Goal: Information Seeking & Learning: Learn about a topic

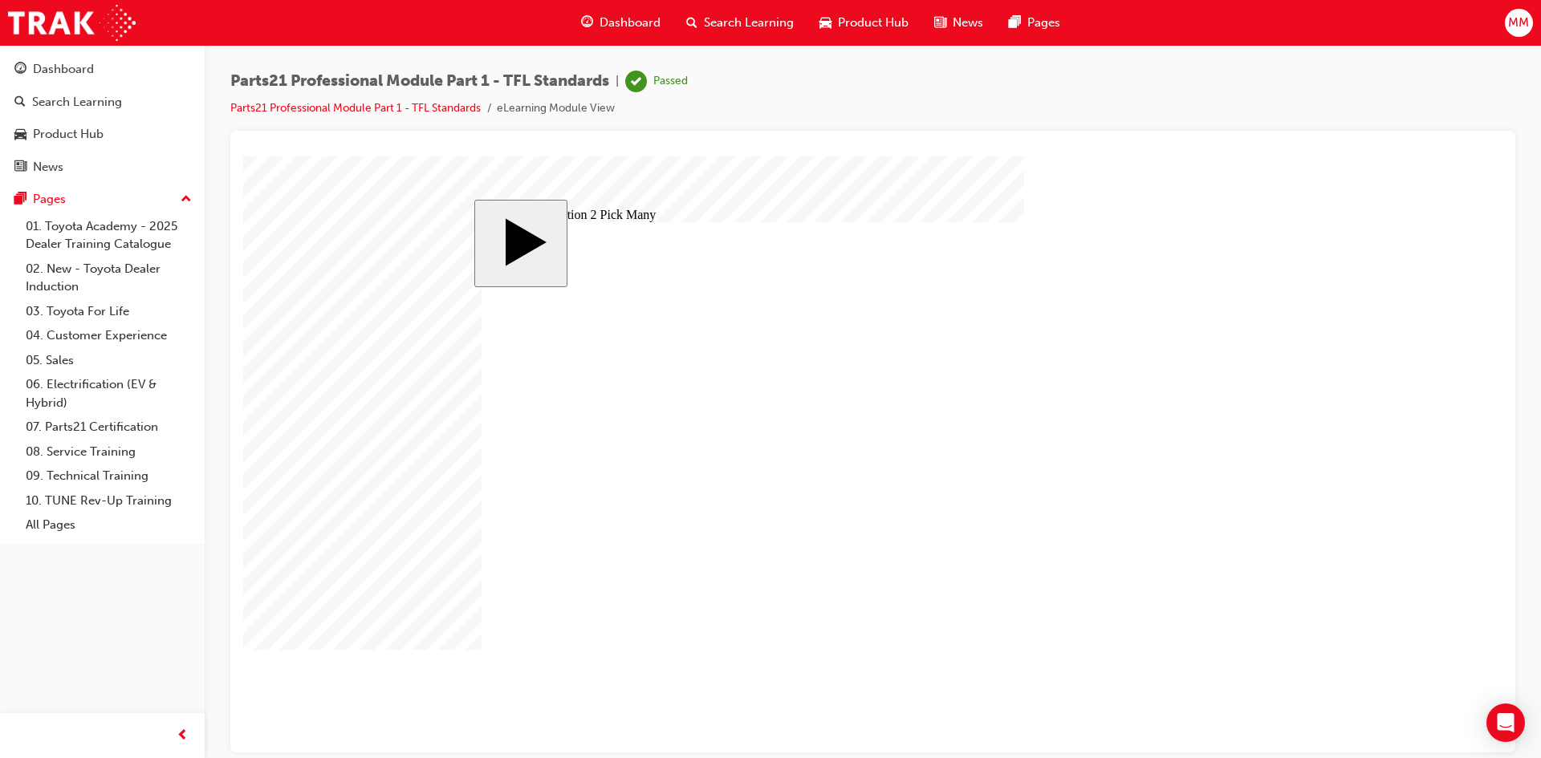
drag, startPoint x: 701, startPoint y: 475, endPoint x: 685, endPoint y: 387, distance: 89.7
checkbox input "true"
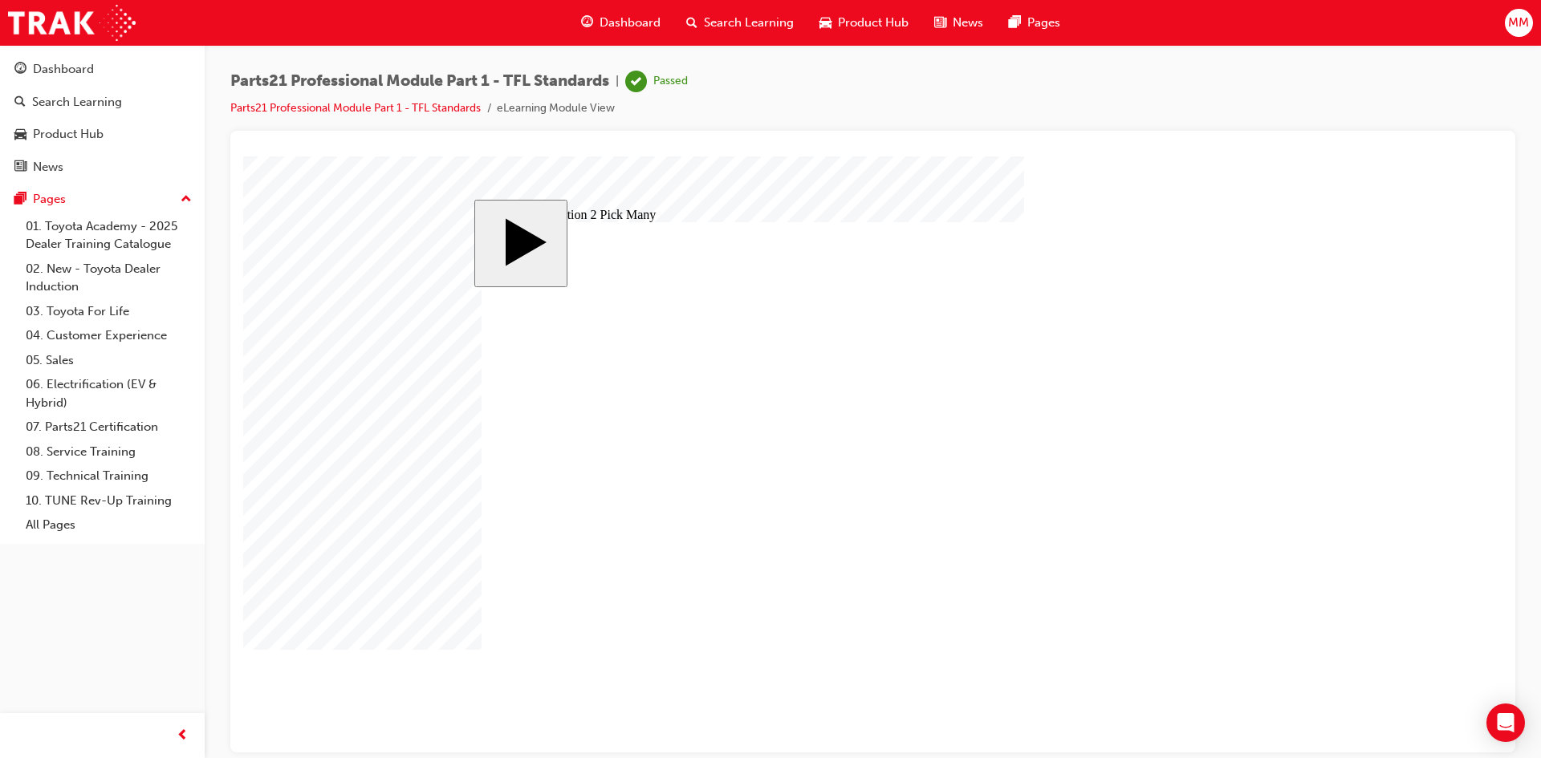
checkbox input "true"
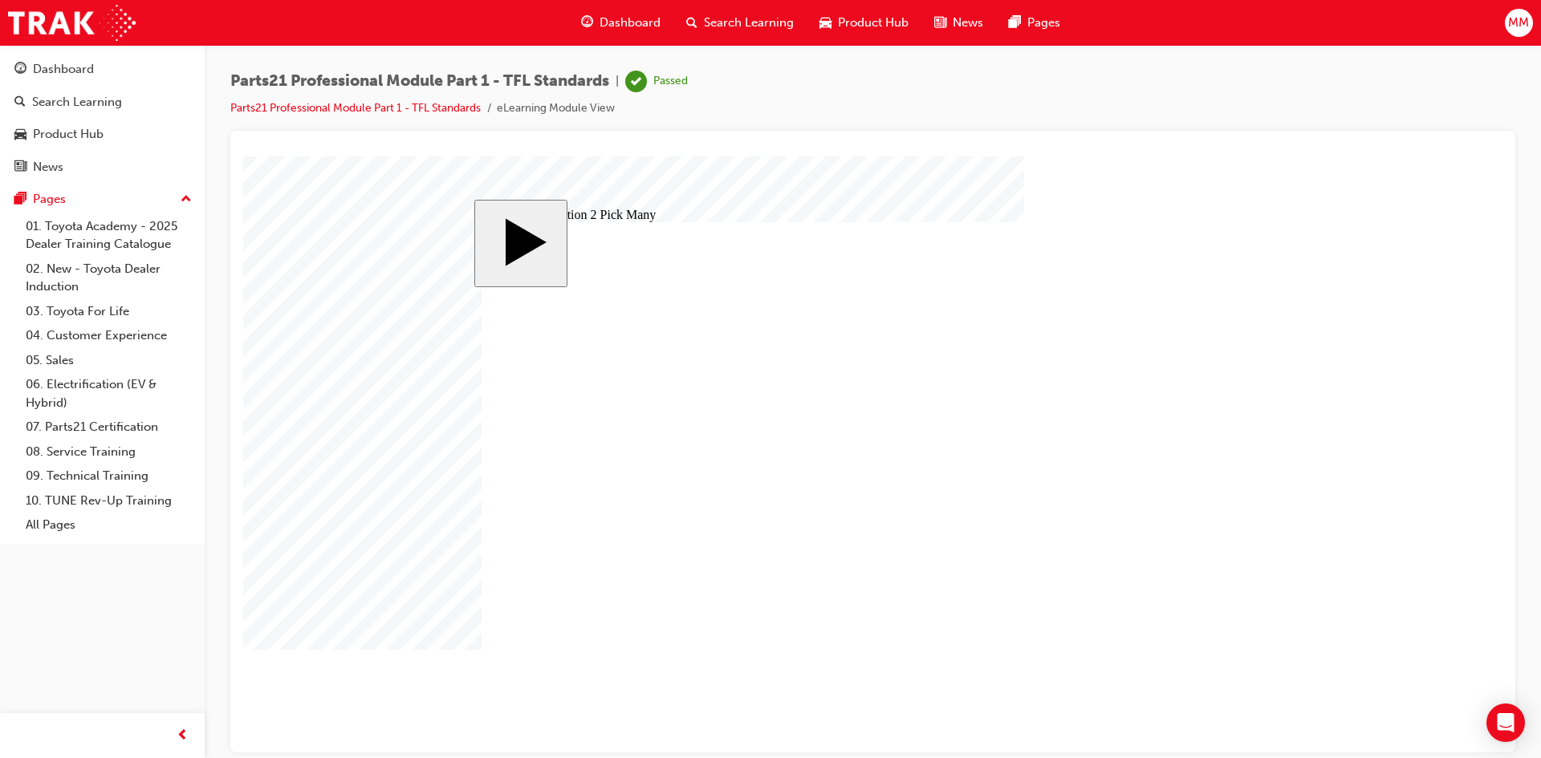
checkbox input "true"
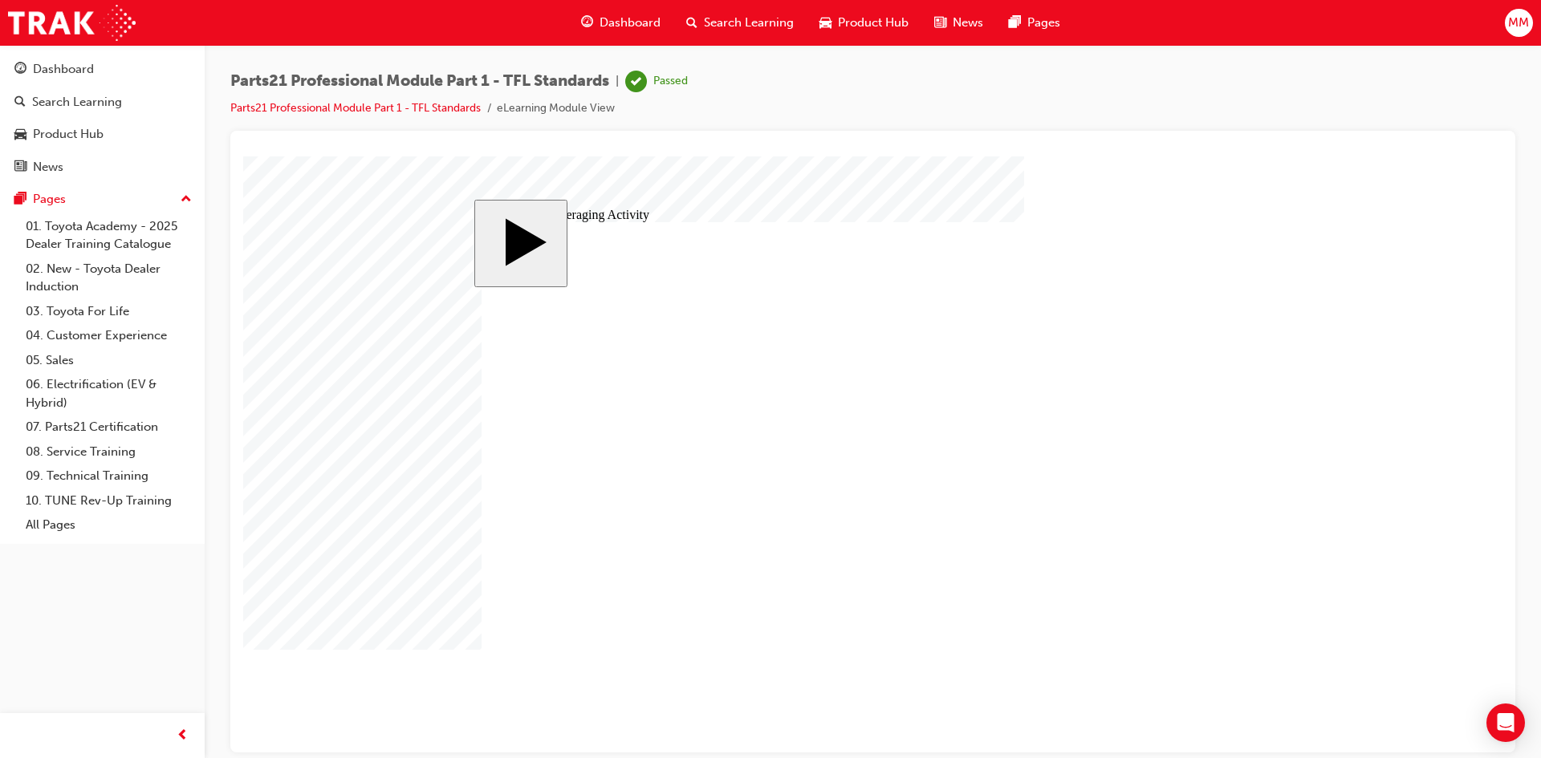
type input "3"
type input "34"
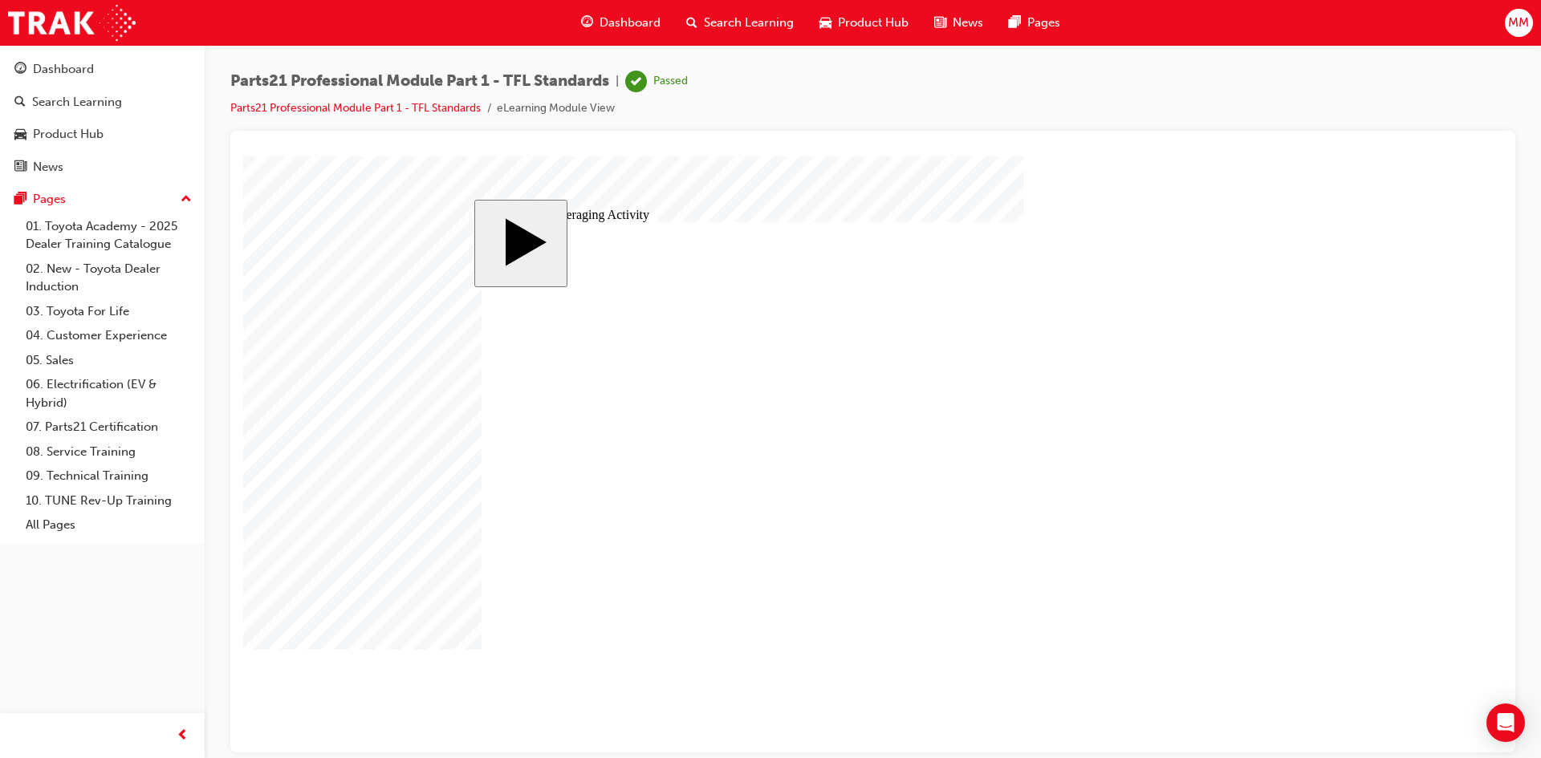
type input "34"
radio input "true"
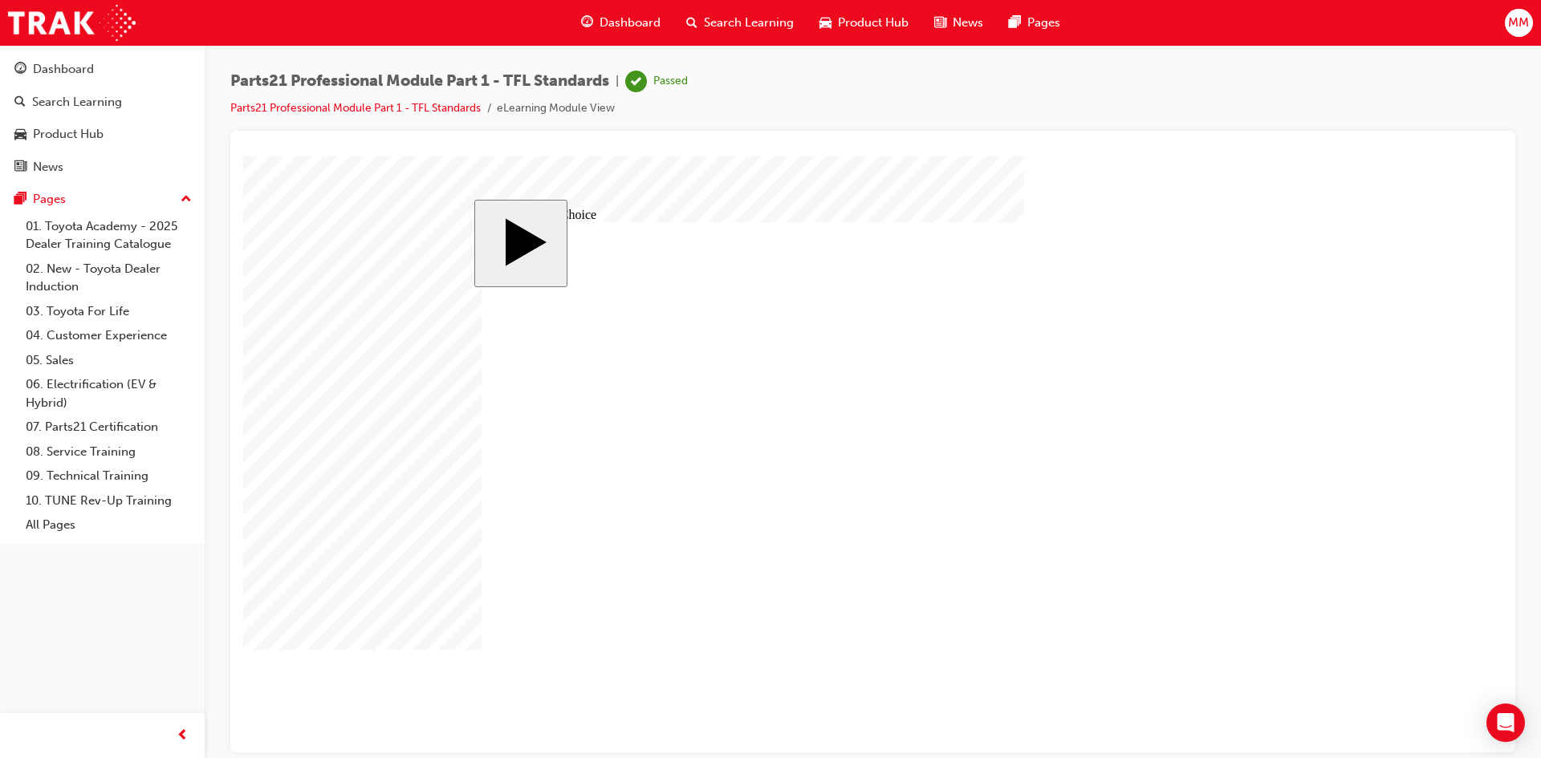
radio input "true"
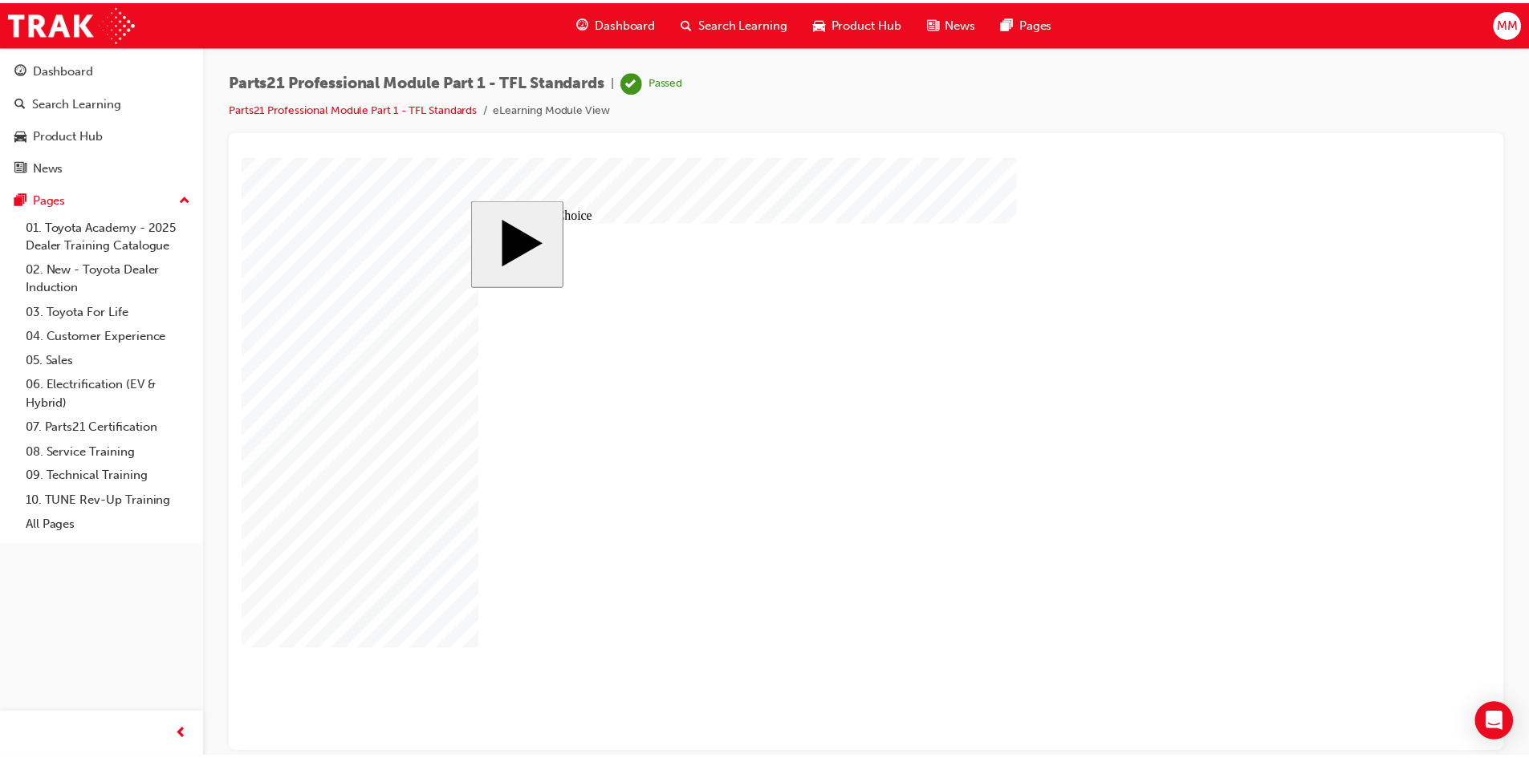
scroll to position [1, 0]
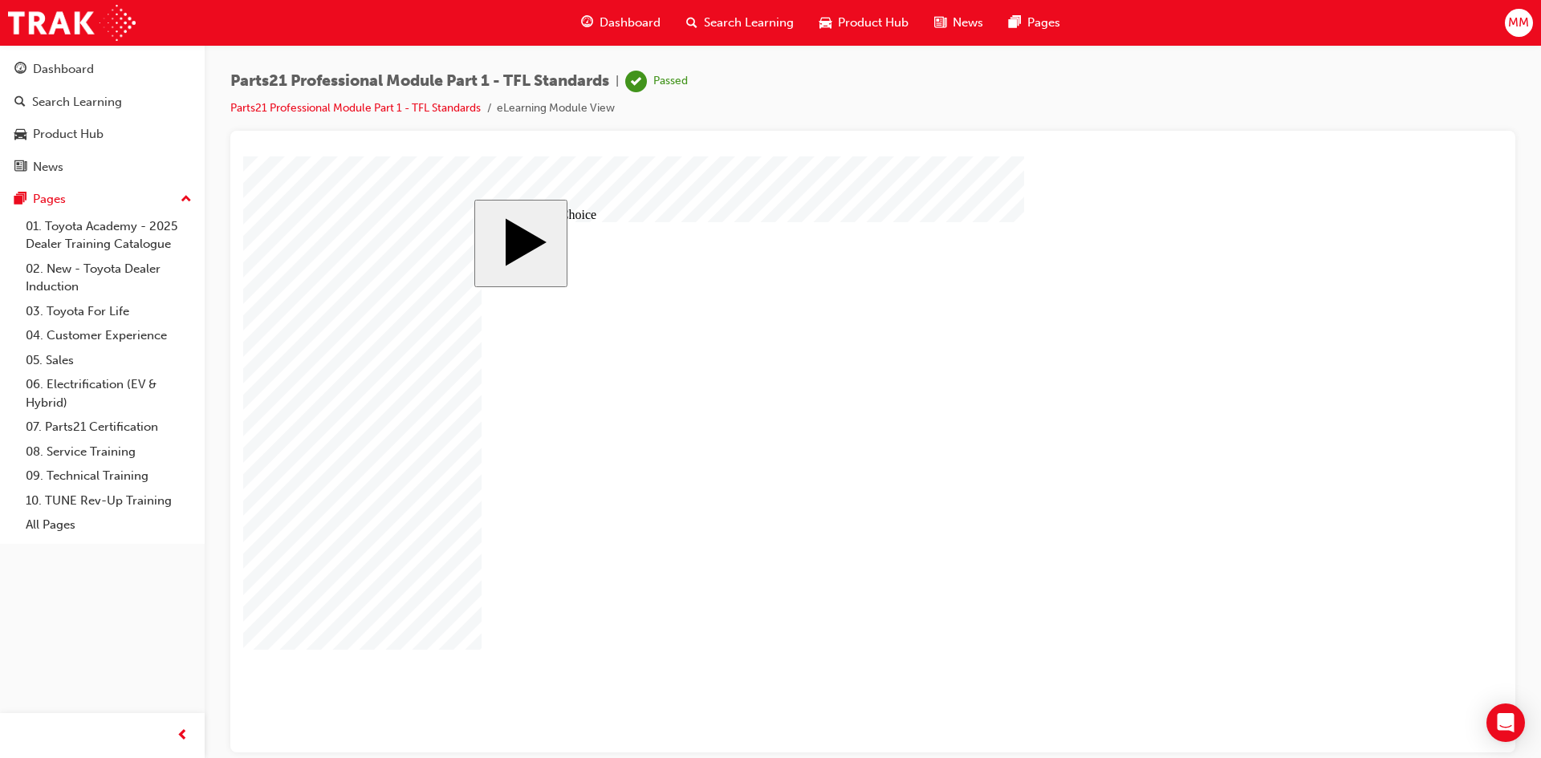
drag, startPoint x: 1127, startPoint y: 547, endPoint x: 823, endPoint y: 488, distance: 309.0
drag, startPoint x: 1145, startPoint y: 444, endPoint x: 1051, endPoint y: 583, distance: 167.6
drag, startPoint x: 1149, startPoint y: 489, endPoint x: 872, endPoint y: 555, distance: 284.6
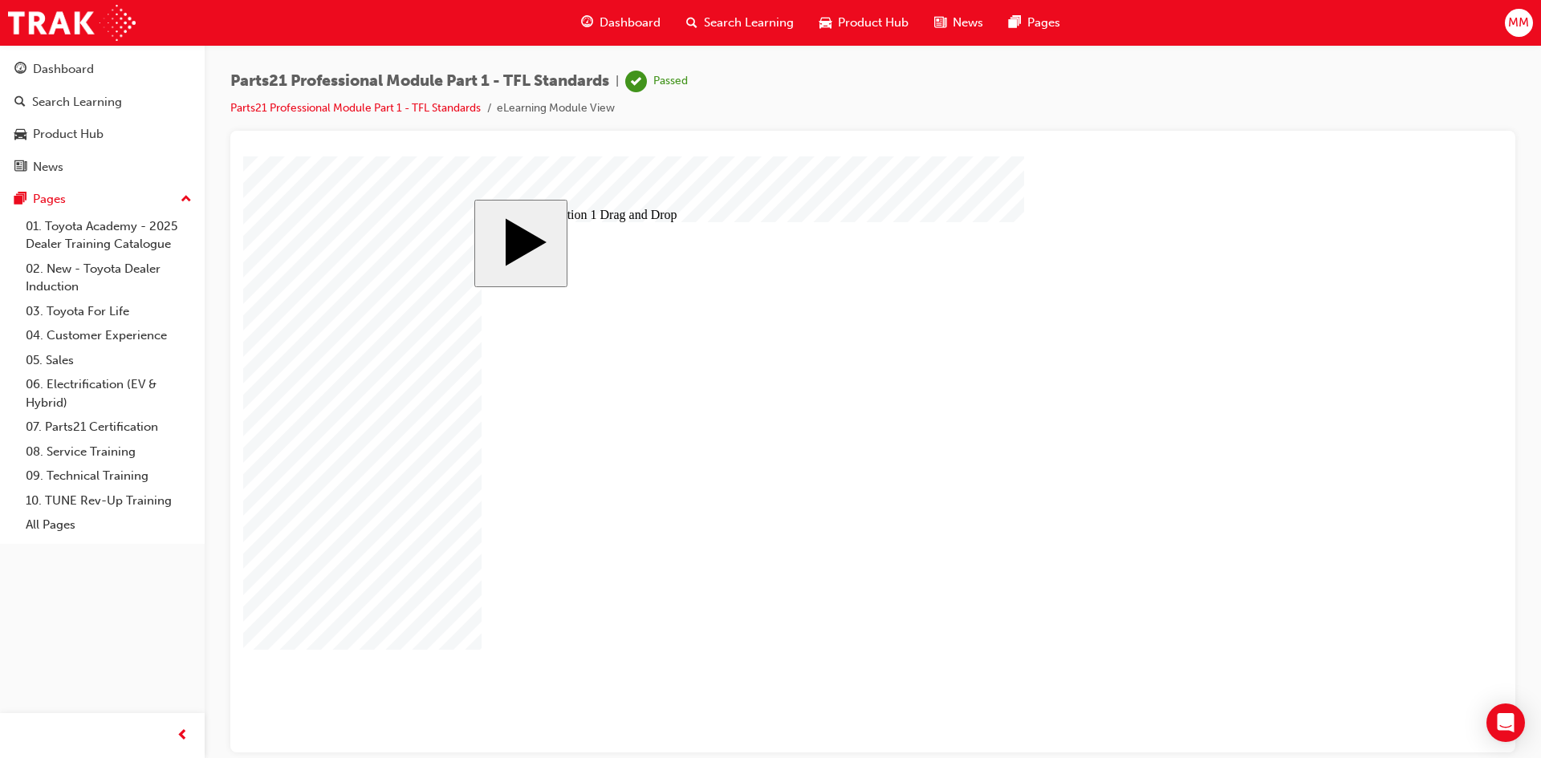
drag, startPoint x: 1115, startPoint y: 395, endPoint x: 932, endPoint y: 406, distance: 183.3
drag, startPoint x: 932, startPoint y: 406, endPoint x: 909, endPoint y: 440, distance: 40.5
drag, startPoint x: 1185, startPoint y: 400, endPoint x: 669, endPoint y: 445, distance: 517.3
drag, startPoint x: 646, startPoint y: 444, endPoint x: 1186, endPoint y: 483, distance: 541.6
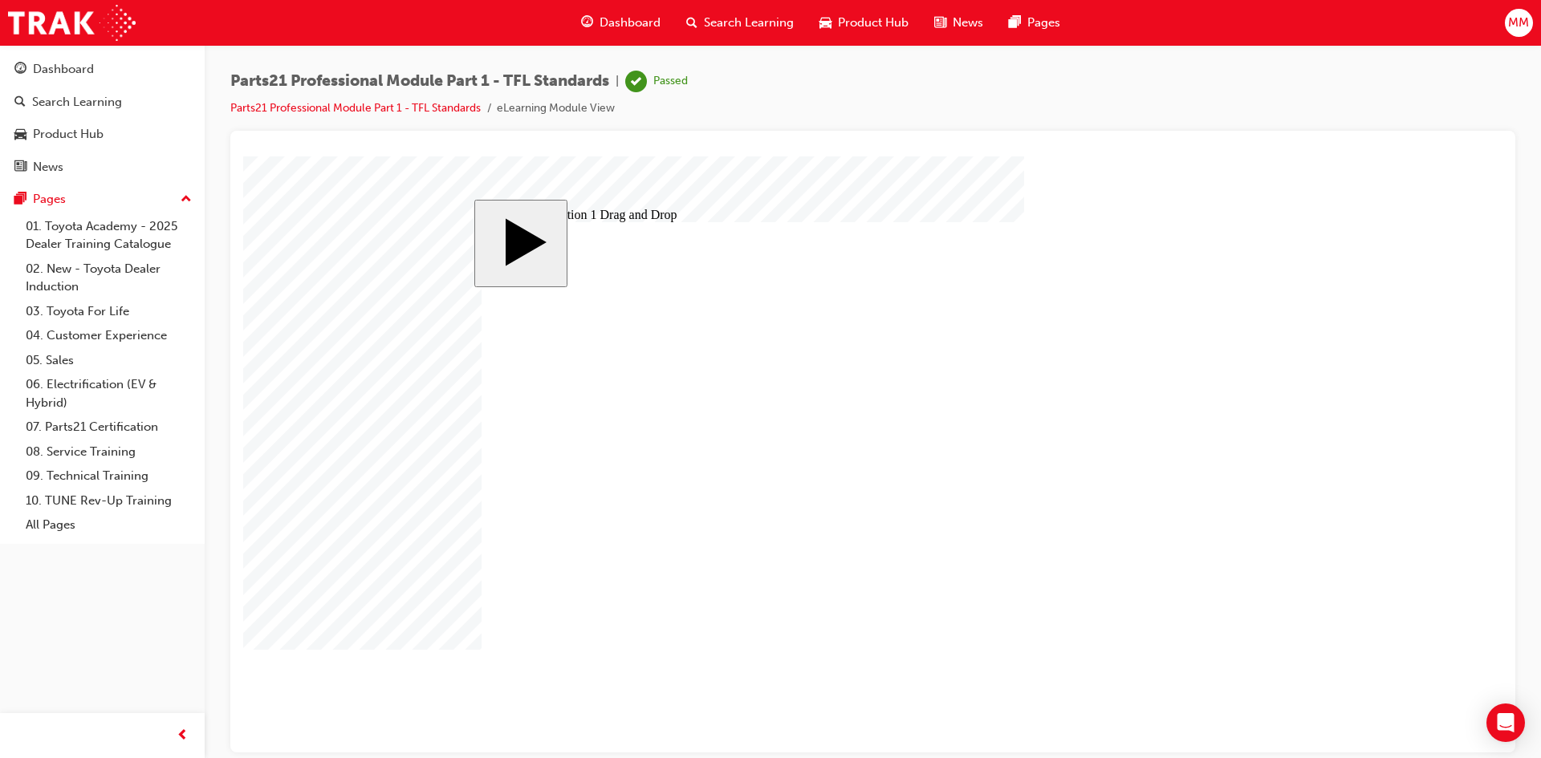
drag, startPoint x: 865, startPoint y: 483, endPoint x: 643, endPoint y: 441, distance: 226.2
drag, startPoint x: 1155, startPoint y: 394, endPoint x: 866, endPoint y: 483, distance: 302.4
drag, startPoint x: 677, startPoint y: 446, endPoint x: 626, endPoint y: 577, distance: 140.3
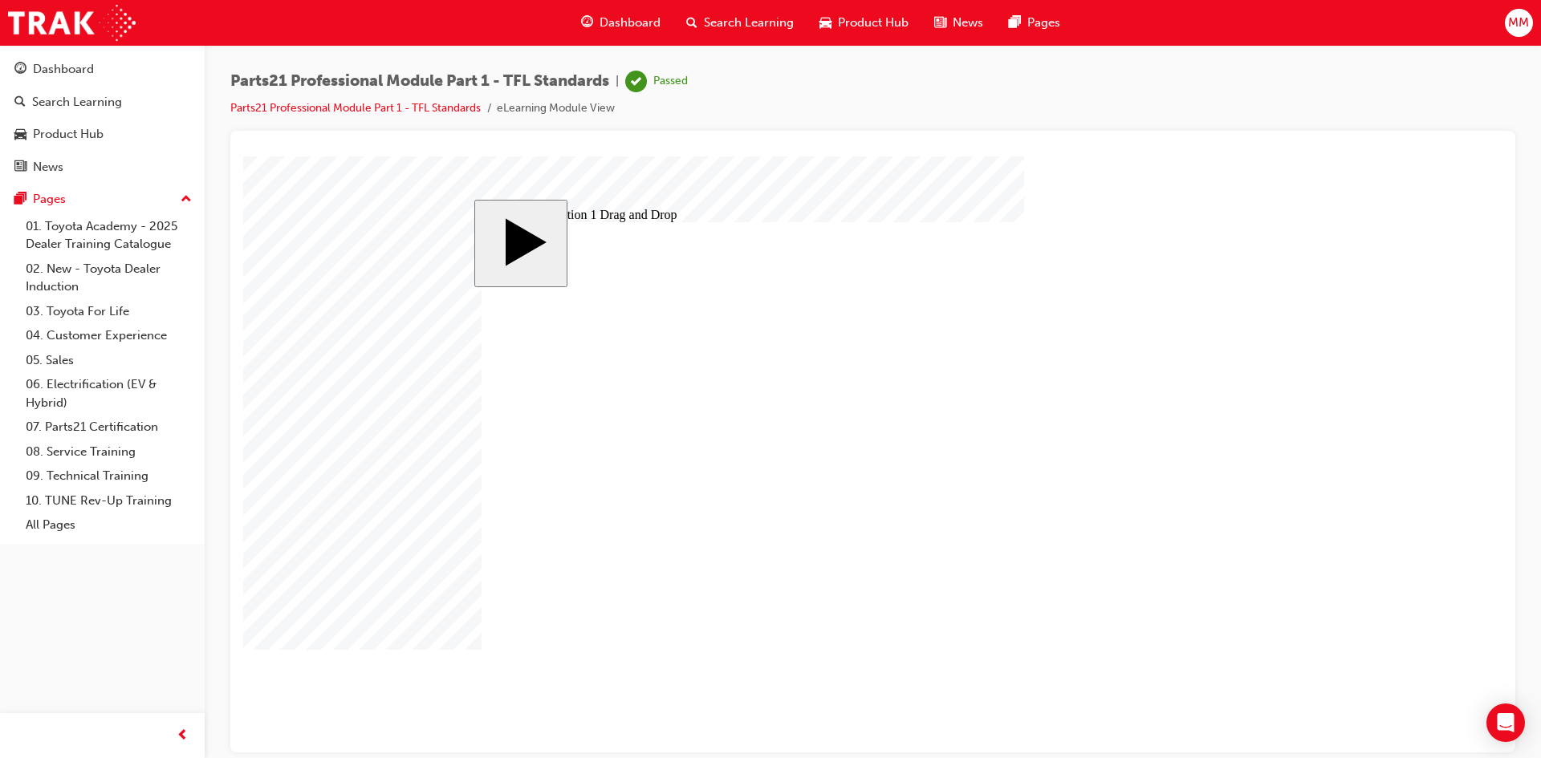
drag, startPoint x: 881, startPoint y: 486, endPoint x: 658, endPoint y: 461, distance: 224.4
drag, startPoint x: 1160, startPoint y: 538, endPoint x: 868, endPoint y: 486, distance: 296.0
drag, startPoint x: 658, startPoint y: 463, endPoint x: 1153, endPoint y: 577, distance: 507.4
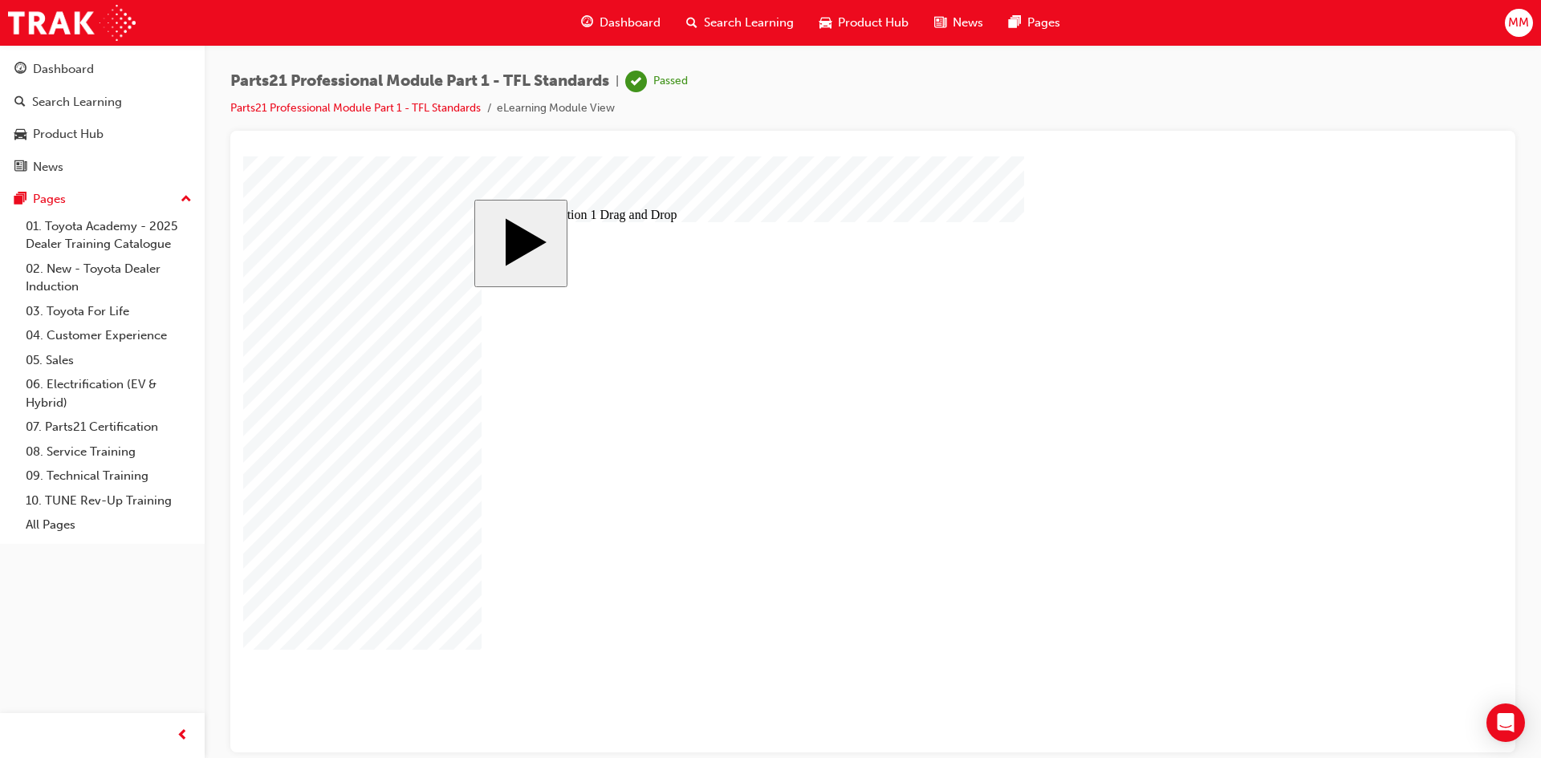
drag, startPoint x: 1067, startPoint y: 596, endPoint x: 1024, endPoint y: 610, distance: 45.7
drag, startPoint x: 810, startPoint y: 442, endPoint x: 633, endPoint y: 448, distance: 176.7
drag, startPoint x: 675, startPoint y: 445, endPoint x: 865, endPoint y: 621, distance: 259.0
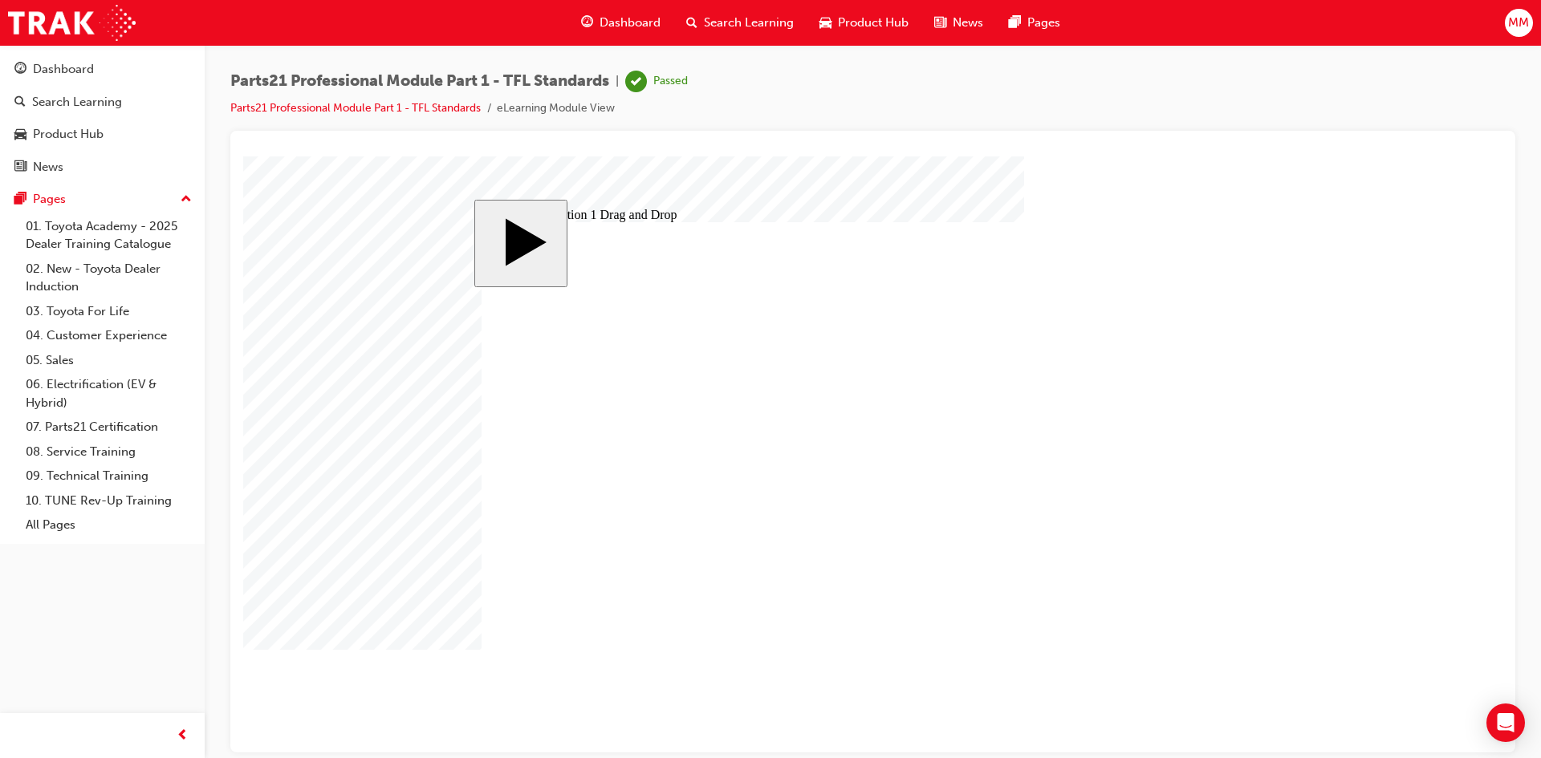
drag, startPoint x: 863, startPoint y: 555, endPoint x: 661, endPoint y: 445, distance: 229.8
drag, startPoint x: 840, startPoint y: 527, endPoint x: 848, endPoint y: 566, distance: 39.2
drag, startPoint x: 1148, startPoint y: 453, endPoint x: 883, endPoint y: 486, distance: 267.7
drag, startPoint x: 1055, startPoint y: 599, endPoint x: 782, endPoint y: 524, distance: 282.9
drag, startPoint x: 880, startPoint y: 494, endPoint x: 1067, endPoint y: 595, distance: 211.9
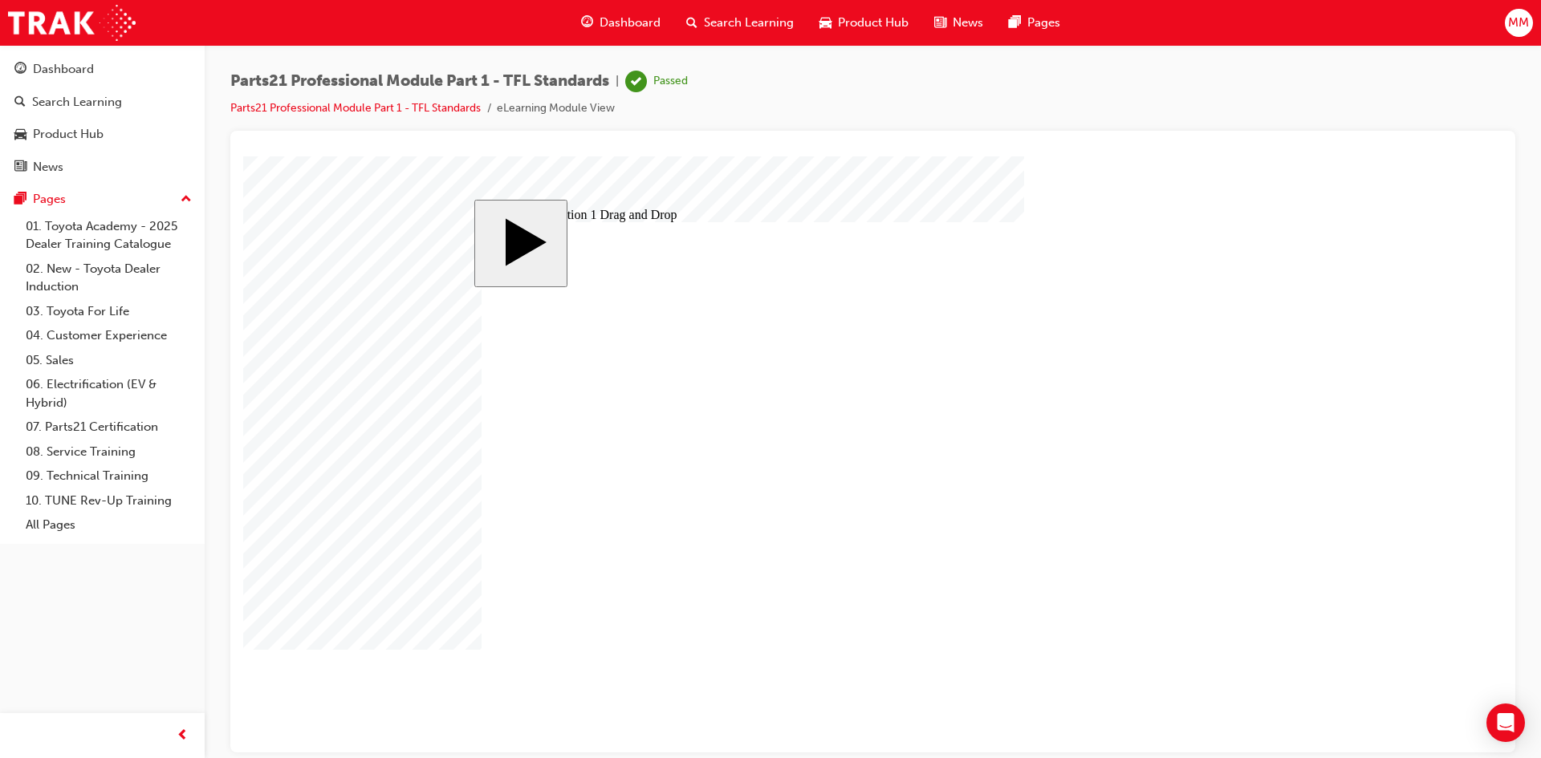
drag, startPoint x: 1113, startPoint y: 409, endPoint x: 876, endPoint y: 474, distance: 246.3
drag, startPoint x: 865, startPoint y: 480, endPoint x: 650, endPoint y: 445, distance: 217.8
drag, startPoint x: 898, startPoint y: 539, endPoint x: 878, endPoint y: 526, distance: 23.8
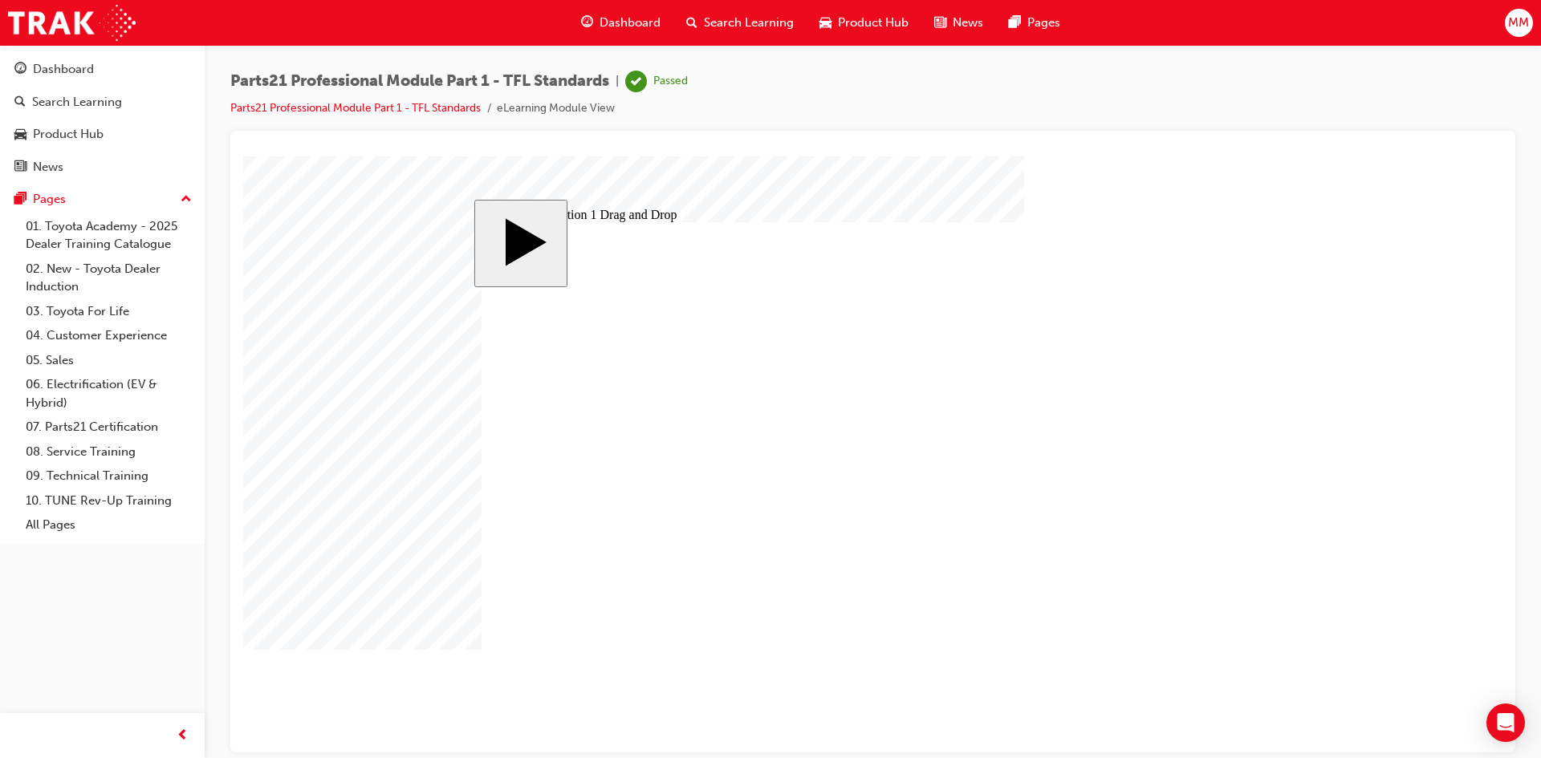
drag, startPoint x: 884, startPoint y: 562, endPoint x: 873, endPoint y: 476, distance: 86.5
drag, startPoint x: 648, startPoint y: 448, endPoint x: 879, endPoint y: 561, distance: 256.6
drag, startPoint x: 1160, startPoint y: 499, endPoint x: 636, endPoint y: 457, distance: 525.0
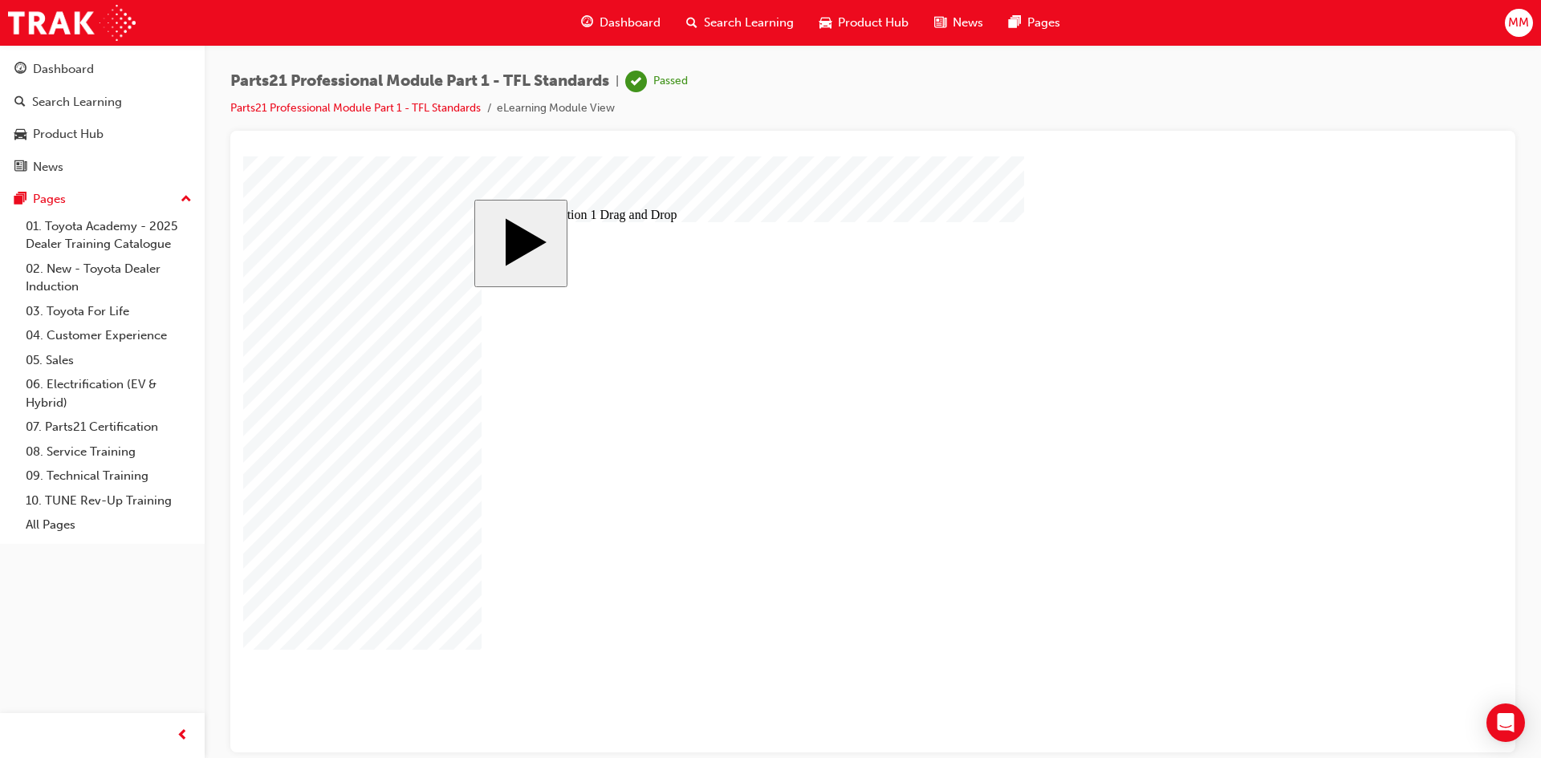
drag, startPoint x: 667, startPoint y: 443, endPoint x: 868, endPoint y: 601, distance: 256.1
drag, startPoint x: 870, startPoint y: 474, endPoint x: 608, endPoint y: 426, distance: 266.7
drag, startPoint x: 1148, startPoint y: 491, endPoint x: 801, endPoint y: 481, distance: 346.9
drag, startPoint x: 1177, startPoint y: 667, endPoint x: 1087, endPoint y: 632, distance: 96.3
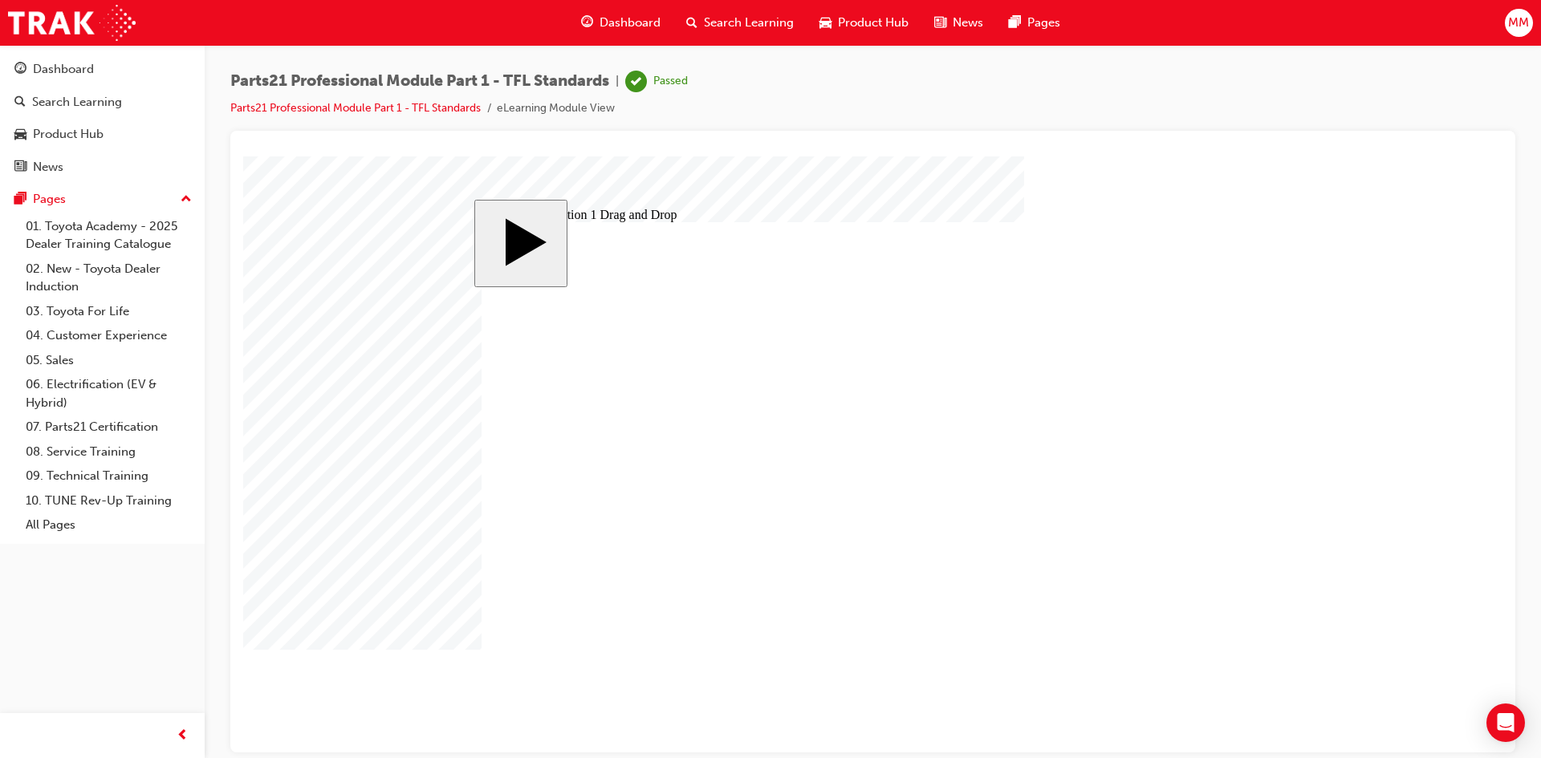
drag, startPoint x: 1039, startPoint y: 596, endPoint x: 681, endPoint y: 635, distance: 360.9
drag, startPoint x: 840, startPoint y: 555, endPoint x: 1052, endPoint y: 588, distance: 214.5
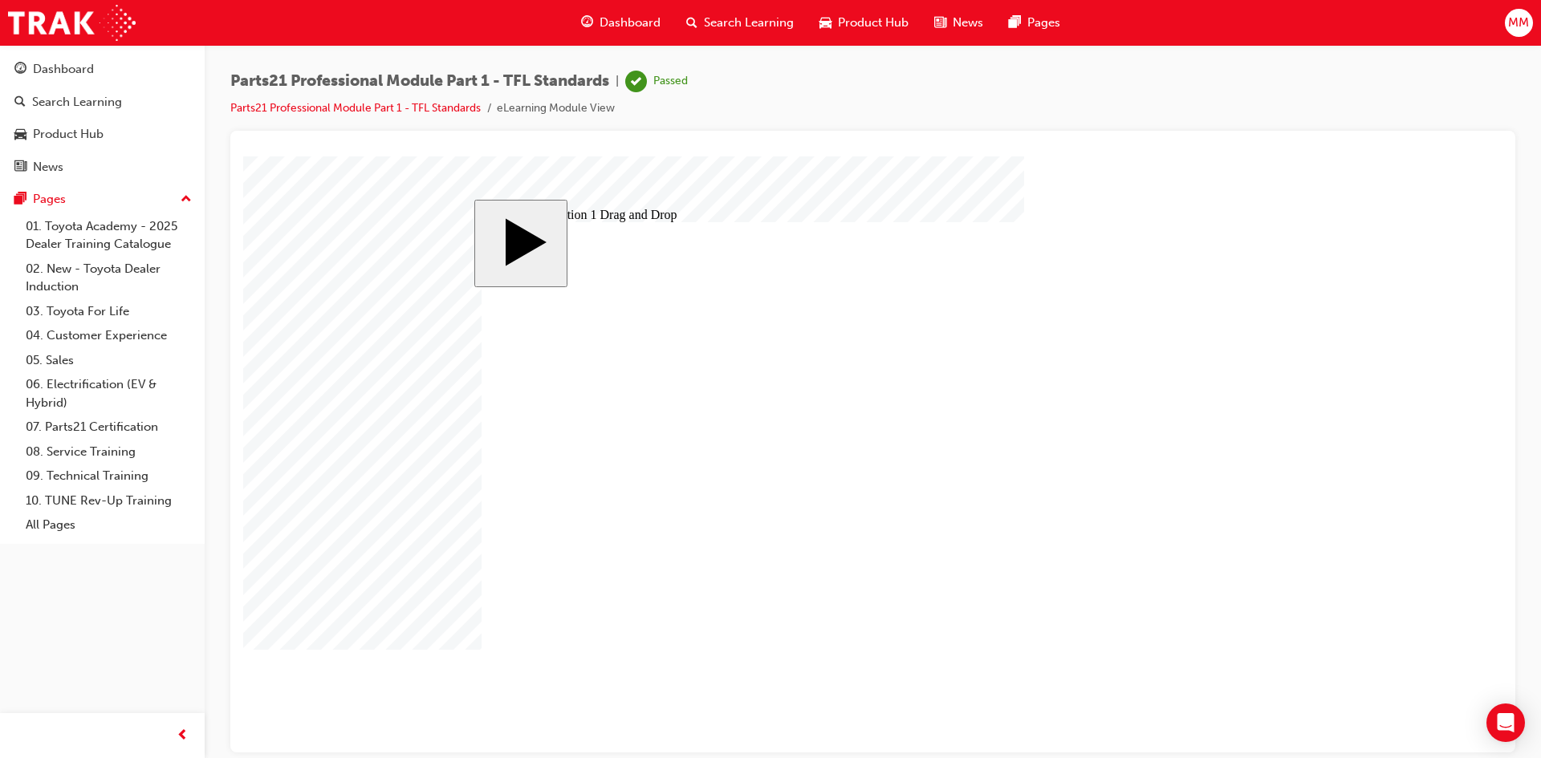
drag, startPoint x: 1130, startPoint y: 470, endPoint x: 1017, endPoint y: 479, distance: 113.5
drag, startPoint x: 1113, startPoint y: 440, endPoint x: 829, endPoint y: 552, distance: 305.5
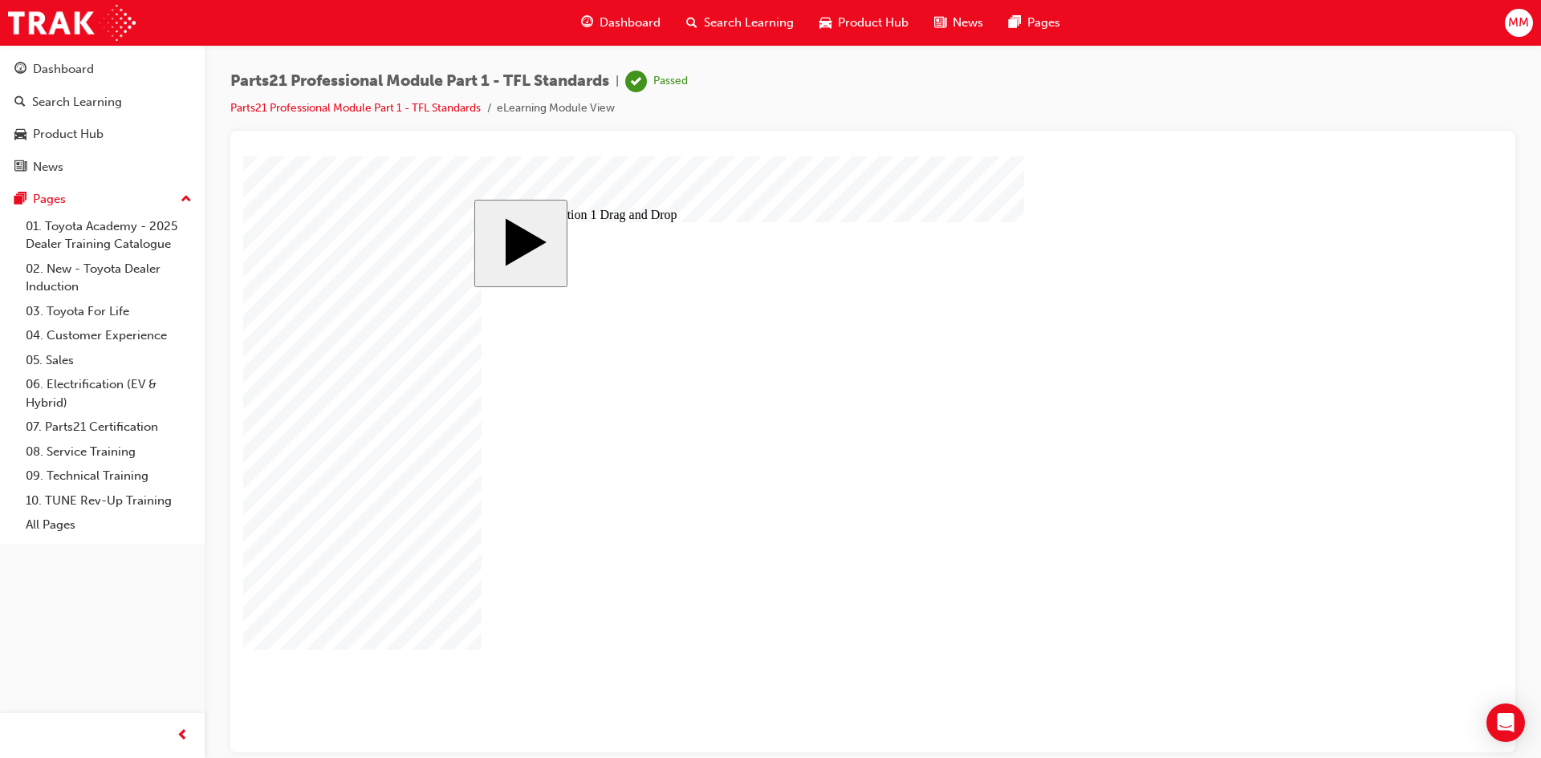
drag, startPoint x: 670, startPoint y: 450, endPoint x: 854, endPoint y: 705, distance: 313.9
drag, startPoint x: 880, startPoint y: 553, endPoint x: 674, endPoint y: 467, distance: 222.7
drag, startPoint x: 1129, startPoint y: 535, endPoint x: 877, endPoint y: 558, distance: 253.0
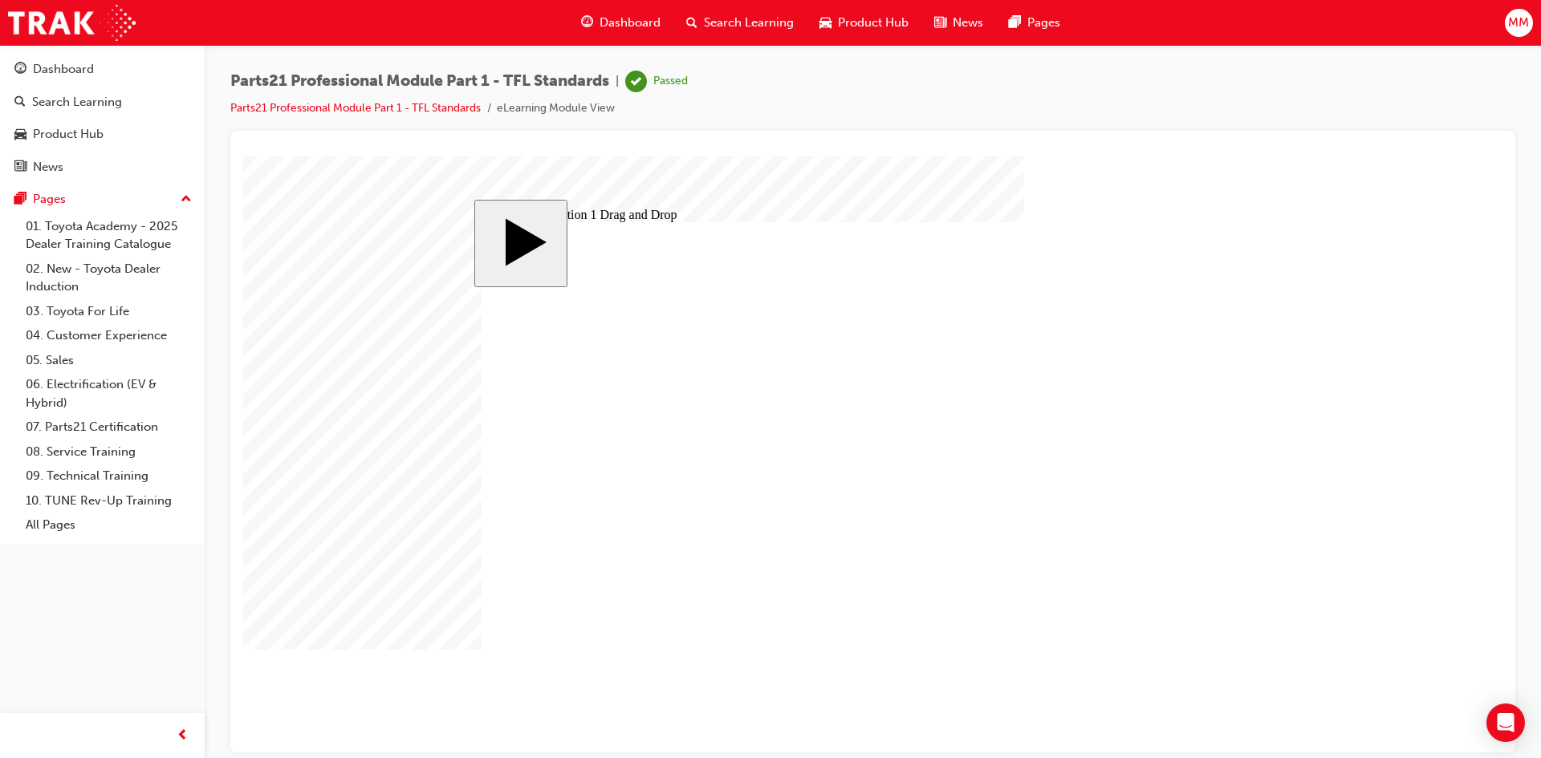
drag, startPoint x: 882, startPoint y: 482, endPoint x: 876, endPoint y: 611, distance: 129.4
drag, startPoint x: 872, startPoint y: 557, endPoint x: 872, endPoint y: 481, distance: 76.2
drag, startPoint x: 1093, startPoint y: 492, endPoint x: 839, endPoint y: 562, distance: 263.1
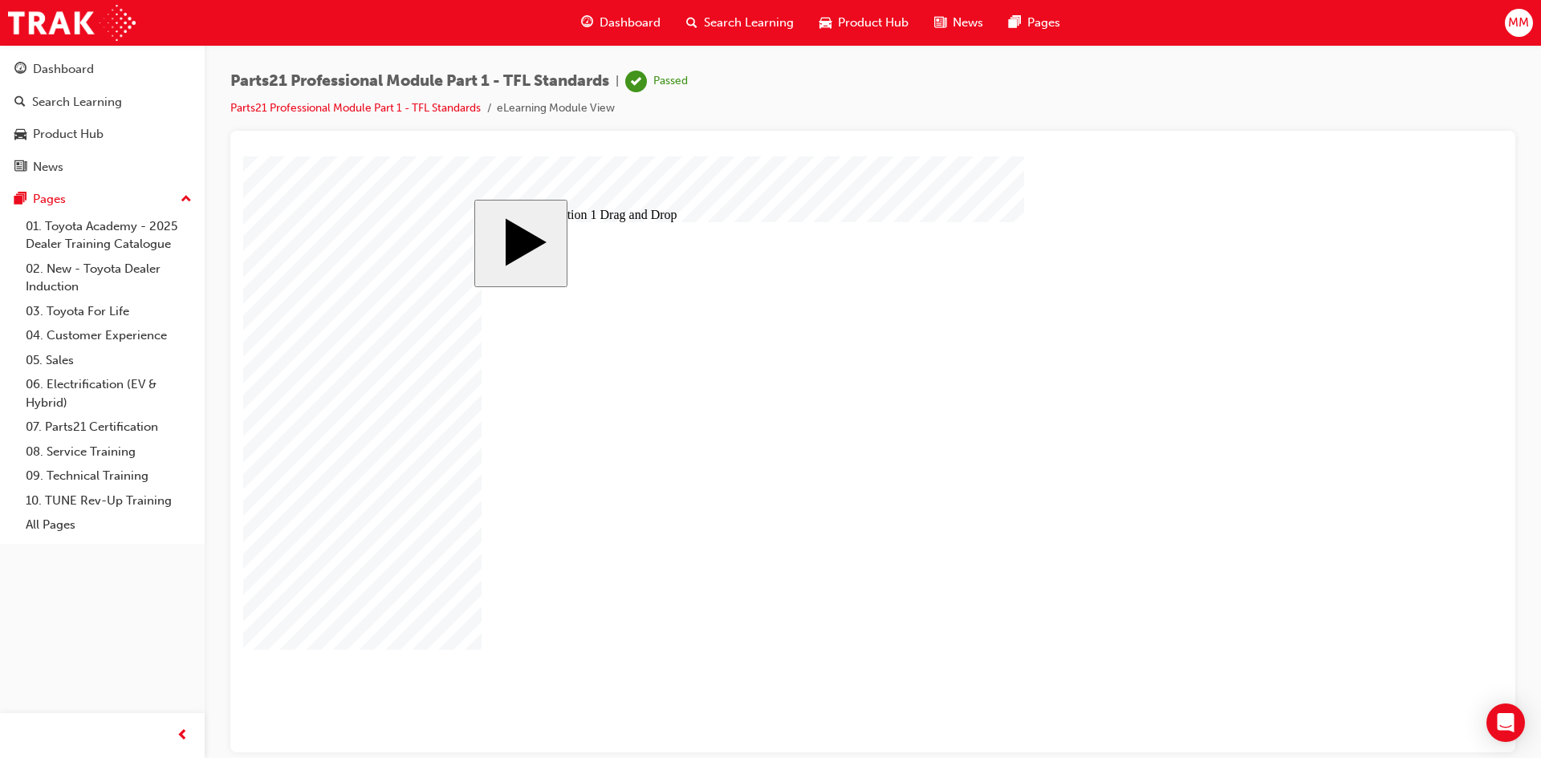
drag, startPoint x: 1029, startPoint y: 581, endPoint x: 559, endPoint y: 612, distance: 470.5
drag, startPoint x: 904, startPoint y: 569, endPoint x: 1074, endPoint y: 597, distance: 172.5
drag, startPoint x: 836, startPoint y: 470, endPoint x: 854, endPoint y: 558, distance: 90.0
drag, startPoint x: 1148, startPoint y: 400, endPoint x: 848, endPoint y: 482, distance: 311.7
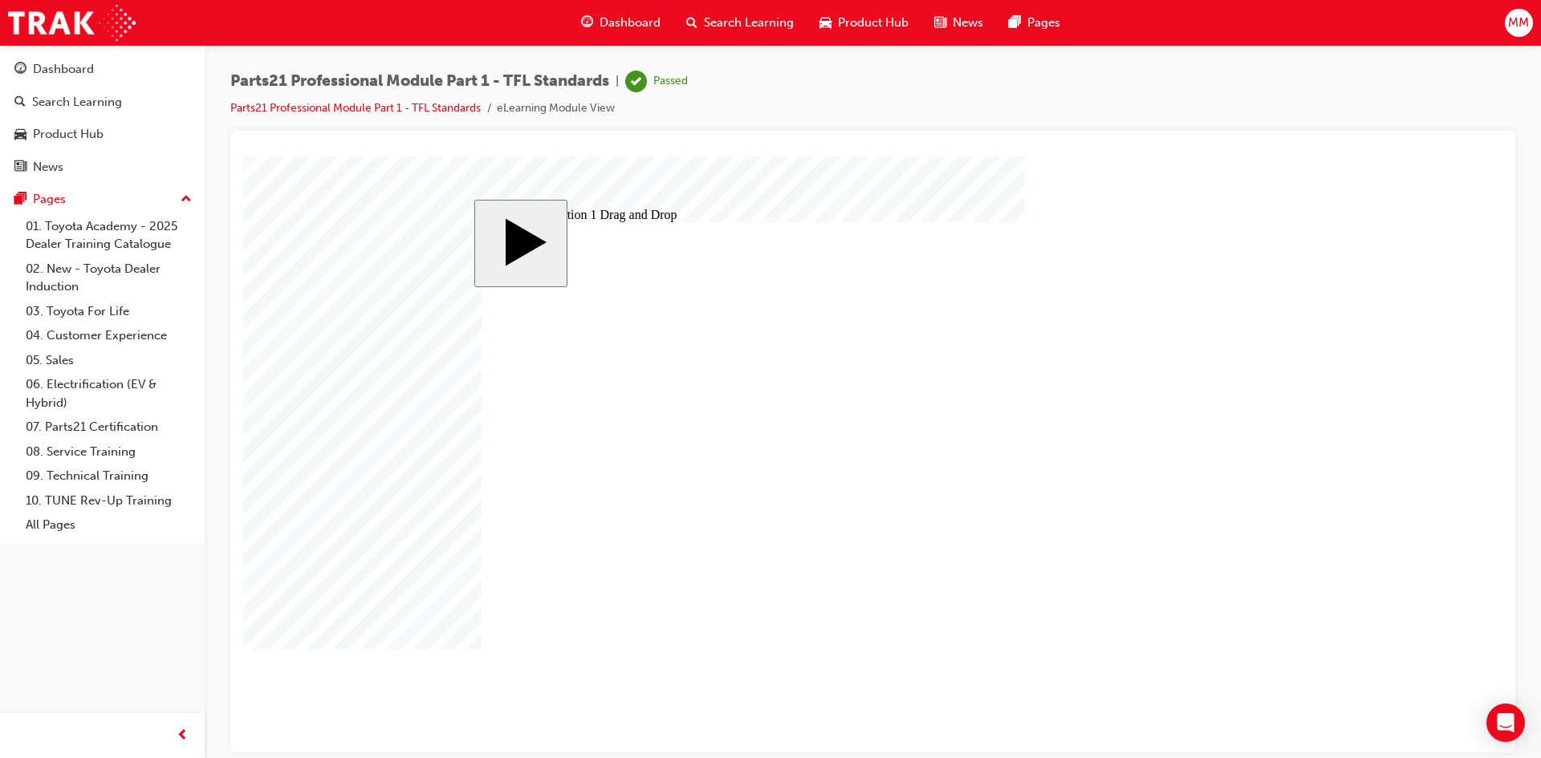
drag, startPoint x: 1031, startPoint y: 587, endPoint x: 774, endPoint y: 522, distance: 265.7
drag, startPoint x: 962, startPoint y: 524, endPoint x: 1083, endPoint y: 598, distance: 141.2
drag, startPoint x: 905, startPoint y: 543, endPoint x: 871, endPoint y: 533, distance: 35.1
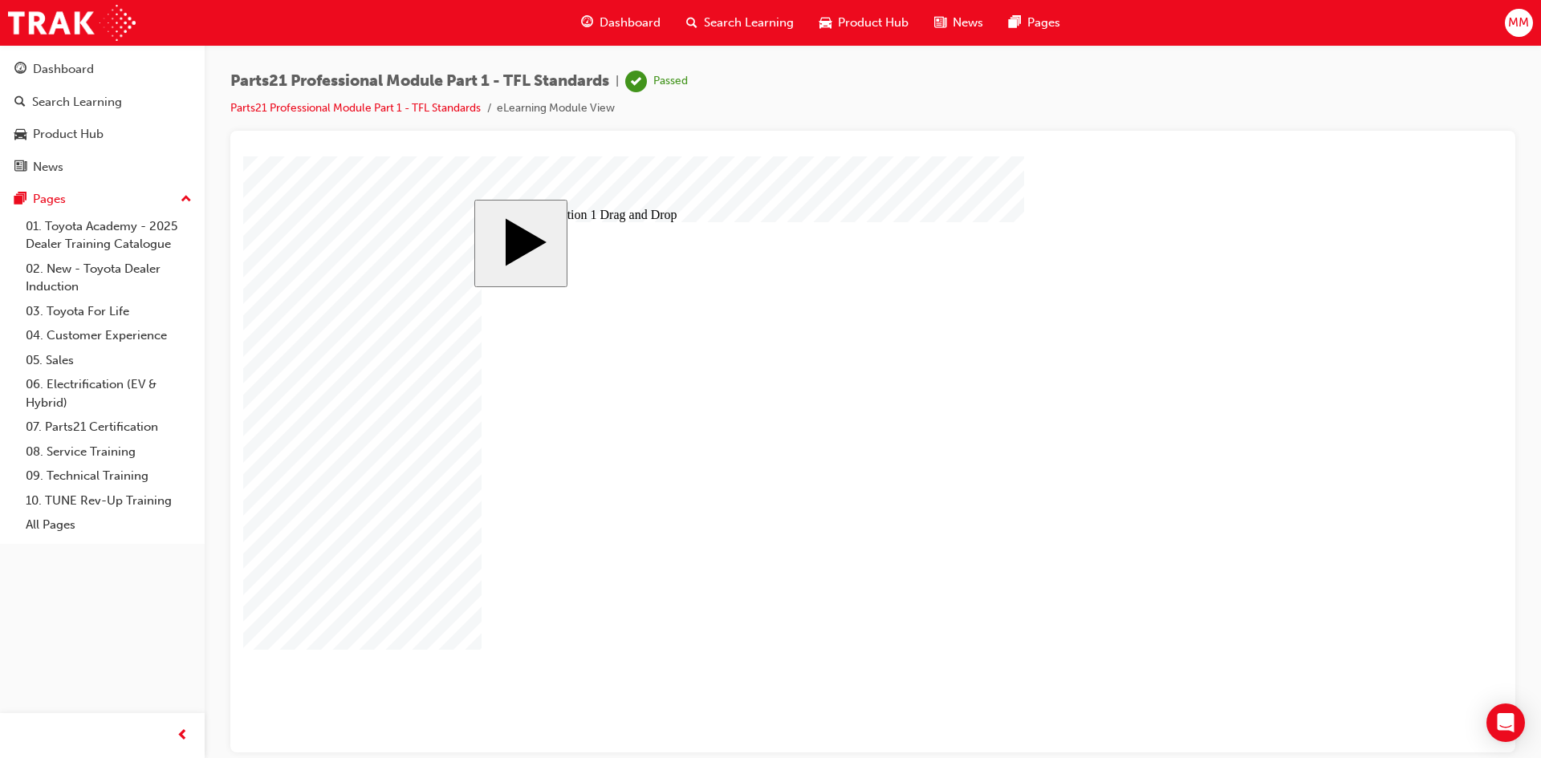
drag, startPoint x: 863, startPoint y: 551, endPoint x: 884, endPoint y: 476, distance: 78.3
drag, startPoint x: 1121, startPoint y: 492, endPoint x: 830, endPoint y: 560, distance: 299.2
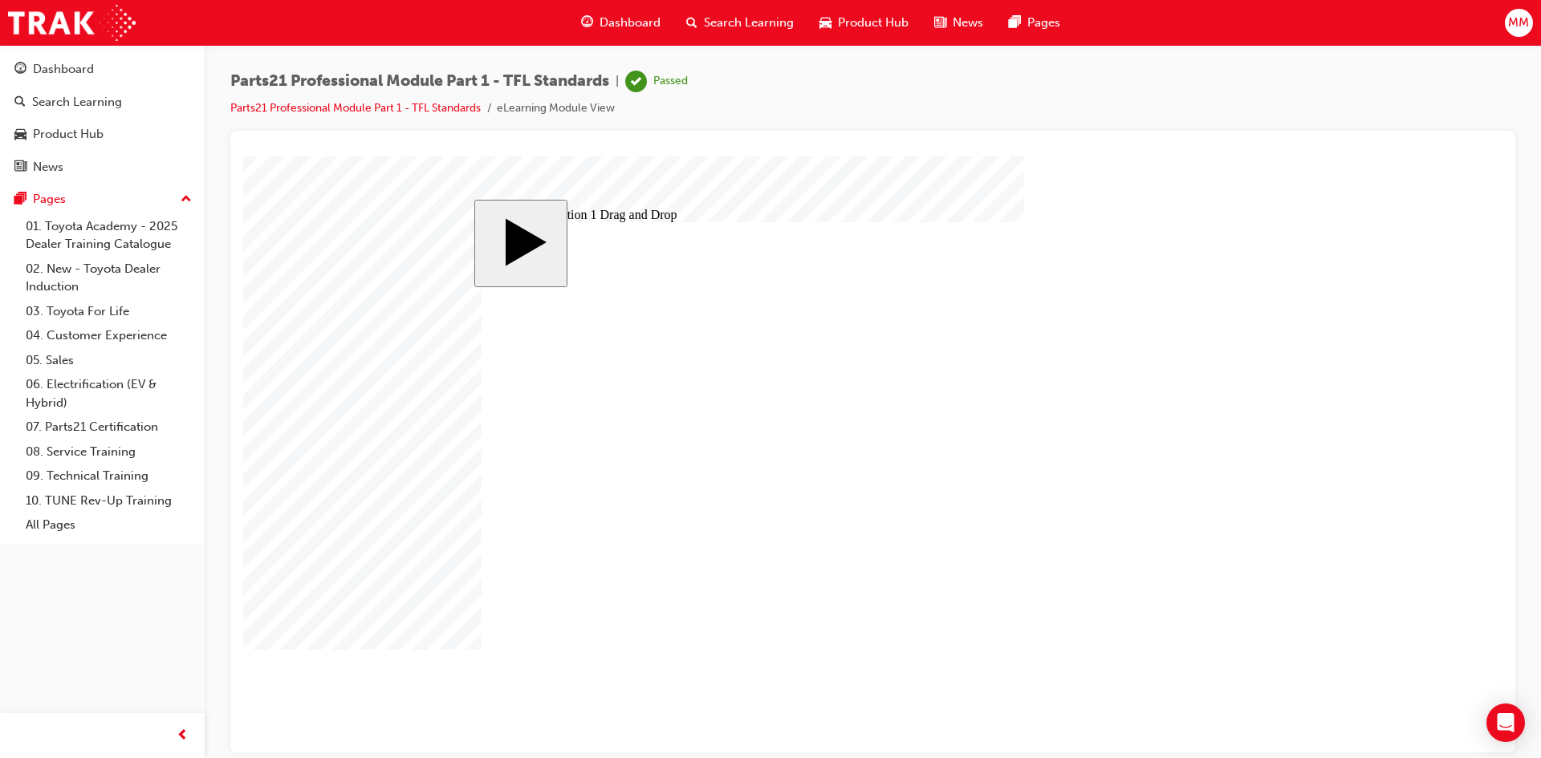
drag, startPoint x: 835, startPoint y: 482, endPoint x: 612, endPoint y: 446, distance: 225.9
drag, startPoint x: 1087, startPoint y: 593, endPoint x: 766, endPoint y: 447, distance: 352.7
drag, startPoint x: 1152, startPoint y: 535, endPoint x: 814, endPoint y: 469, distance: 344.2
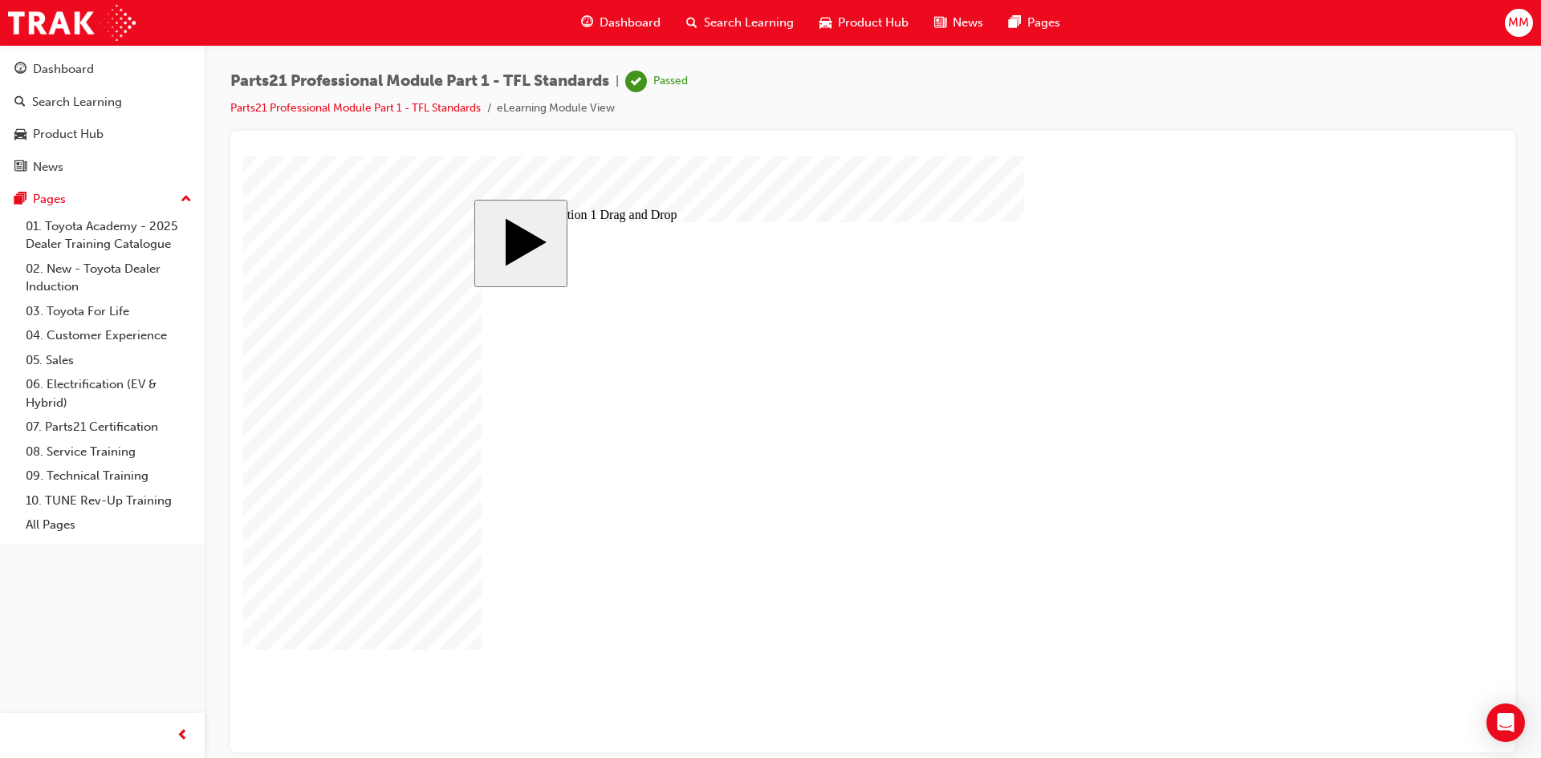
drag, startPoint x: 1157, startPoint y: 437, endPoint x: 1055, endPoint y: 591, distance: 183.6
click at [352, 108] on link "Parts21 Professional Module Part 1 - TFL Standards" at bounding box center [355, 108] width 250 height 14
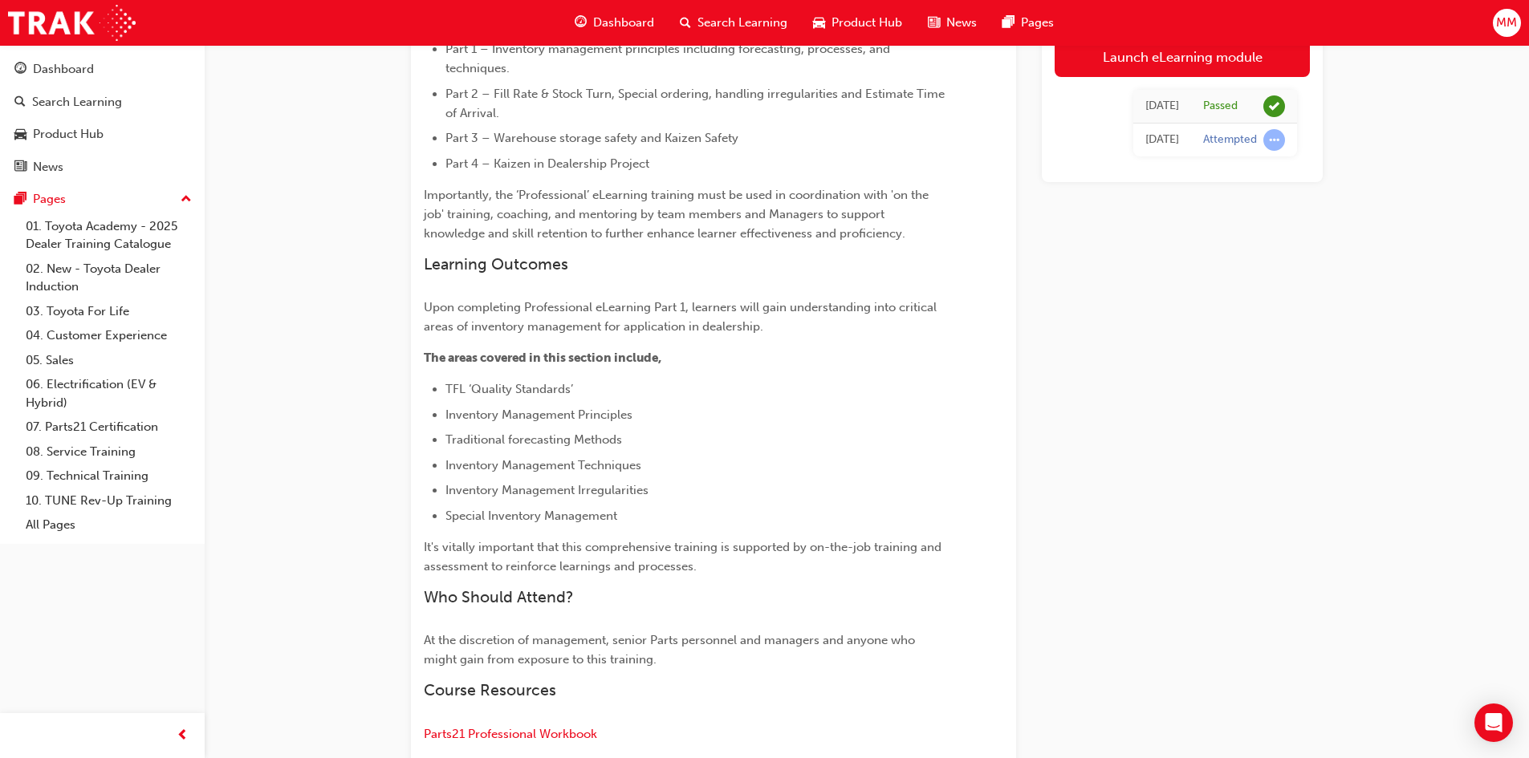
scroll to position [626, 0]
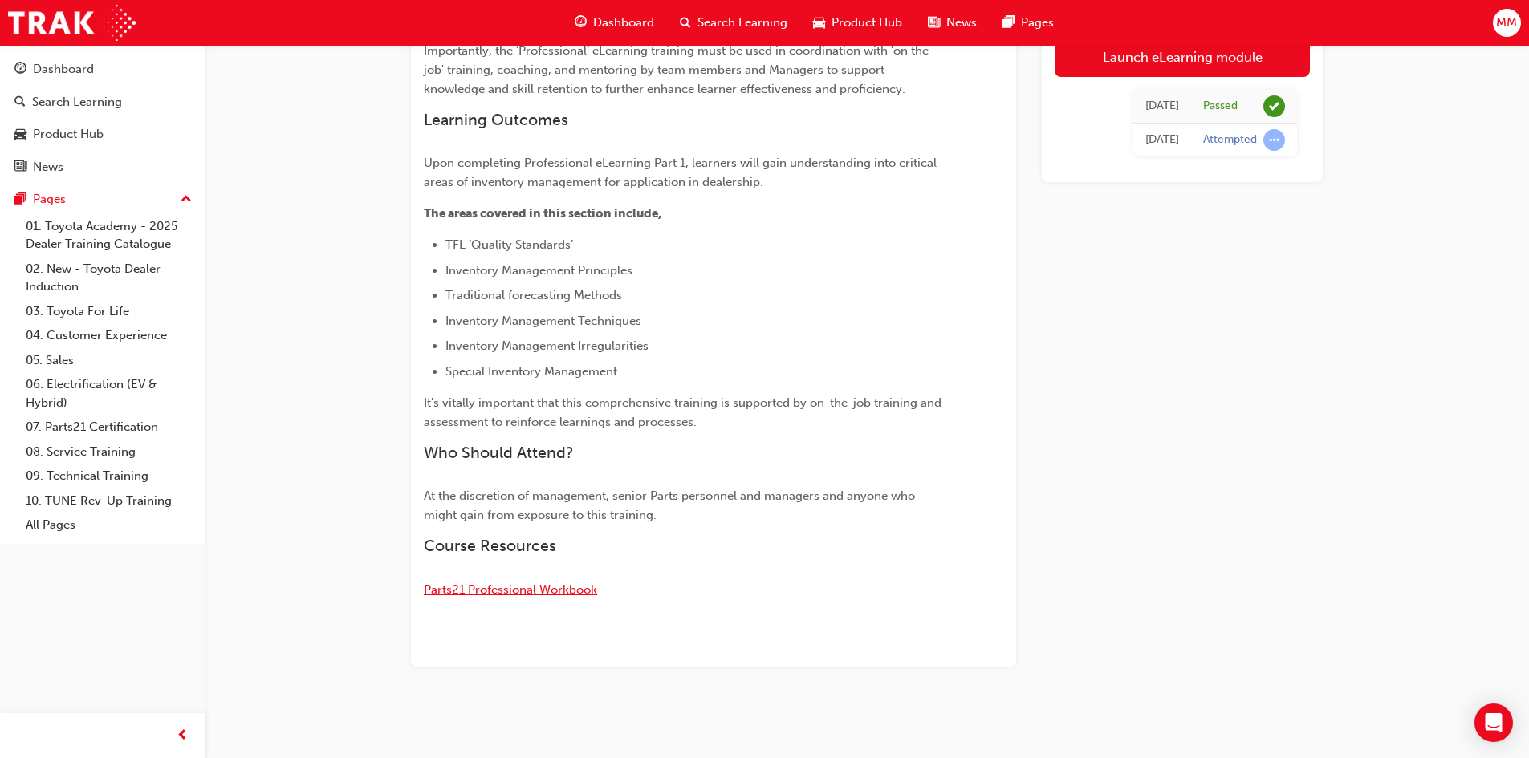
click at [502, 590] on span "Parts21 Professional Workbook" at bounding box center [510, 590] width 173 height 14
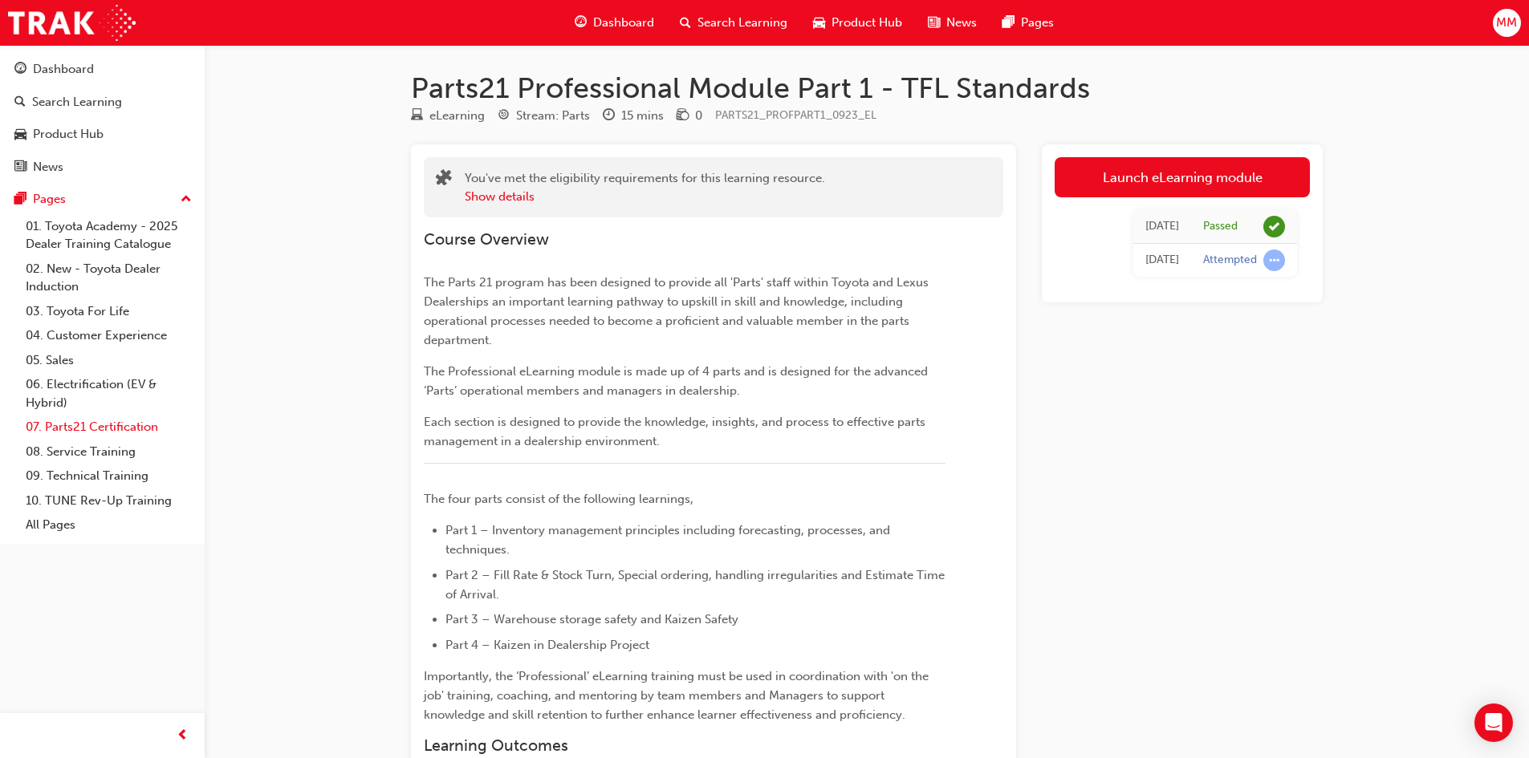
click at [90, 420] on link "07. Parts21 Certification" at bounding box center [108, 427] width 179 height 25
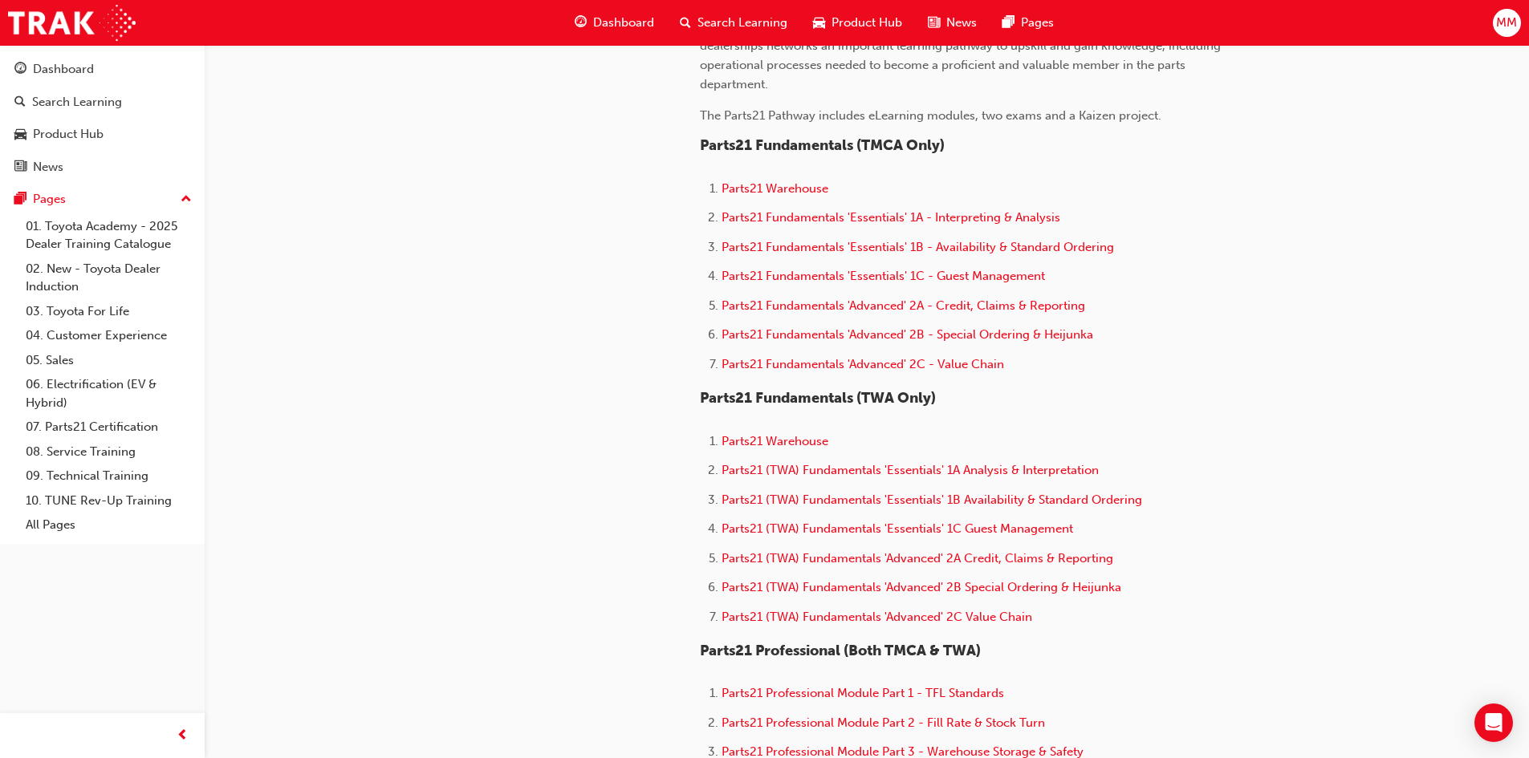
scroll to position [562, 0]
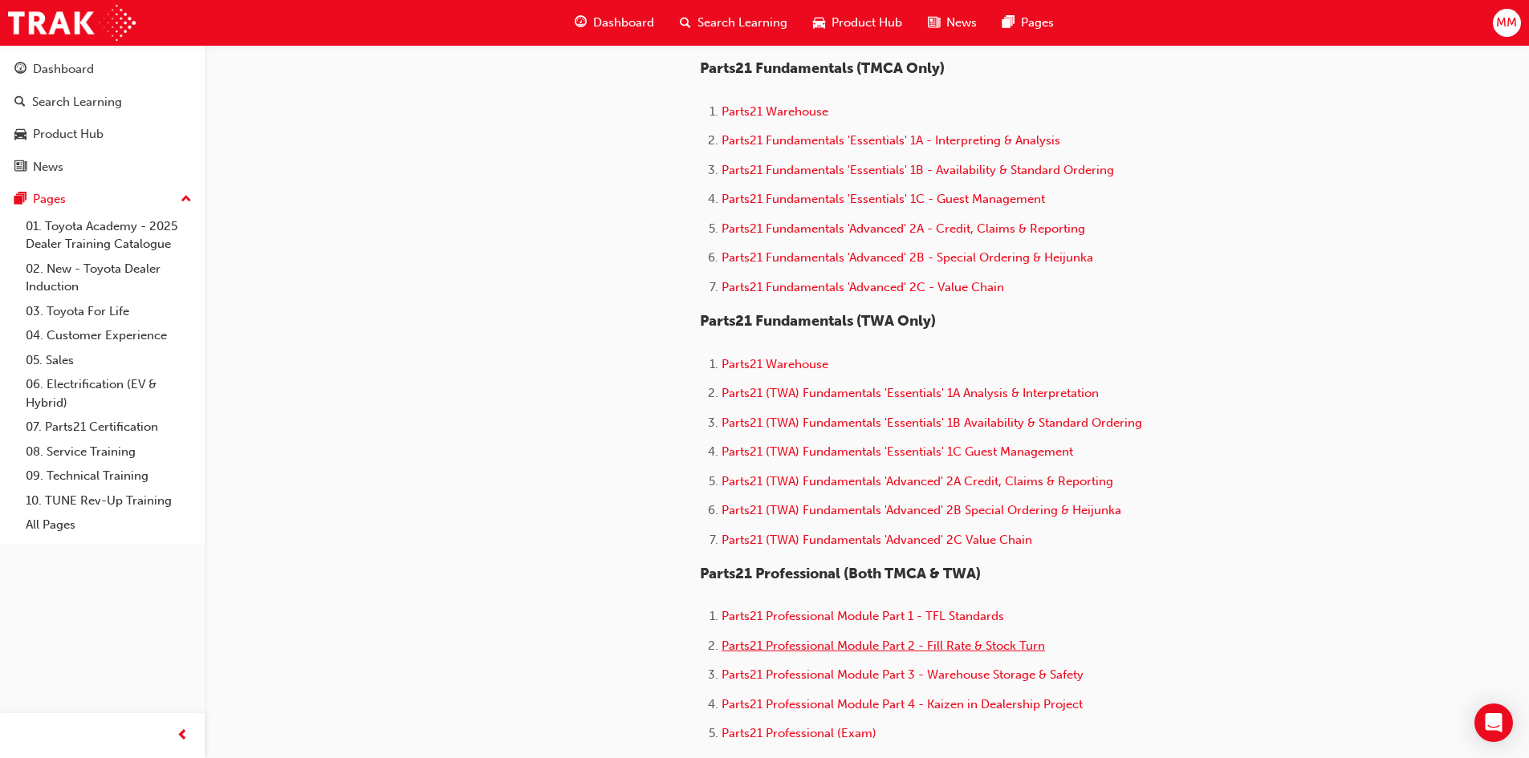
click at [861, 647] on span "Parts21 Professional Module Part 2 - Fill Rate & Stock Turn" at bounding box center [883, 646] width 323 height 14
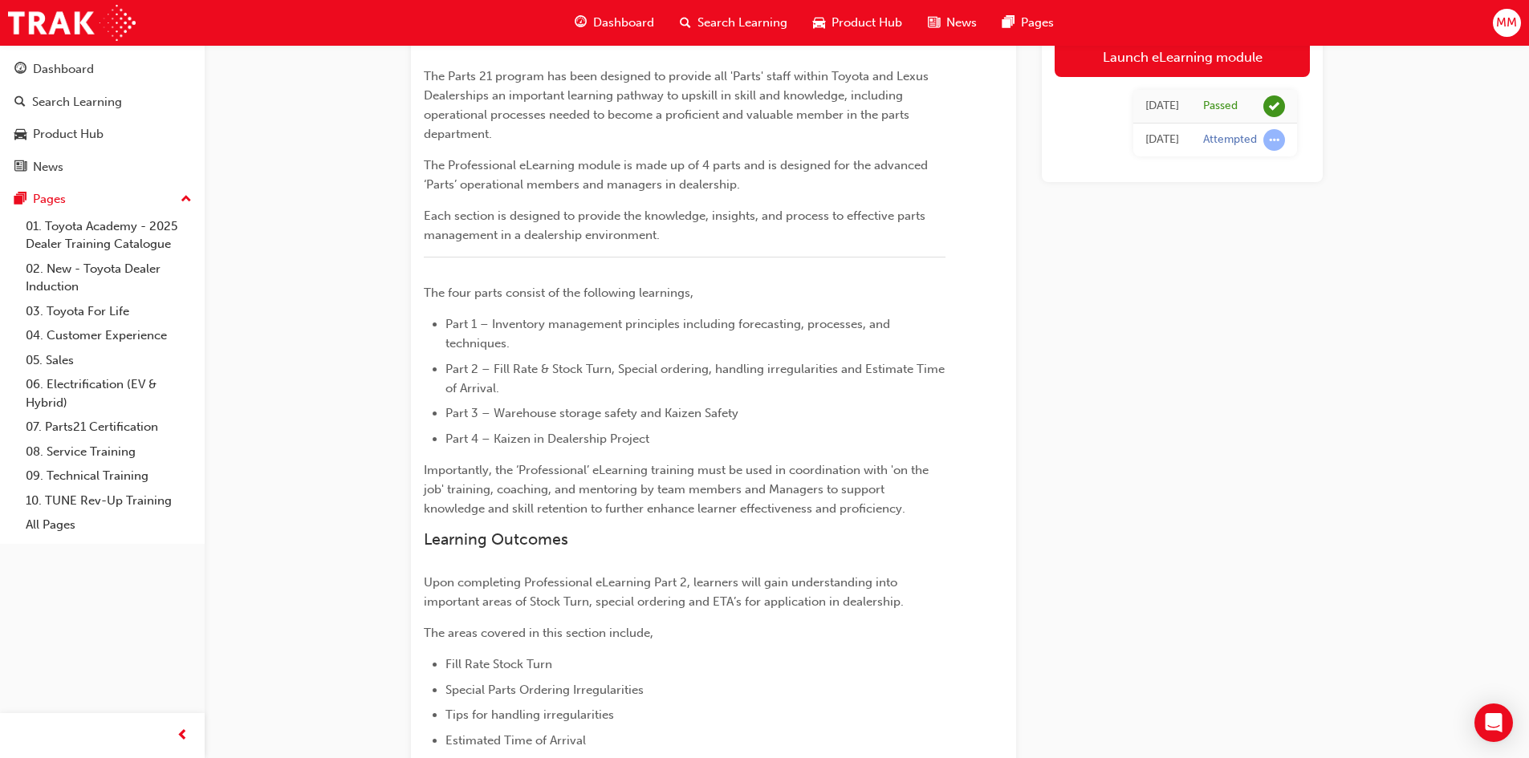
scroll to position [199, 0]
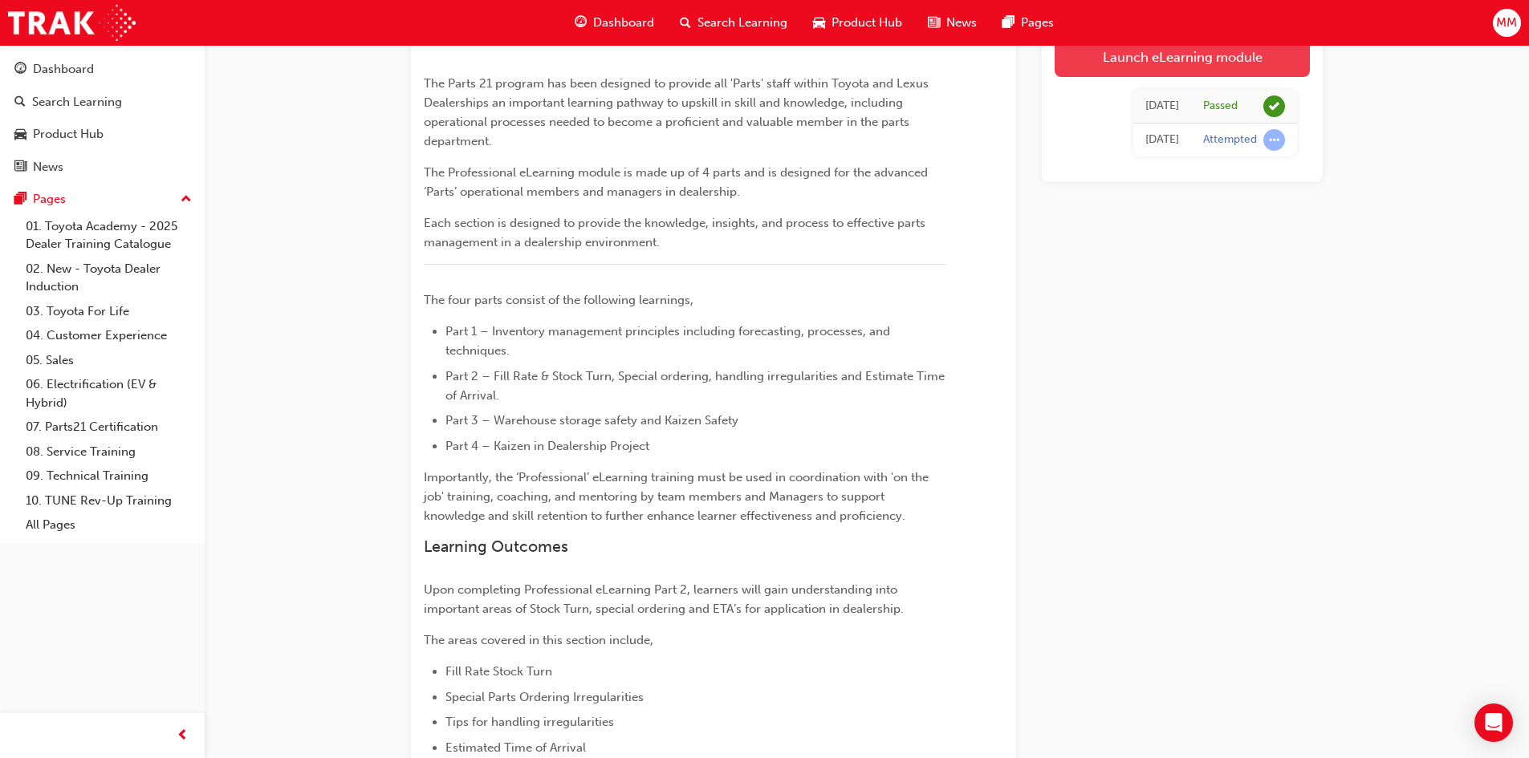
click at [1181, 64] on link "Launch eLearning module" at bounding box center [1182, 57] width 255 height 40
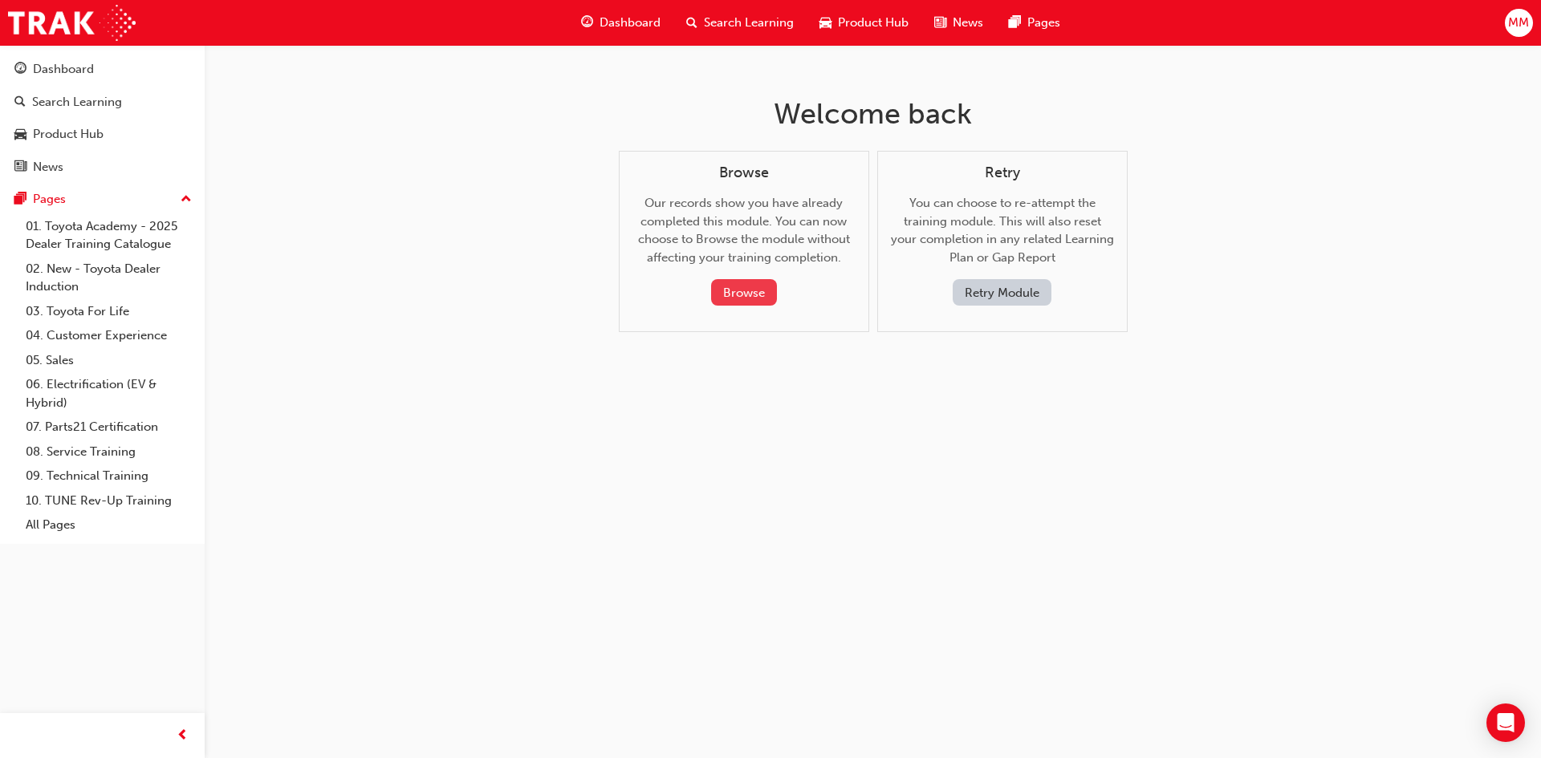
click at [766, 295] on button "Browse" at bounding box center [744, 292] width 66 height 26
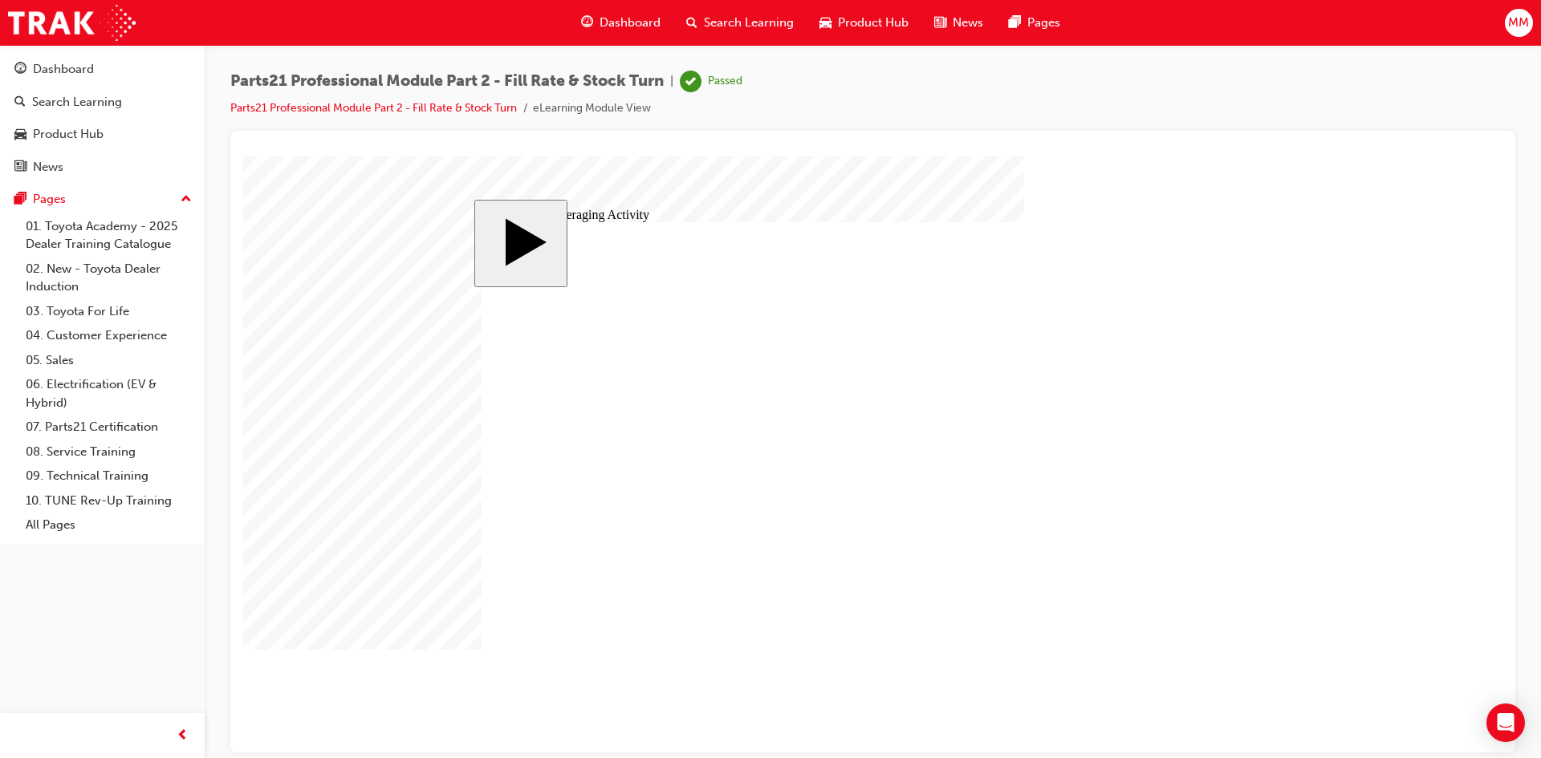
checkbox input "true"
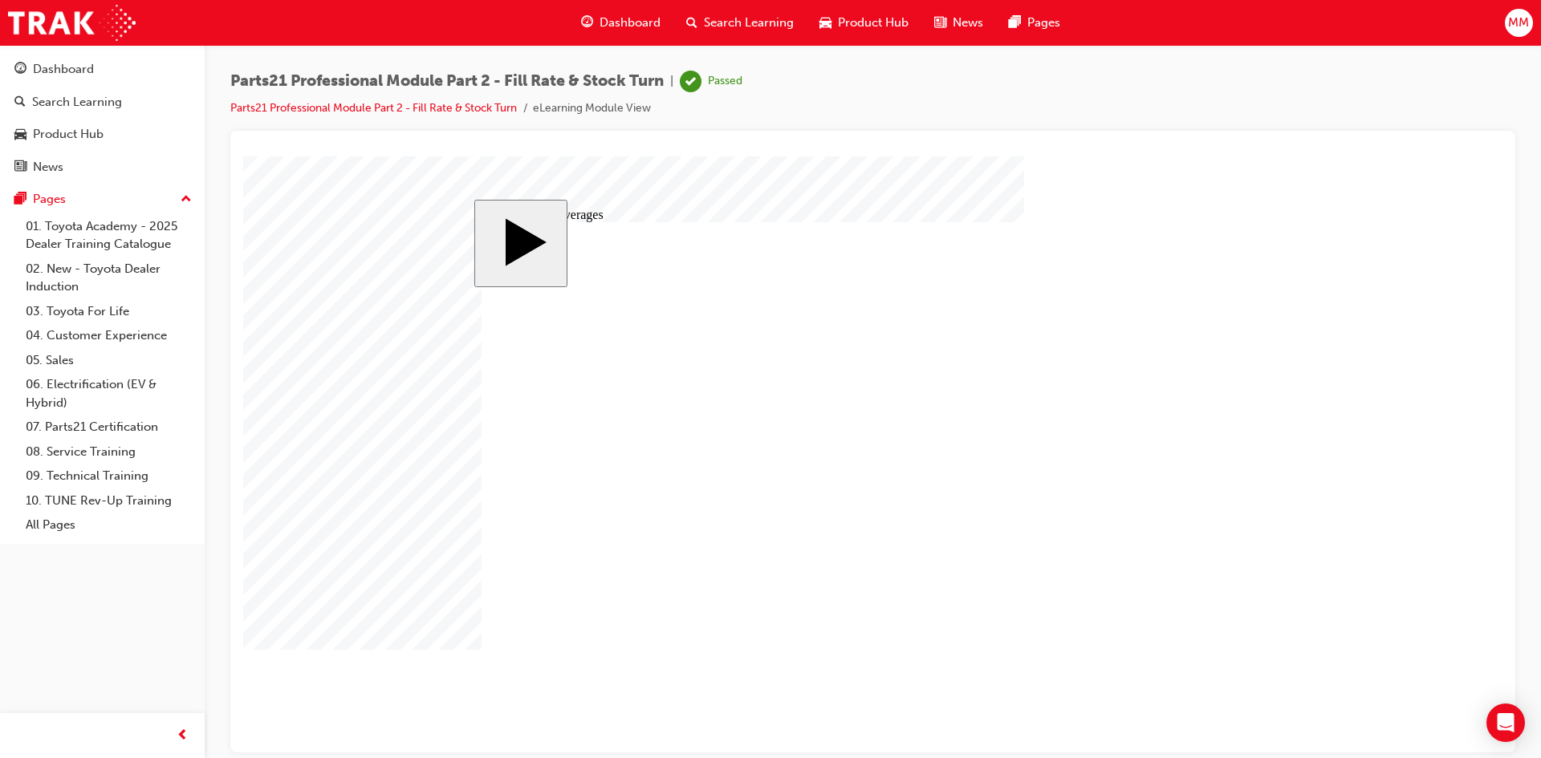
drag, startPoint x: 1184, startPoint y: 661, endPoint x: 817, endPoint y: 401, distance: 449.6
drag, startPoint x: 596, startPoint y: 392, endPoint x: 616, endPoint y: 408, distance: 26.3
checkbox input "true"
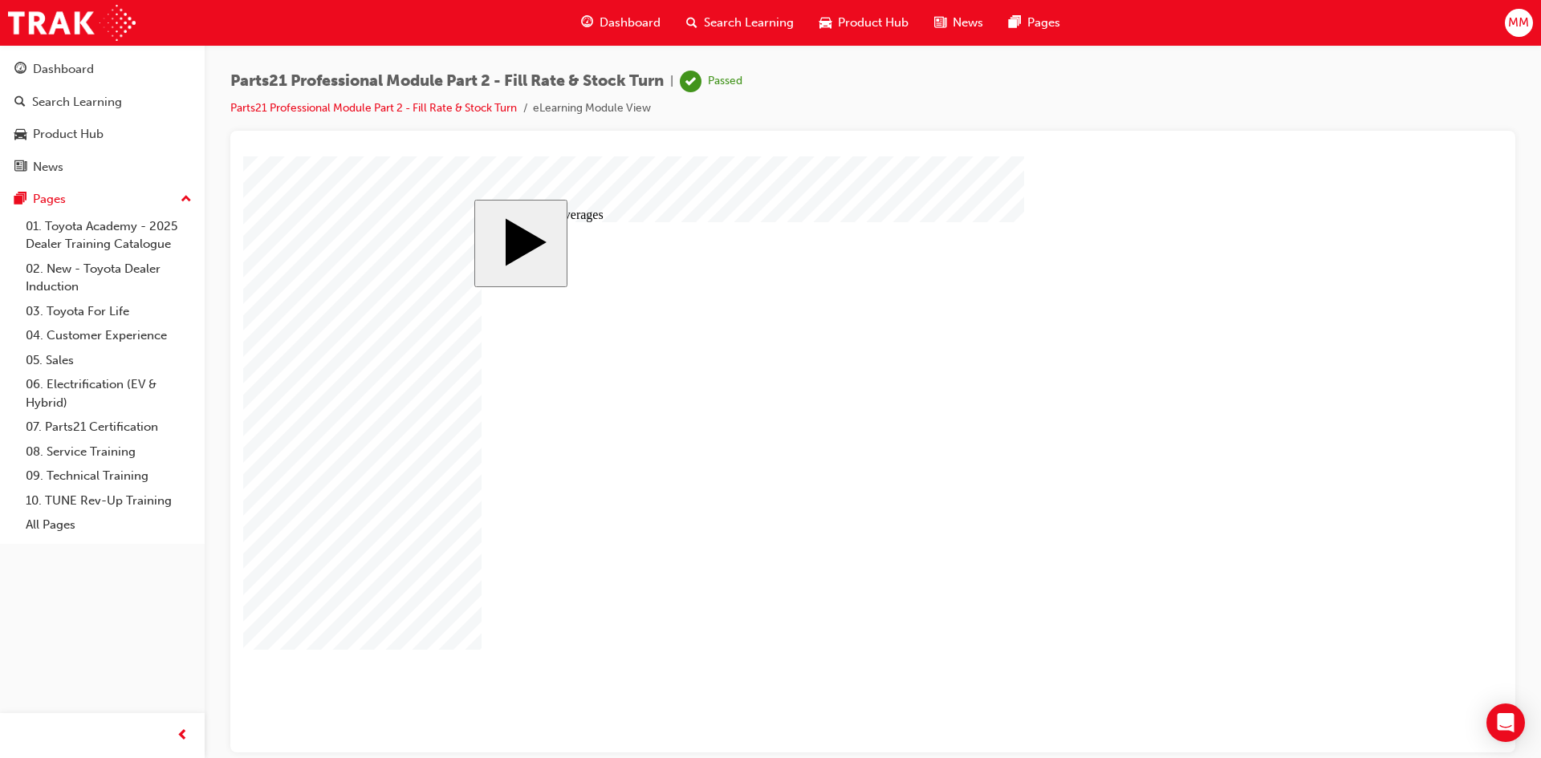
click at [70, 421] on link "07. Parts21 Certification" at bounding box center [108, 427] width 179 height 25
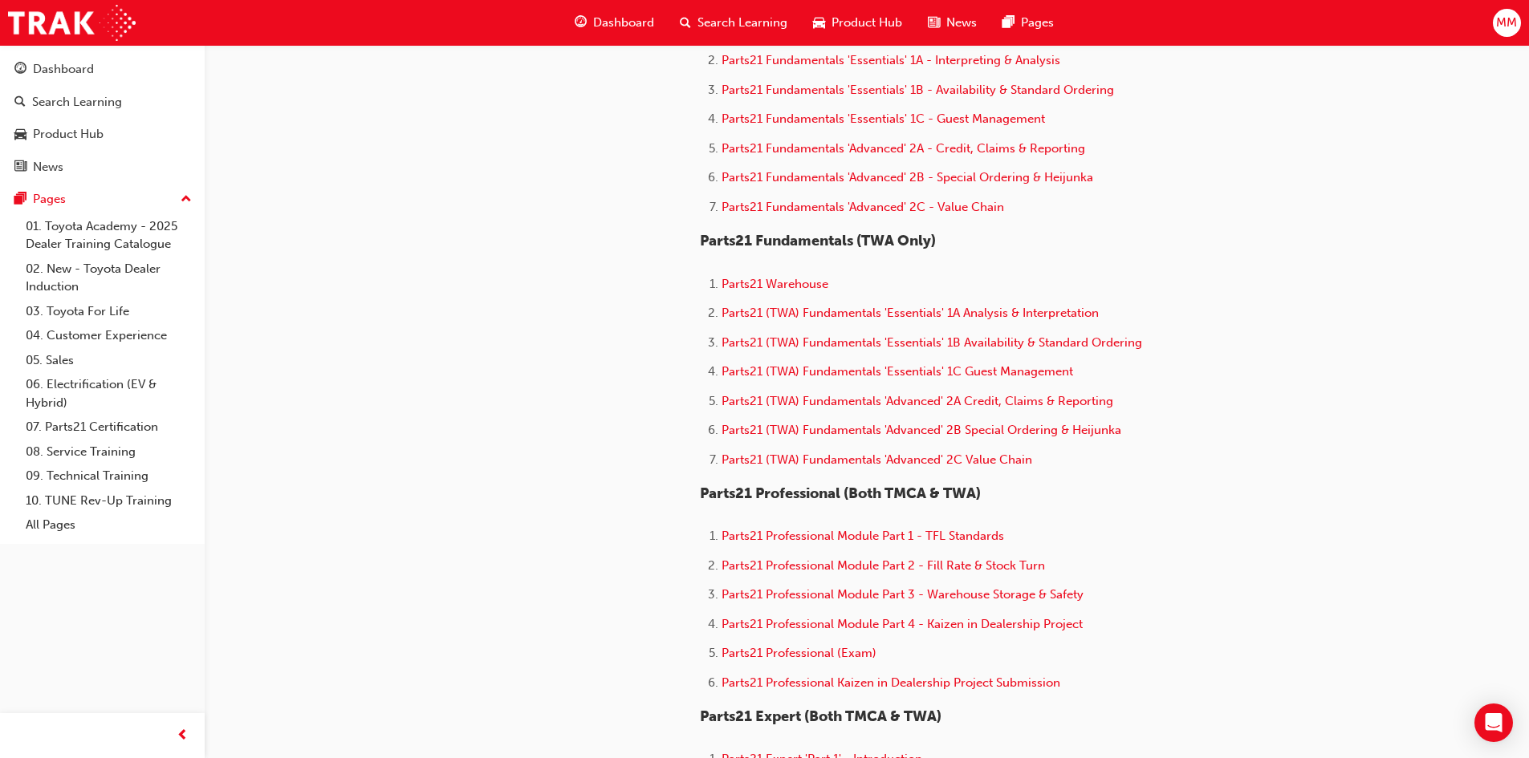
scroll to position [883, 0]
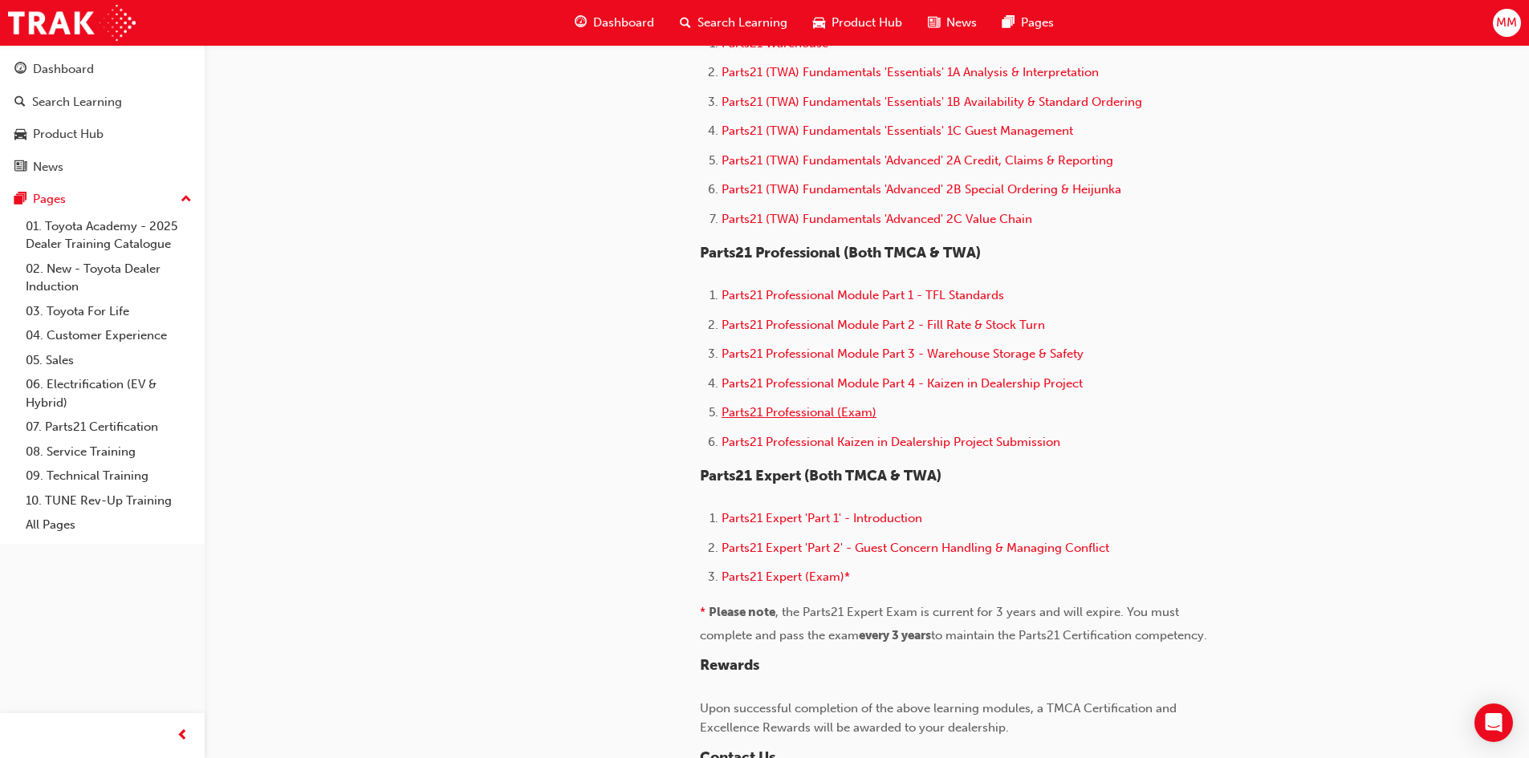
click at [799, 412] on span "Parts21 Professional (Exam)" at bounding box center [799, 412] width 155 height 14
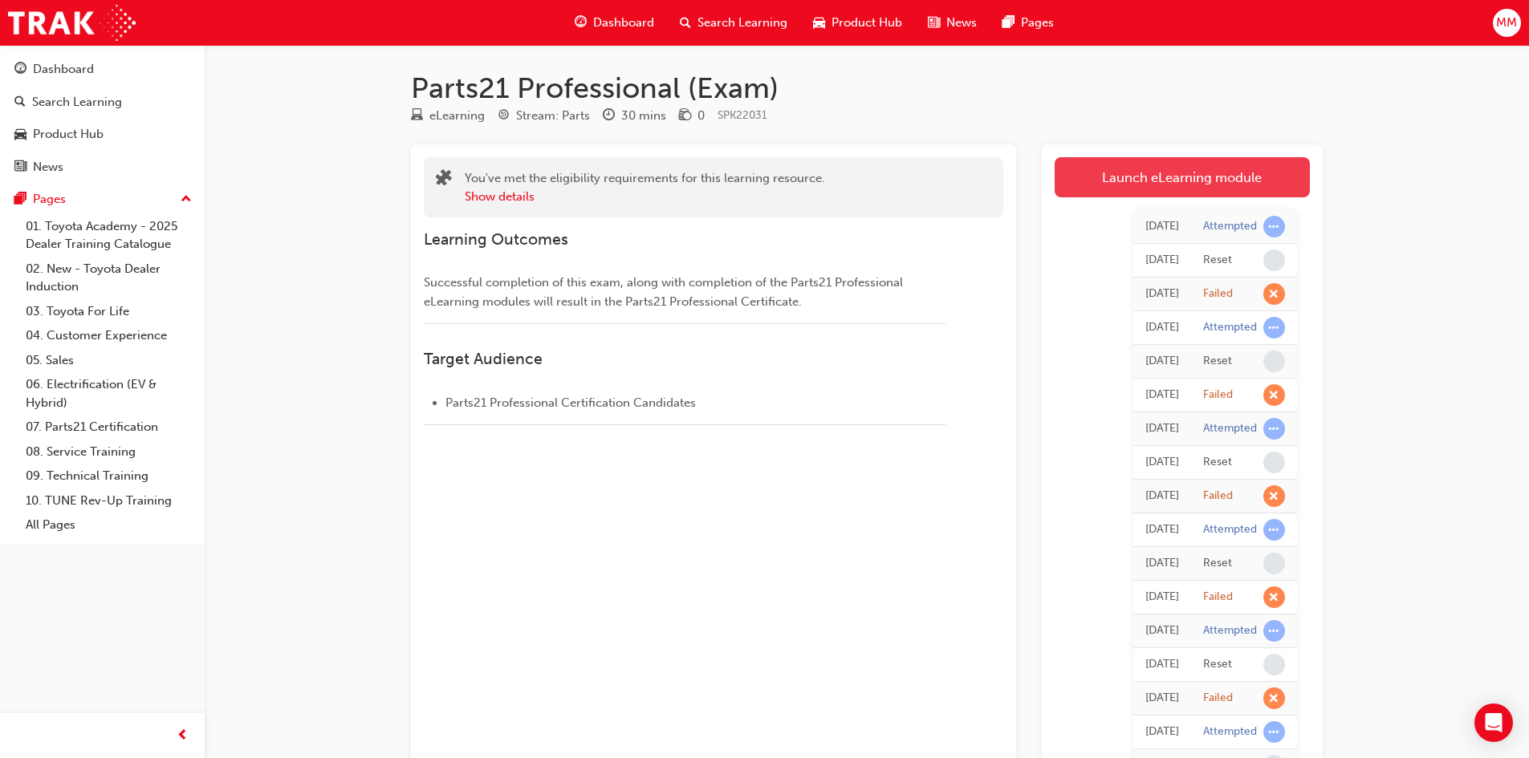
click at [1106, 178] on link "Launch eLearning module" at bounding box center [1182, 177] width 255 height 40
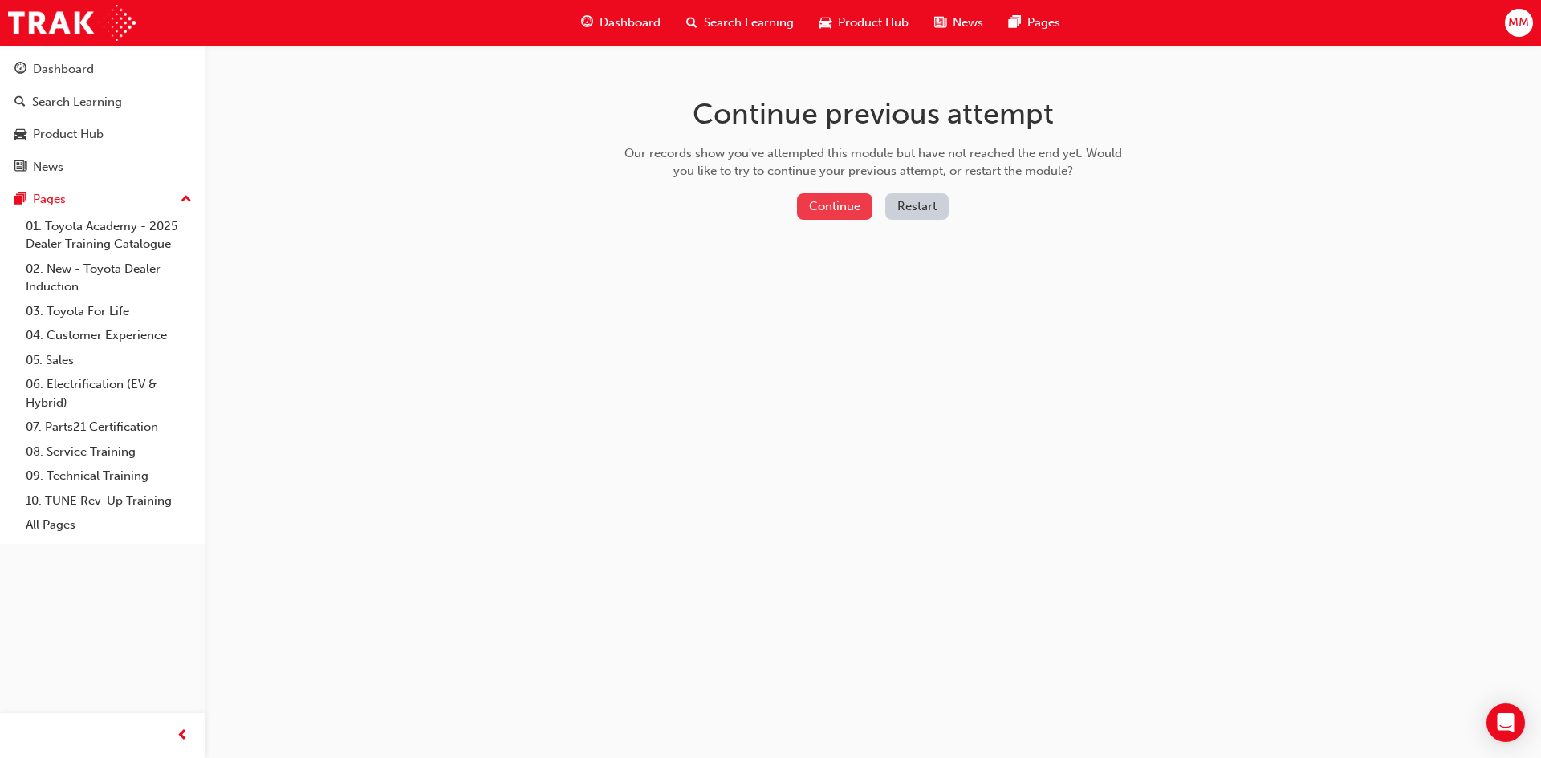
click at [827, 202] on button "Continue" at bounding box center [834, 206] width 75 height 26
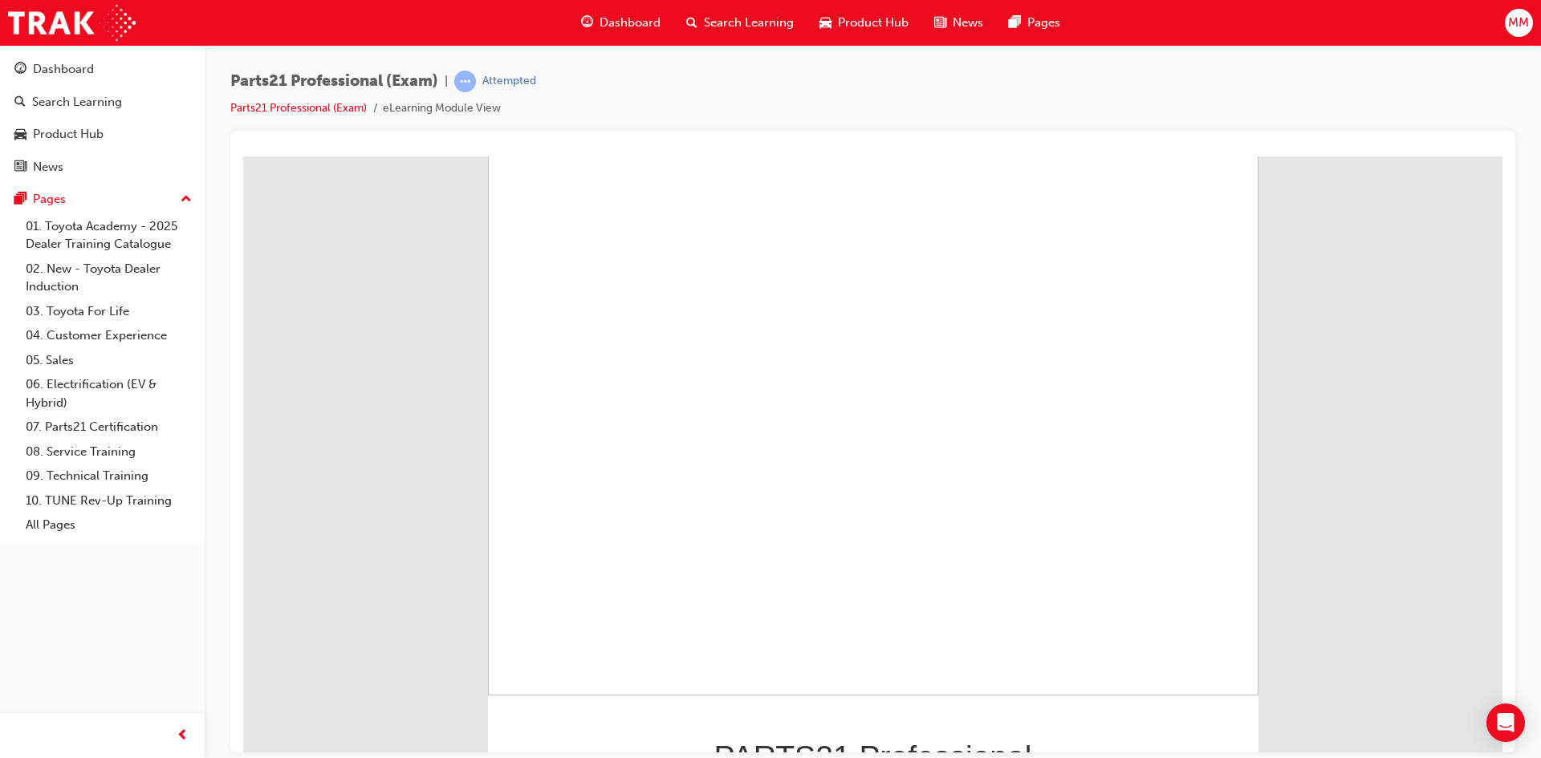
scroll to position [115, 0]
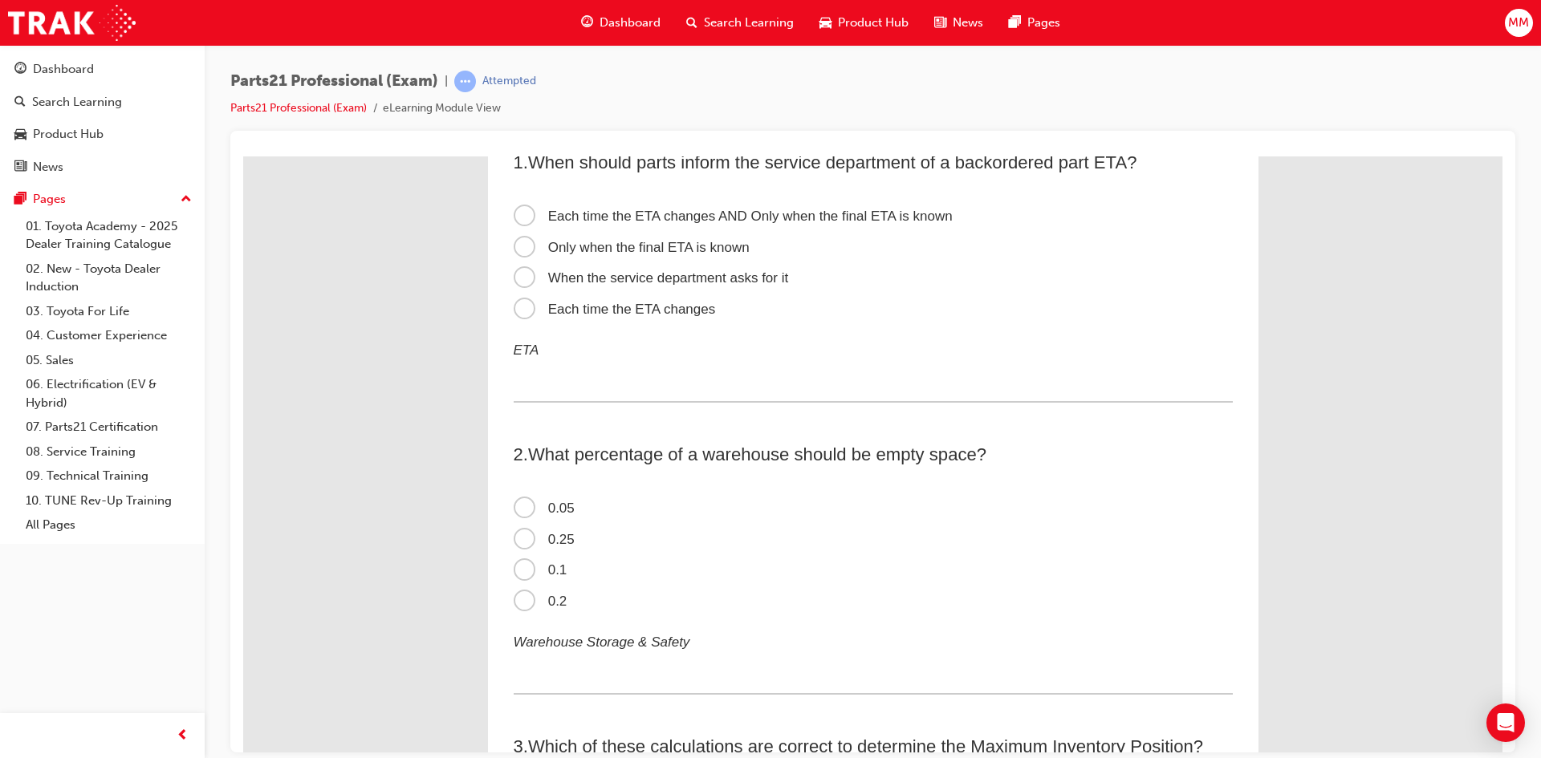
scroll to position [0, 0]
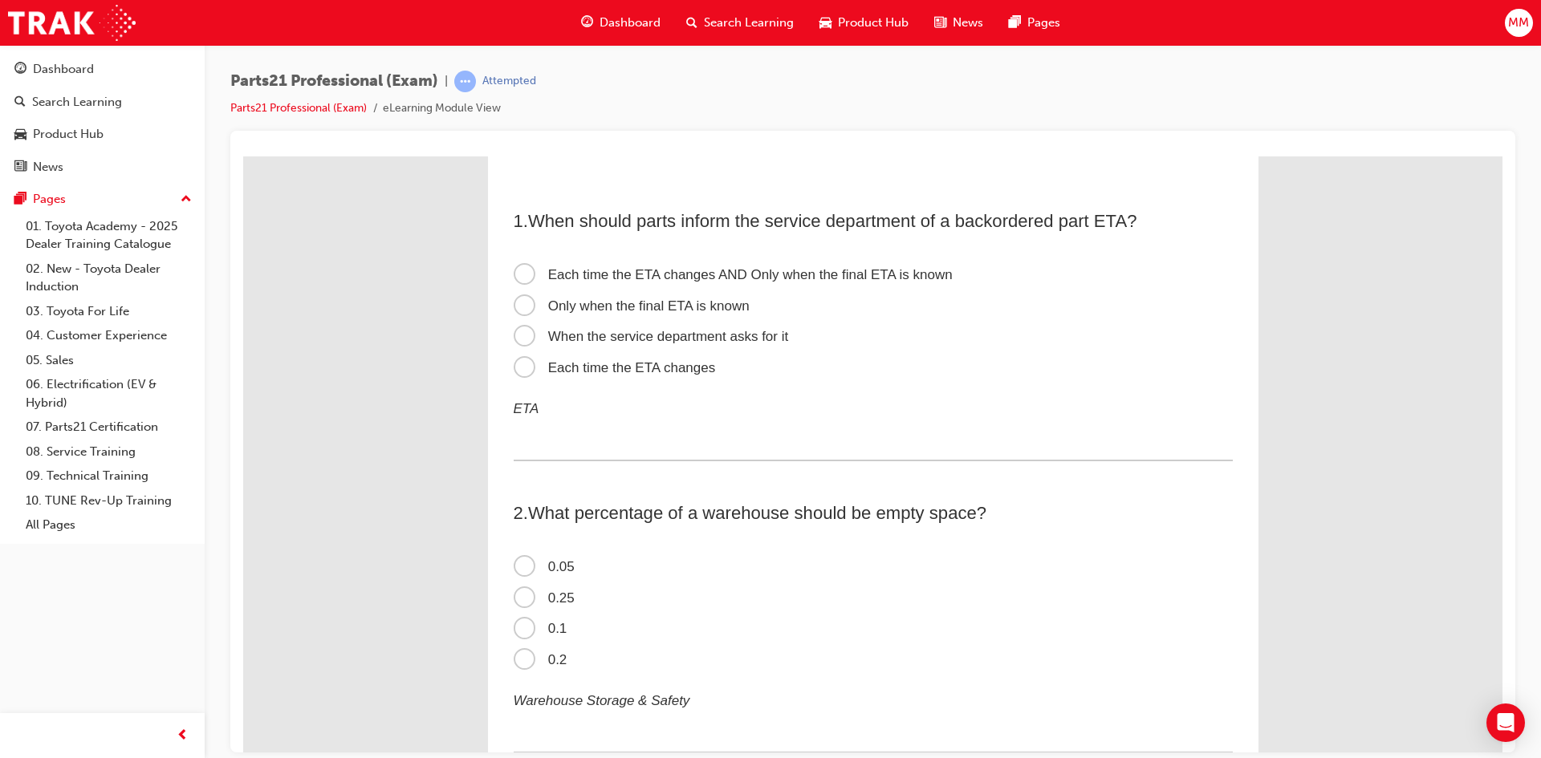
click at [521, 272] on span "Each time the ETA changes AND Only when the final ETA is known" at bounding box center [733, 273] width 439 height 15
click at [243, 156] on input "Each time the ETA changes AND Only when the final ETA is known" at bounding box center [243, 156] width 0 height 0
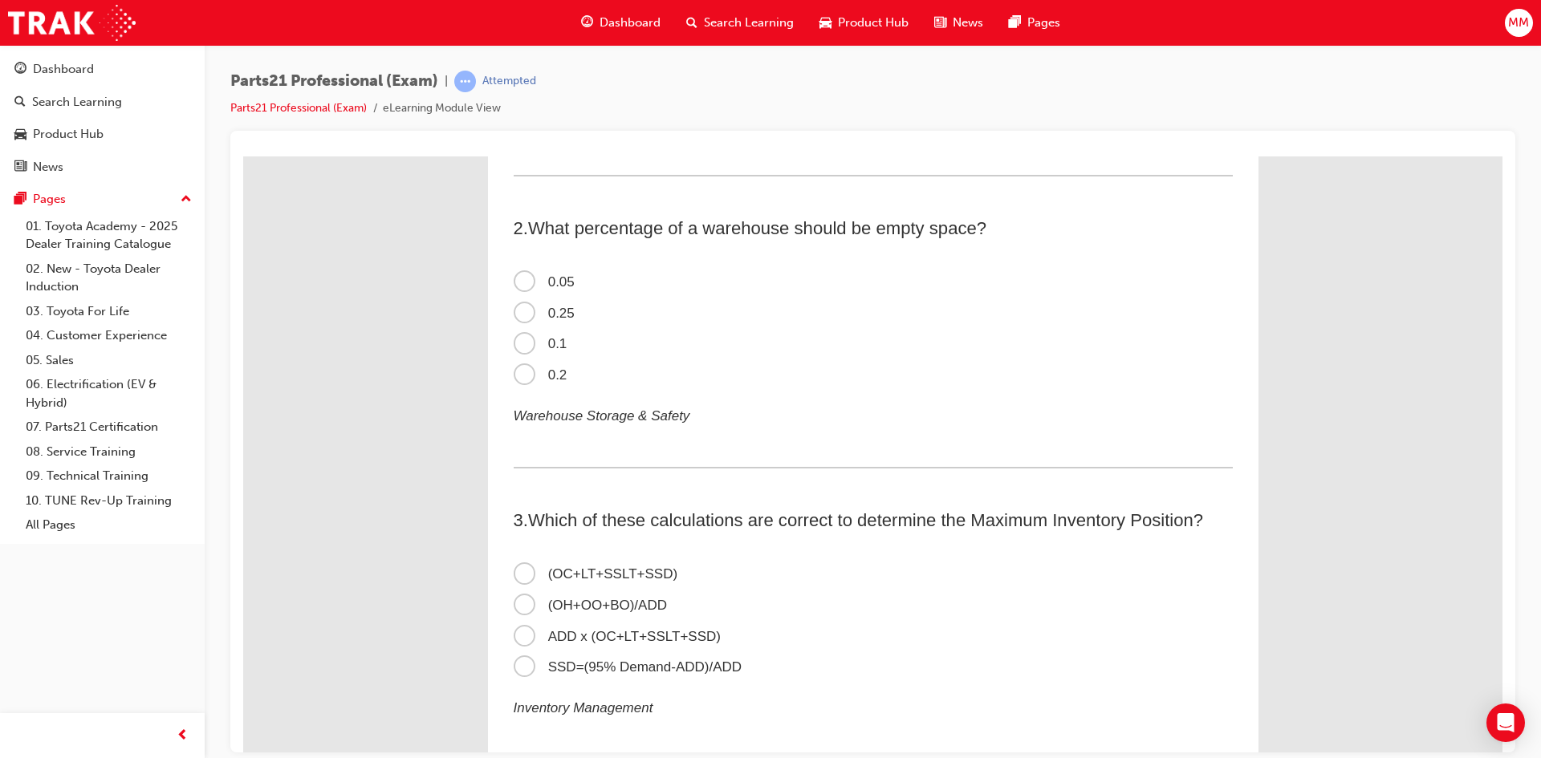
scroll to position [321, 0]
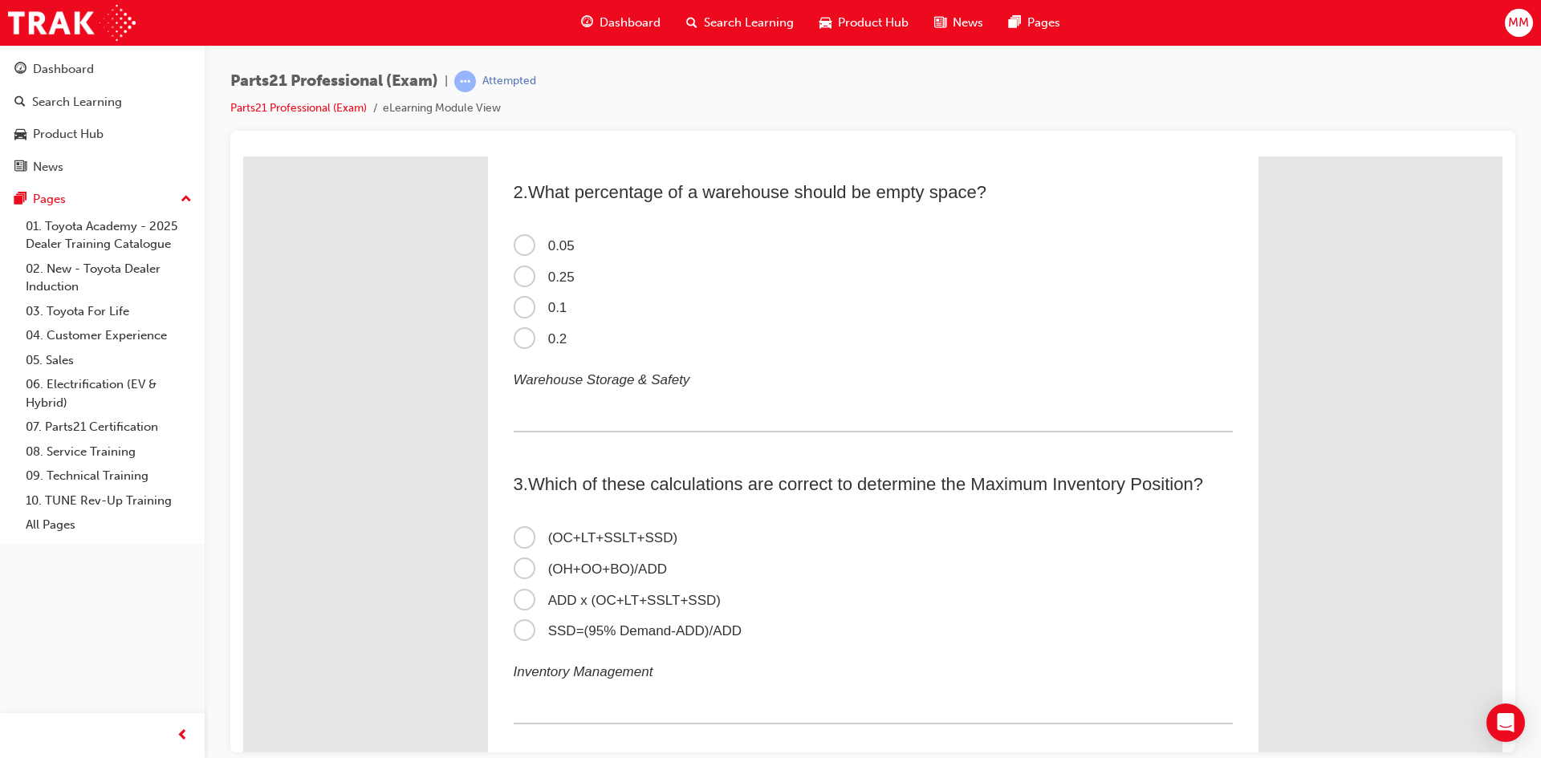
click at [518, 341] on span "0.2" at bounding box center [541, 338] width 54 height 15
click at [243, 156] on input "0.2" at bounding box center [243, 156] width 0 height 0
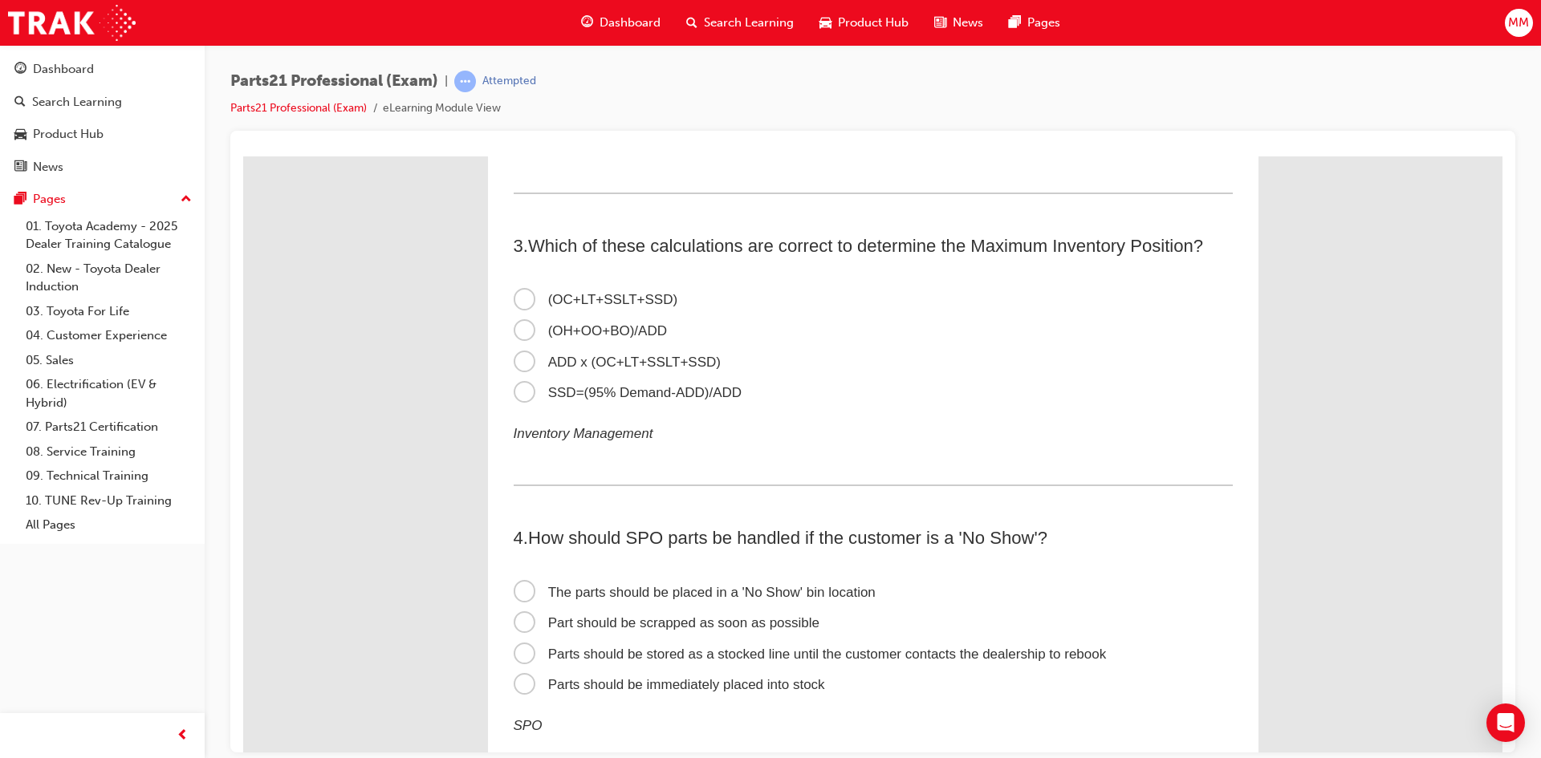
scroll to position [562, 0]
click at [518, 293] on span "(OC+LT+SSLT+SSD)" at bounding box center [596, 296] width 165 height 15
click at [243, 156] on input "(OC+LT+SSLT+SSD)" at bounding box center [243, 156] width 0 height 0
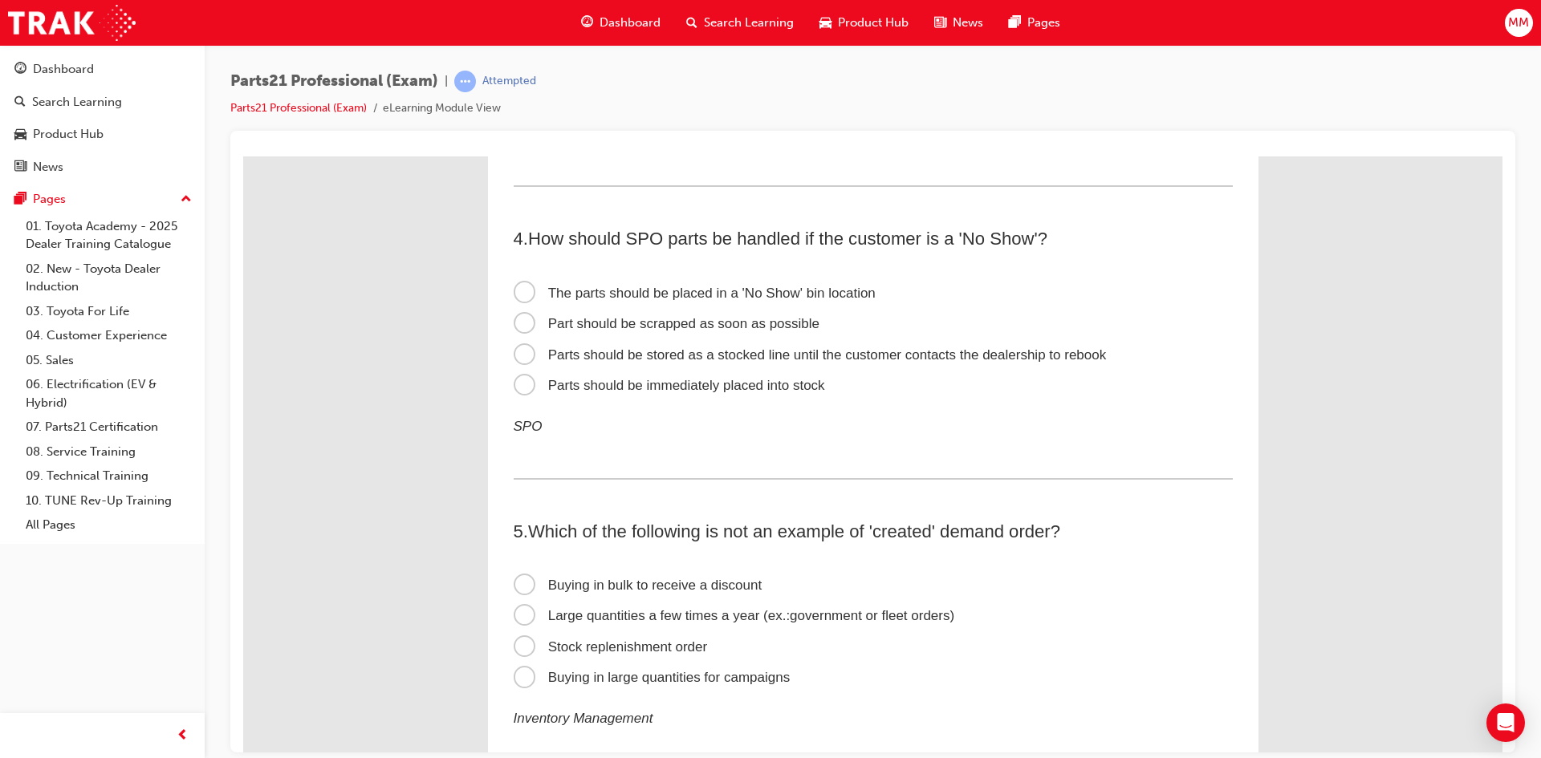
scroll to position [883, 0]
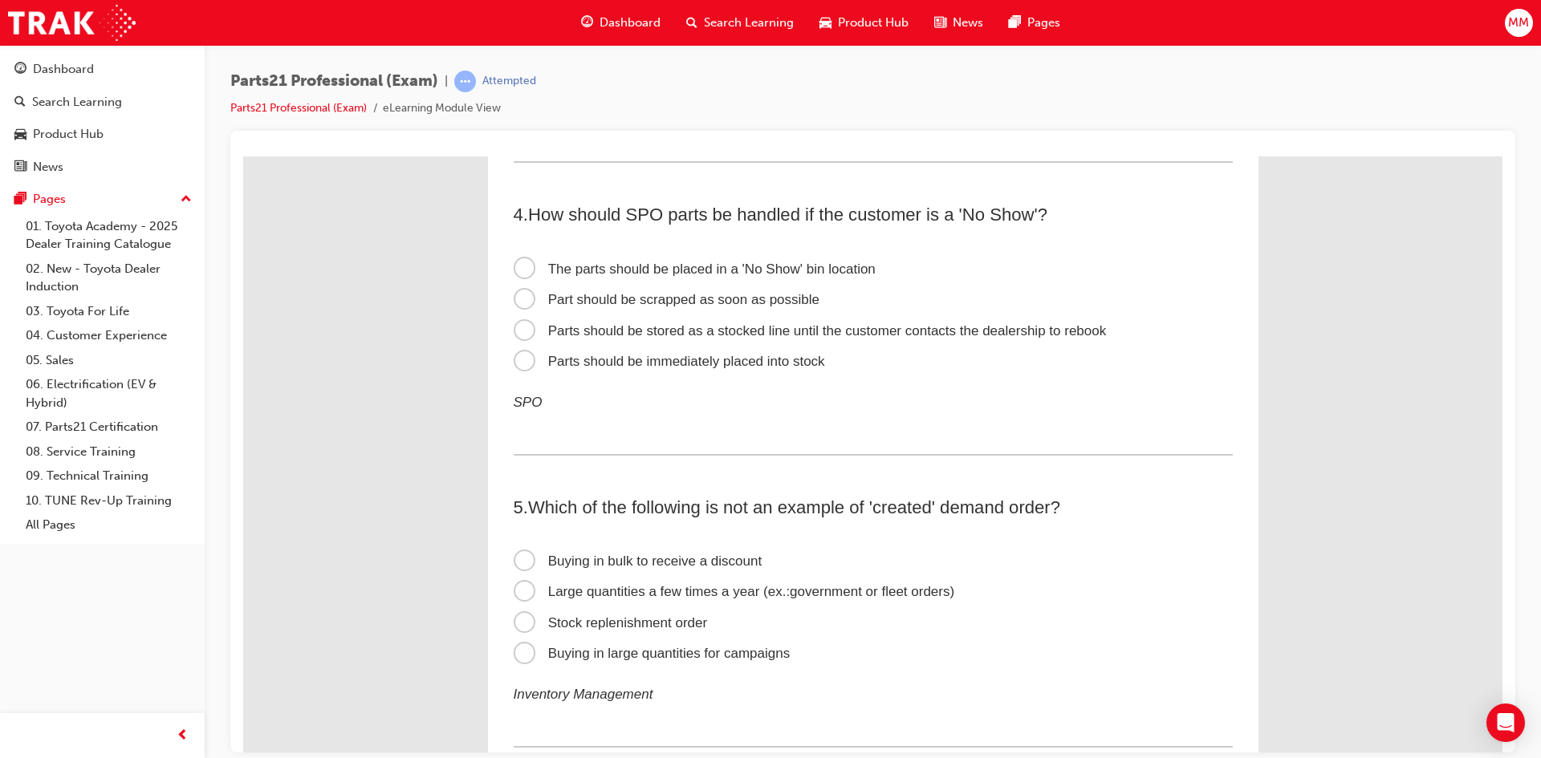
click at [525, 270] on span "The parts should be placed in a 'No Show' bin location" at bounding box center [695, 268] width 362 height 15
click at [243, 156] on input "The parts should be placed in a 'No Show' bin location" at bounding box center [243, 156] width 0 height 0
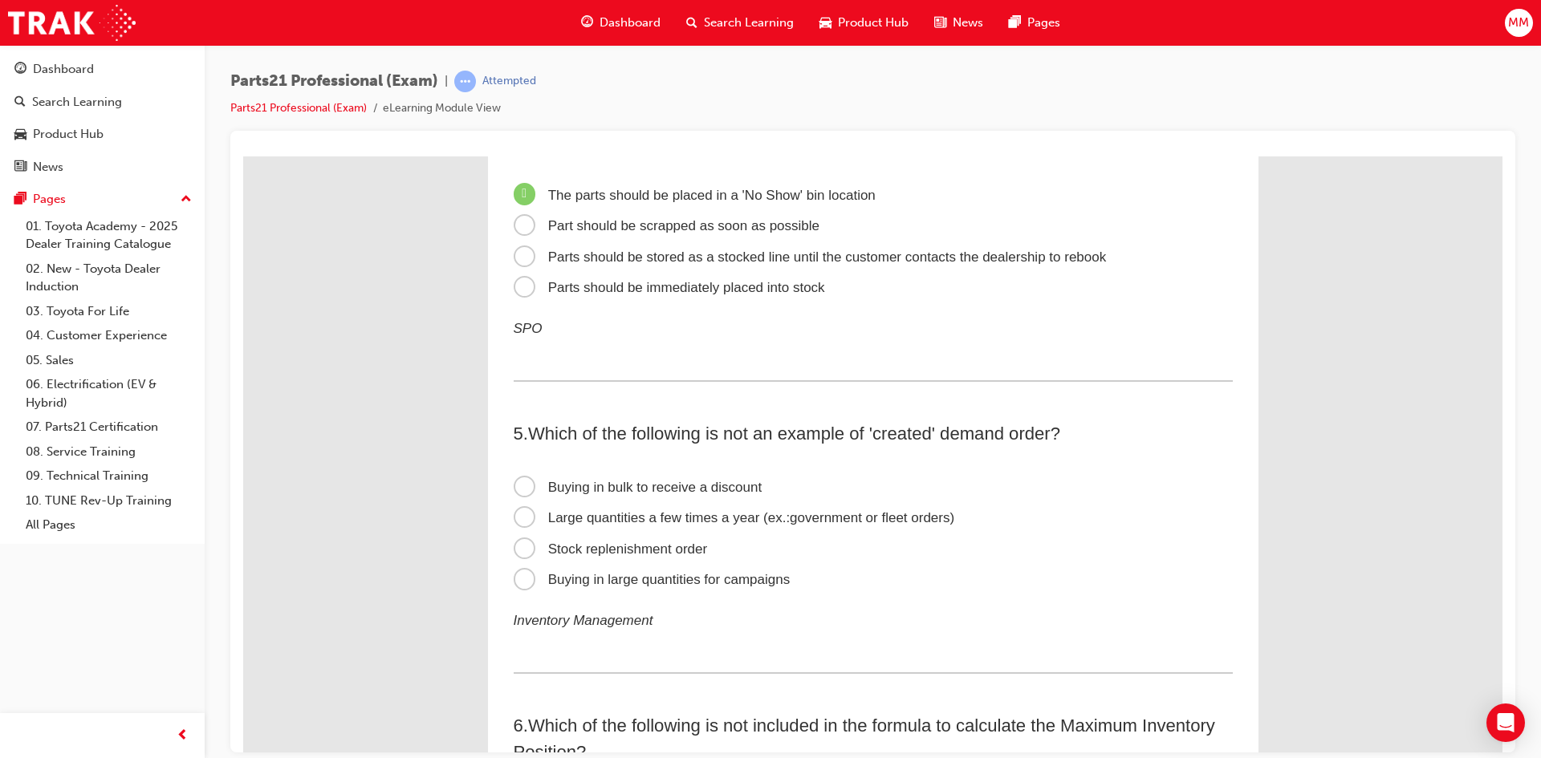
scroll to position [1124, 0]
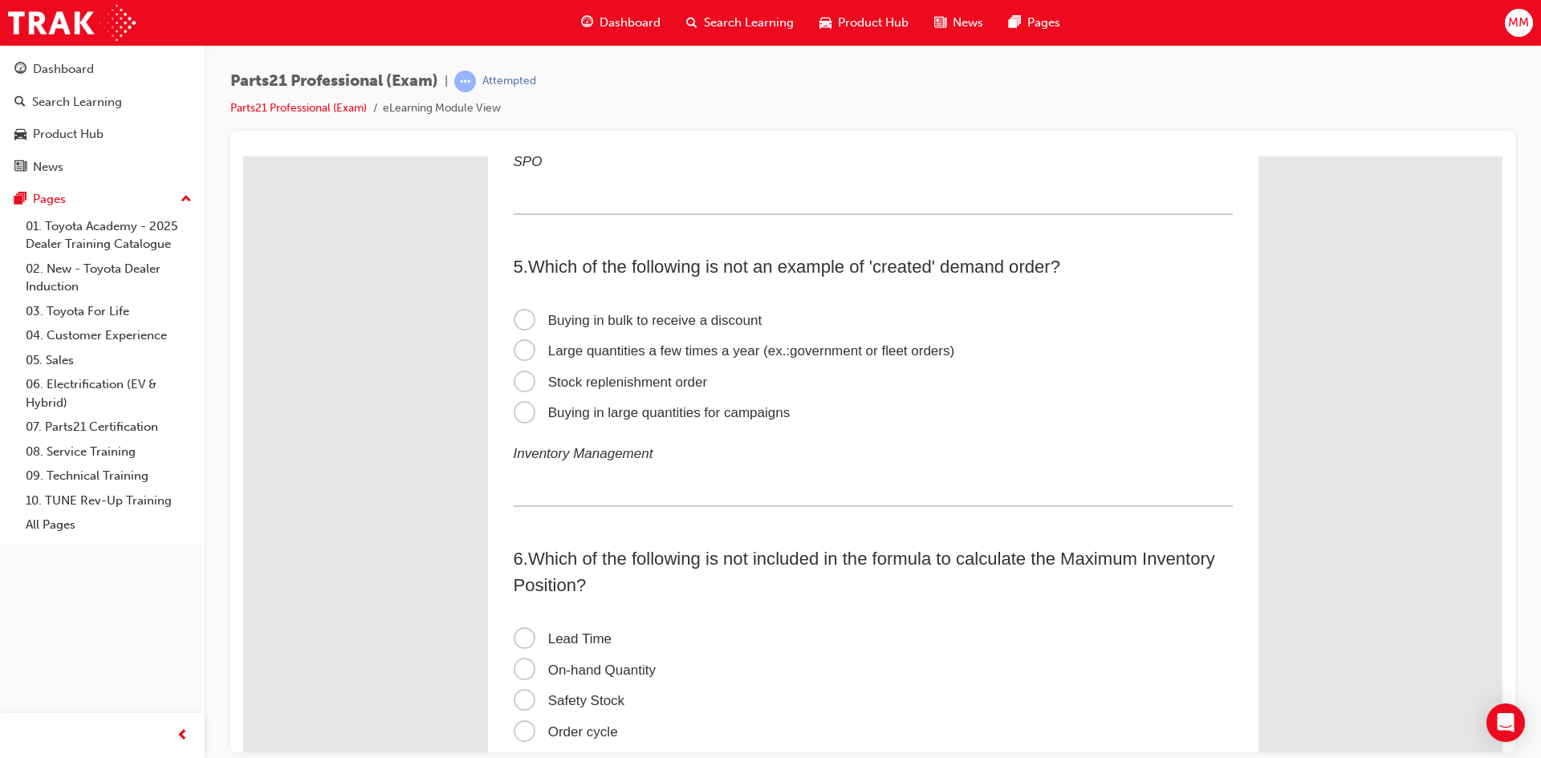
click at [520, 374] on span "Stock replenishment order" at bounding box center [611, 381] width 194 height 15
click at [243, 156] on input "Stock replenishment order" at bounding box center [243, 156] width 0 height 0
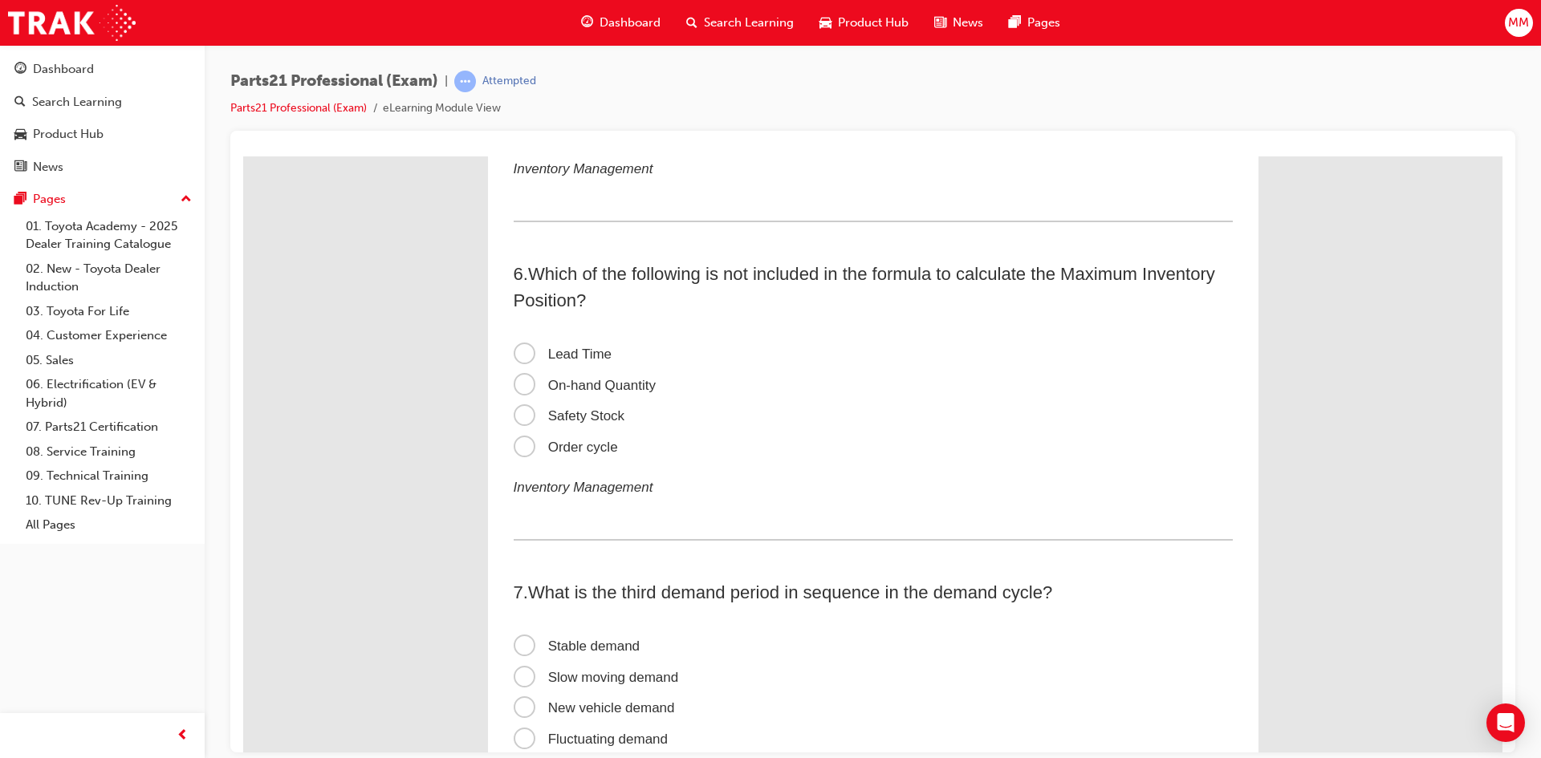
scroll to position [1445, 0]
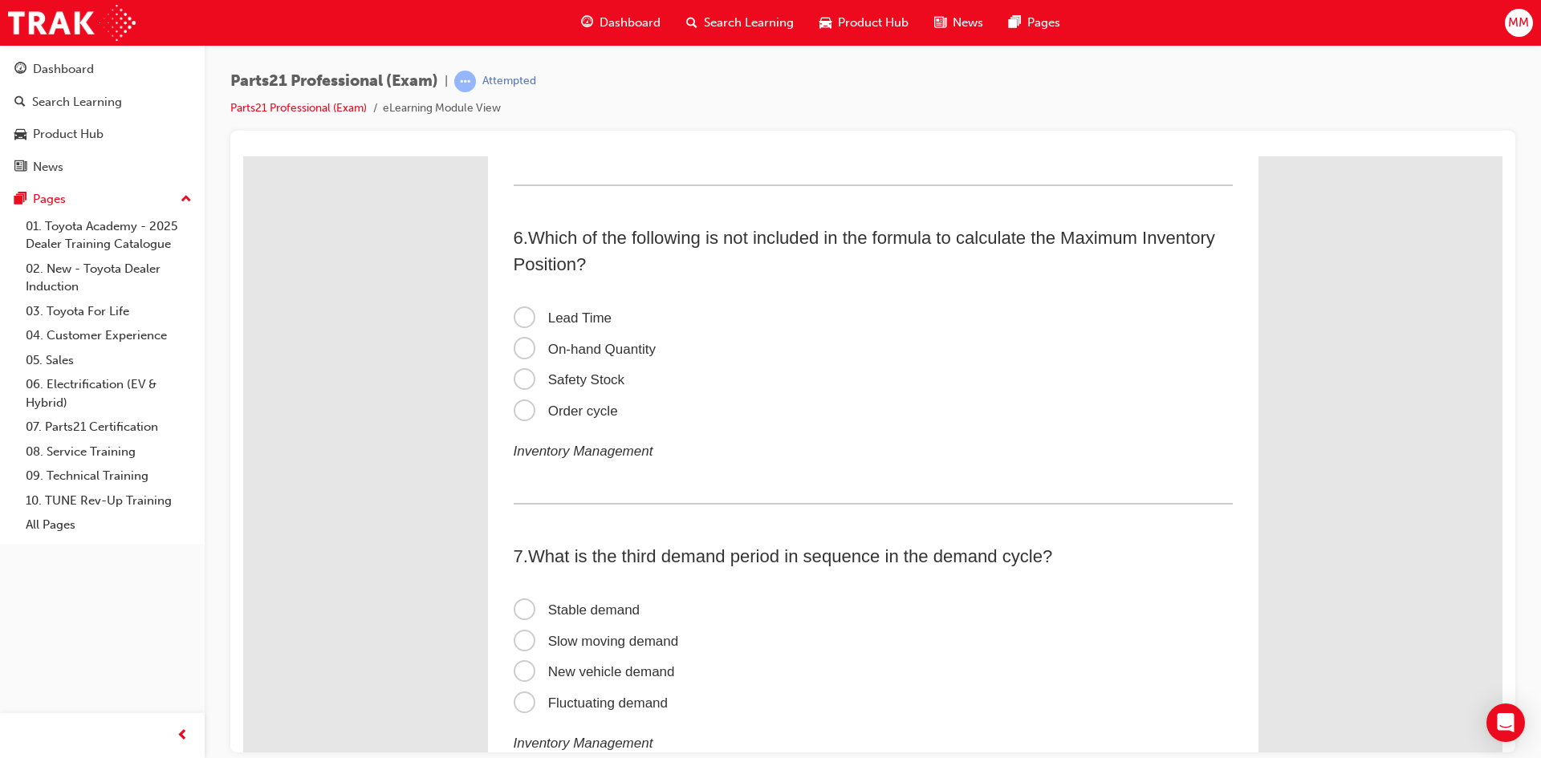
click at [521, 353] on span "On-hand Quantity" at bounding box center [585, 348] width 142 height 15
click at [243, 156] on input "On-hand Quantity" at bounding box center [243, 156] width 0 height 0
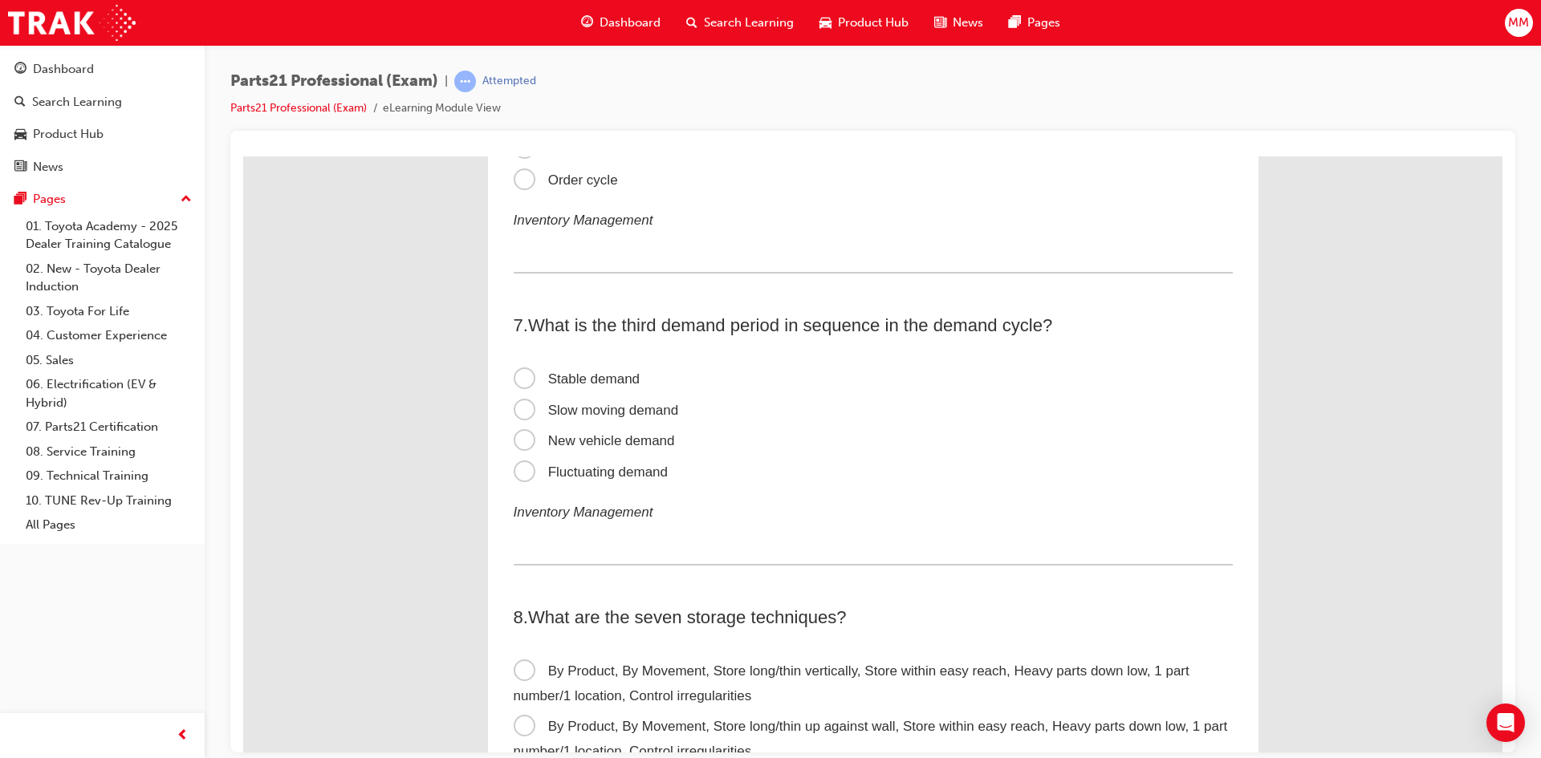
scroll to position [1685, 0]
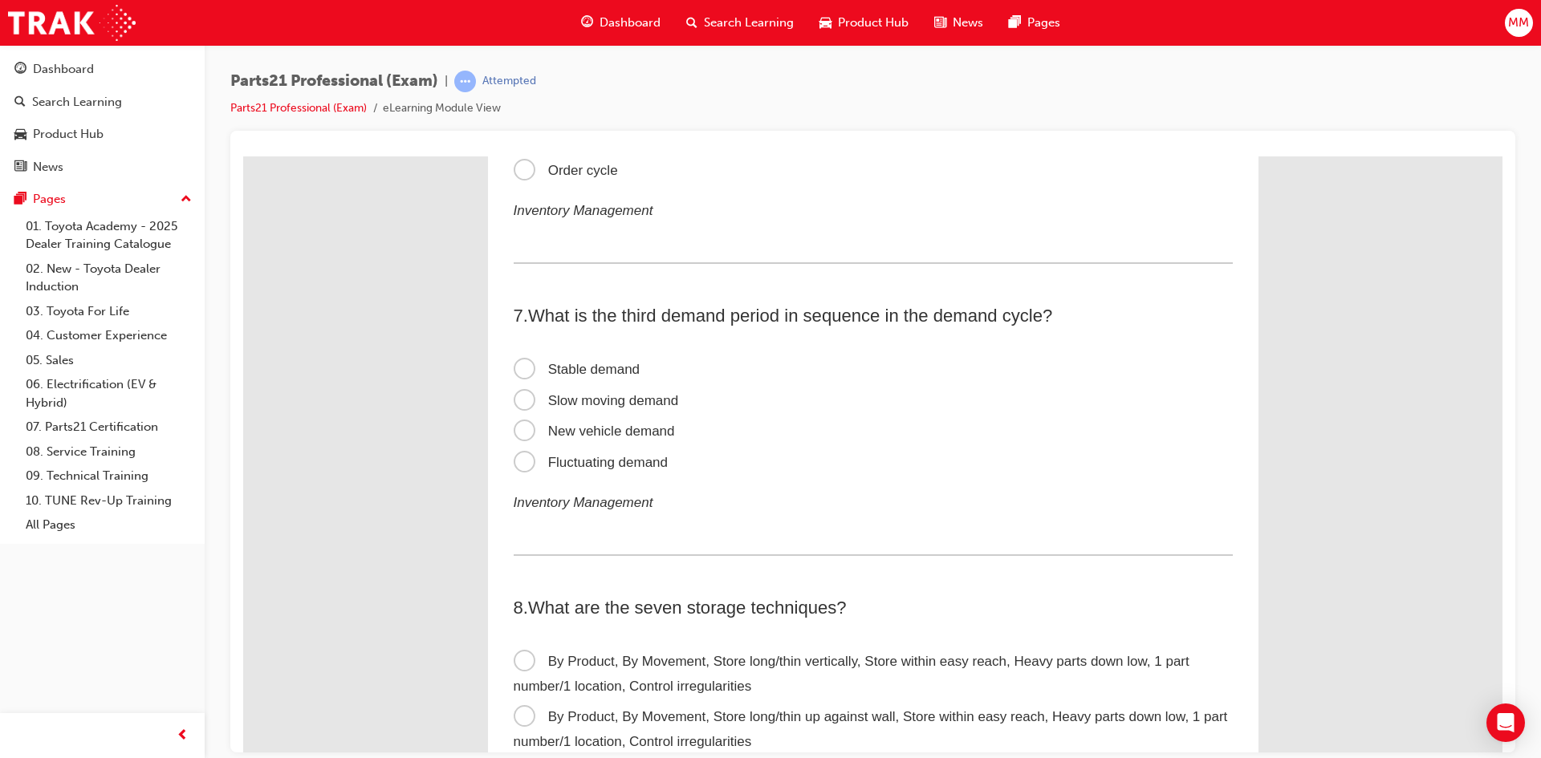
click at [514, 457] on span "Fluctuating demand" at bounding box center [591, 461] width 155 height 15
click at [243, 156] on input "Fluctuating demand" at bounding box center [243, 156] width 0 height 0
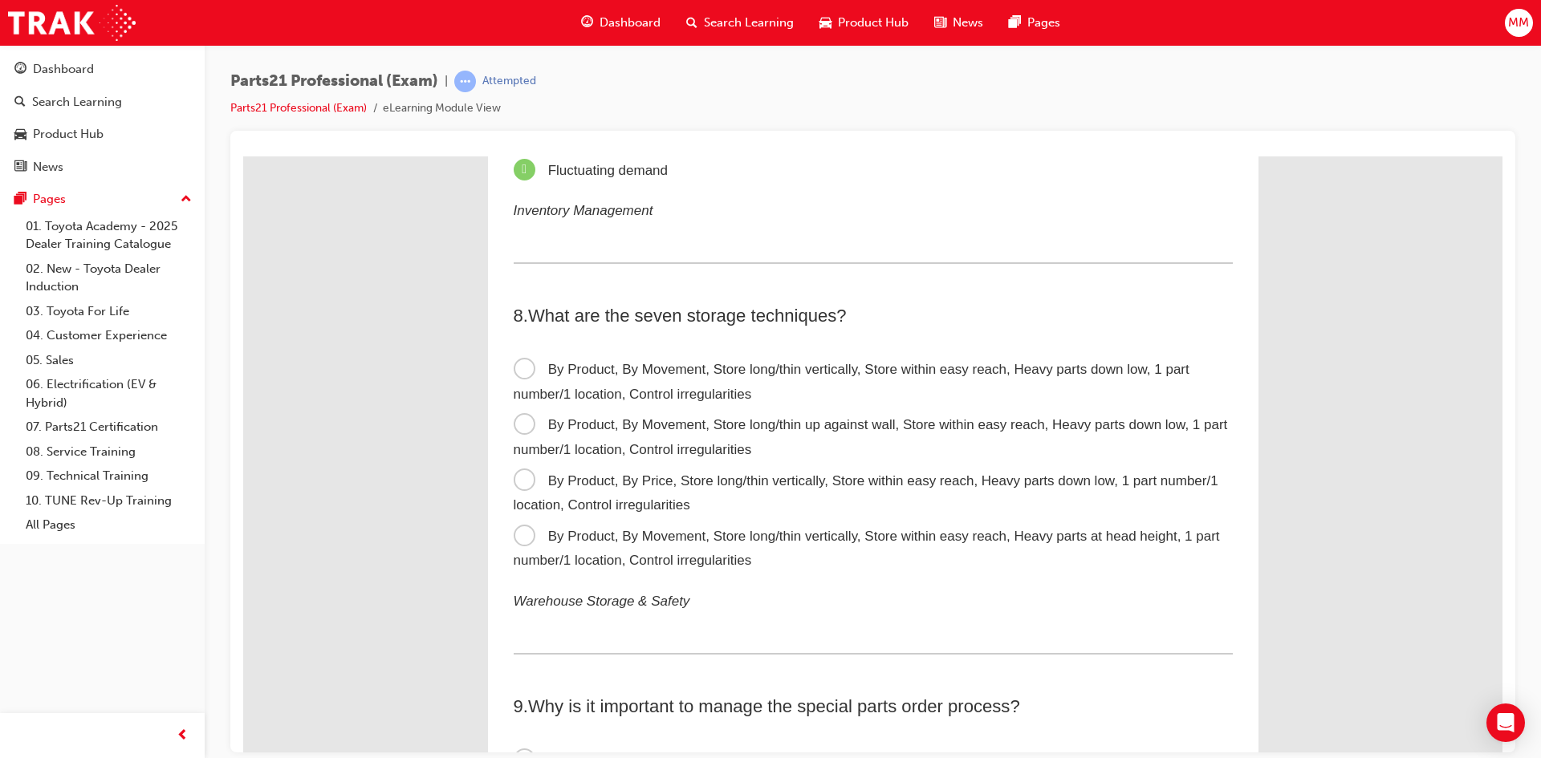
scroll to position [2006, 0]
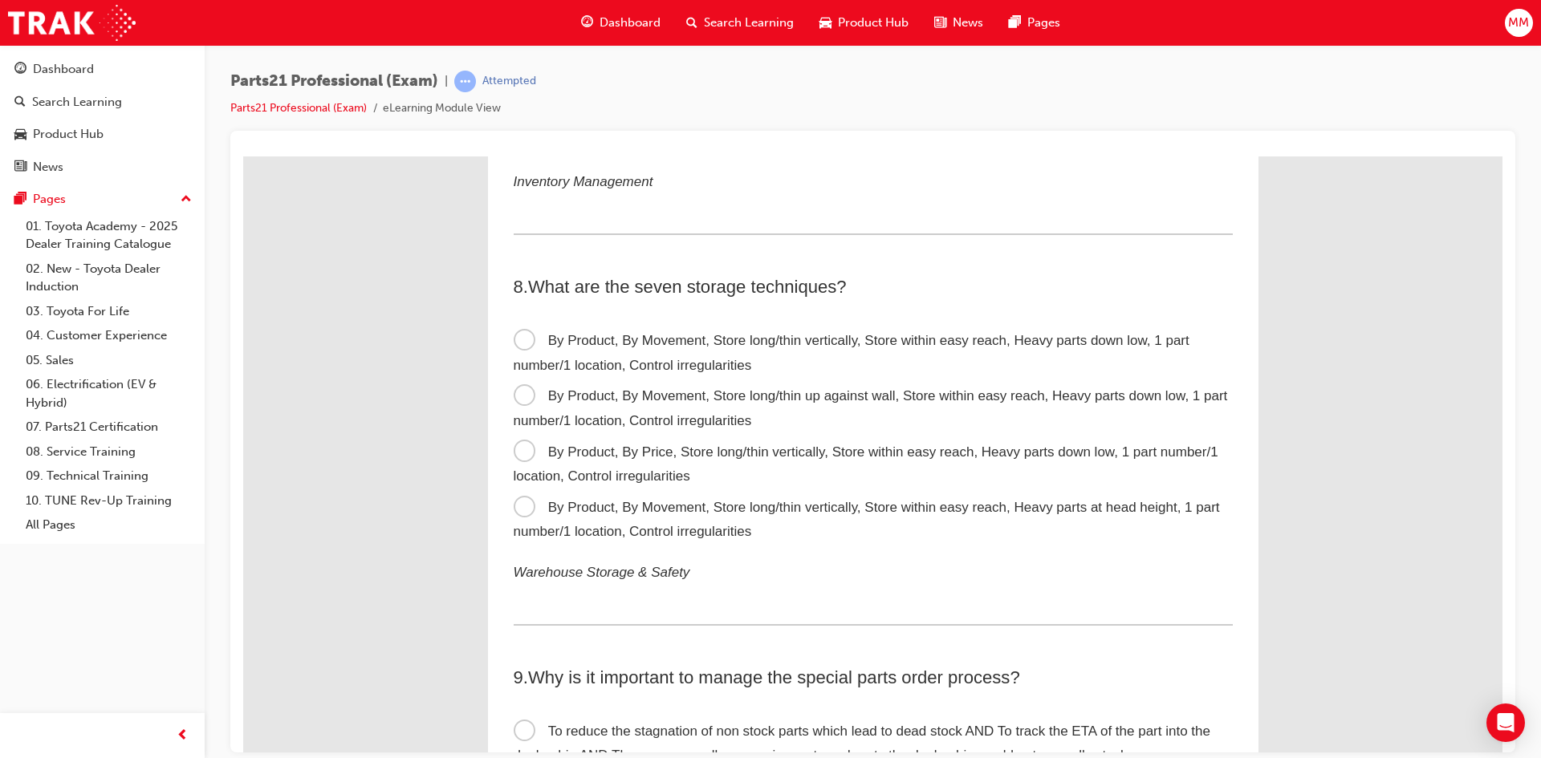
click at [514, 339] on span "By Product, By Movement, Store long/thin vertically, Store within easy reach, H…" at bounding box center [852, 352] width 676 height 40
click at [243, 156] on input "By Product, By Movement, Store long/thin vertically, Store within easy reach, H…" at bounding box center [243, 156] width 0 height 0
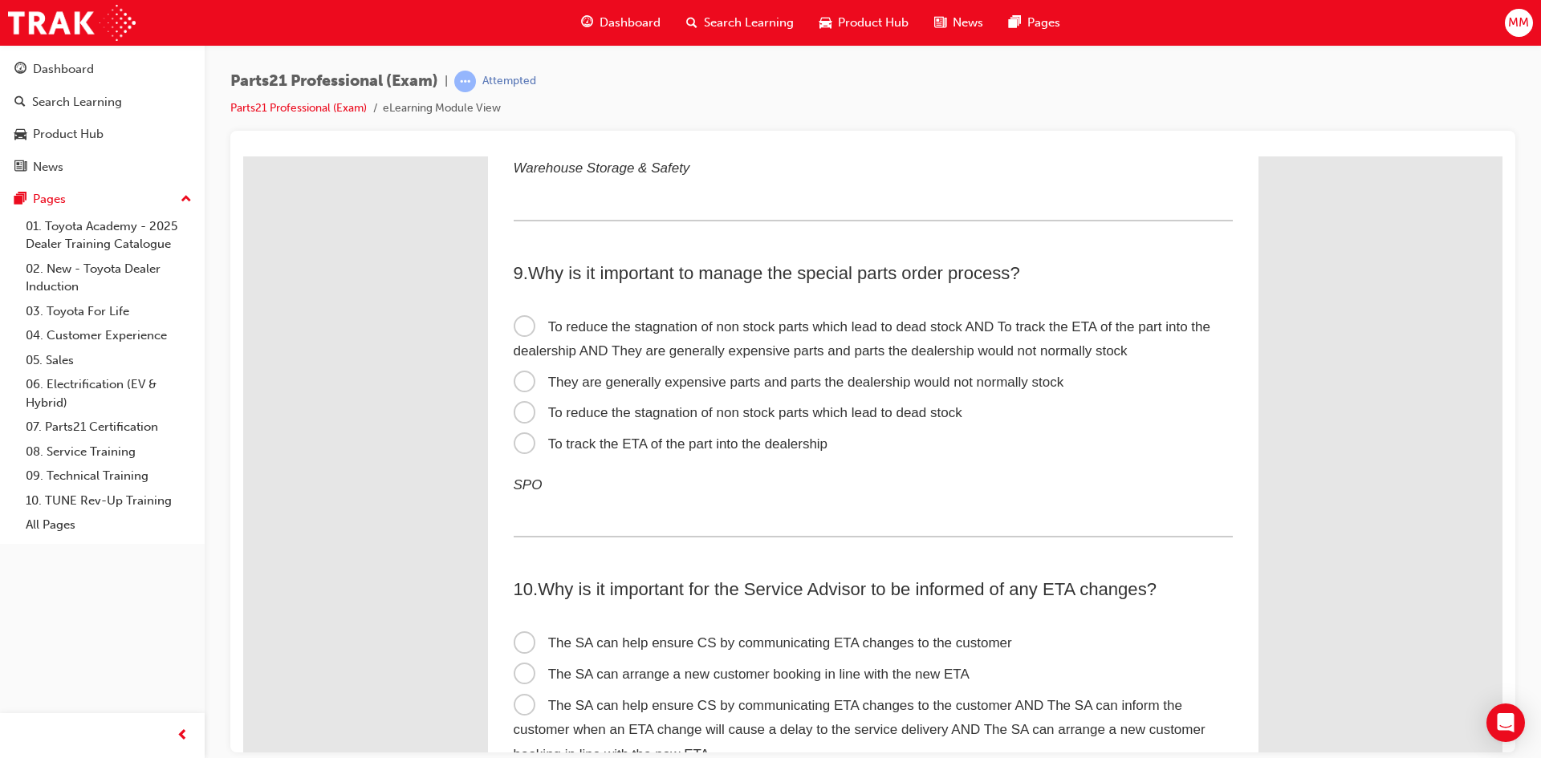
scroll to position [2488, 0]
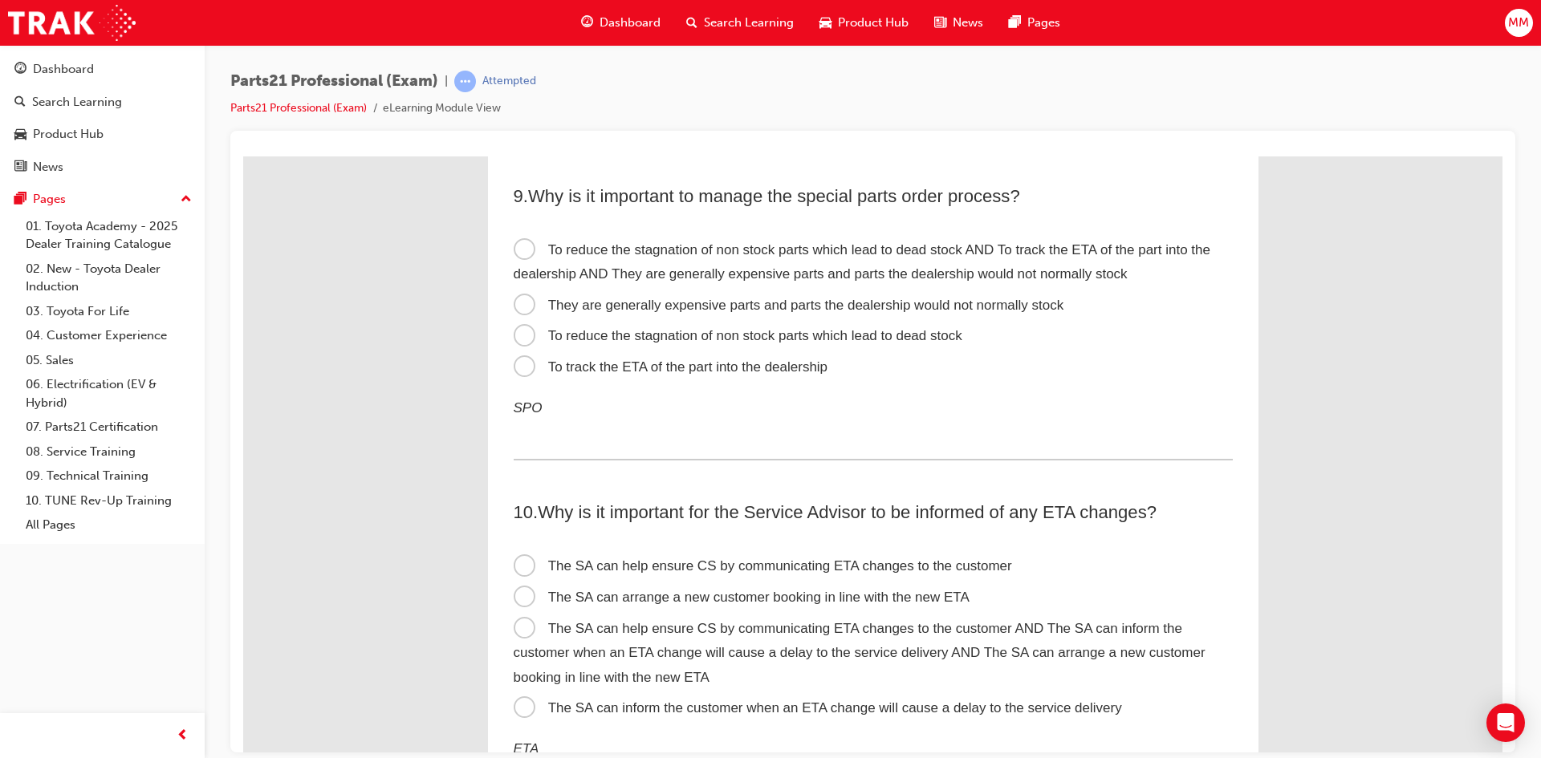
click at [522, 248] on span "To reduce the stagnation of non stock parts which lead to dead stock AND To tra…" at bounding box center [862, 262] width 697 height 40
click at [243, 156] on input "To reduce the stagnation of non stock parts which lead to dead stock AND To tra…" at bounding box center [243, 156] width 0 height 0
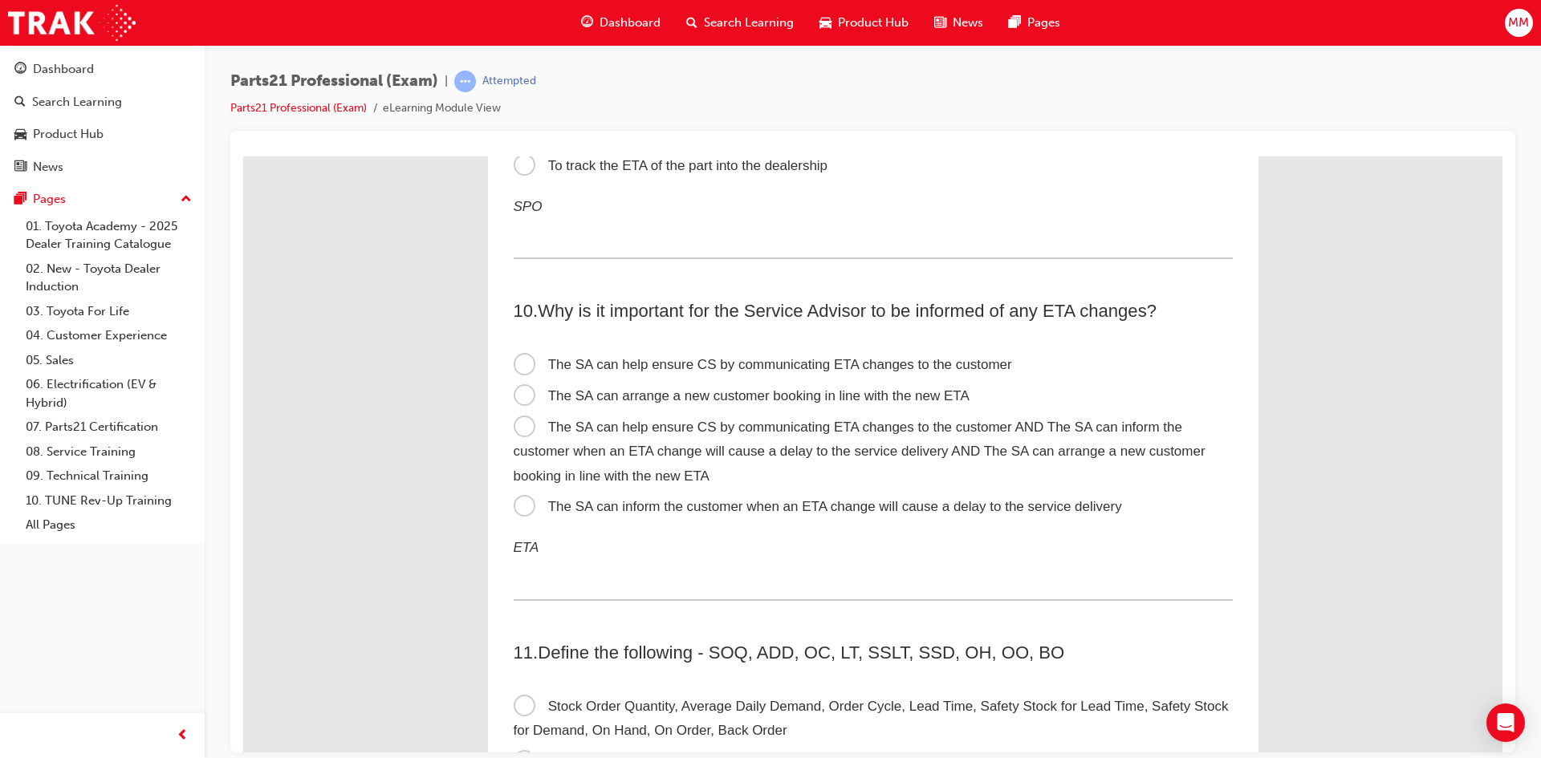
scroll to position [2729, 0]
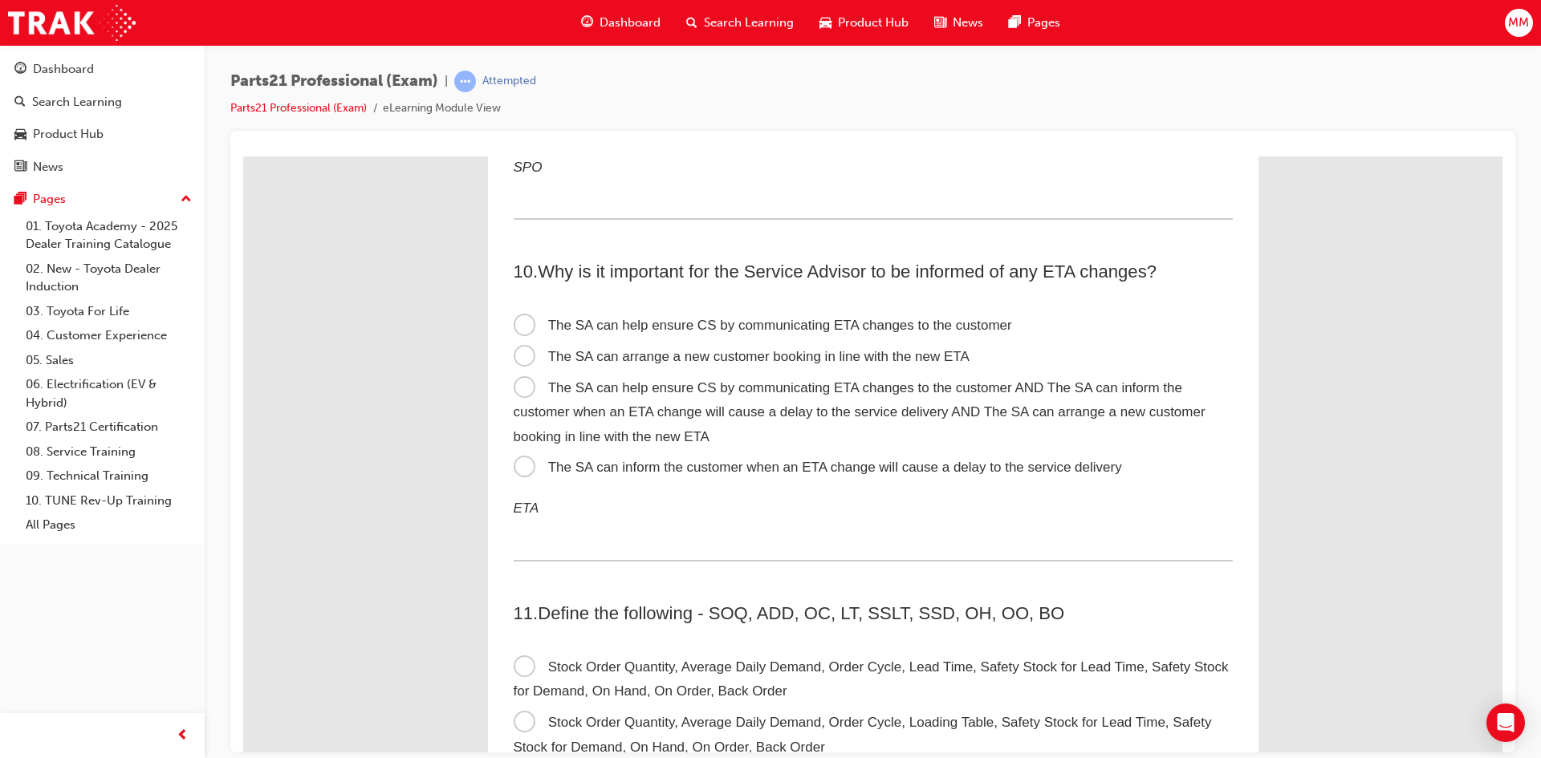
click at [522, 380] on span "The SA can help ensure CS by communicating ETA changes to the customer AND The …" at bounding box center [860, 412] width 692 height 64
click at [243, 156] on input "The SA can help ensure CS by communicating ETA changes to the customer AND The …" at bounding box center [243, 156] width 0 height 0
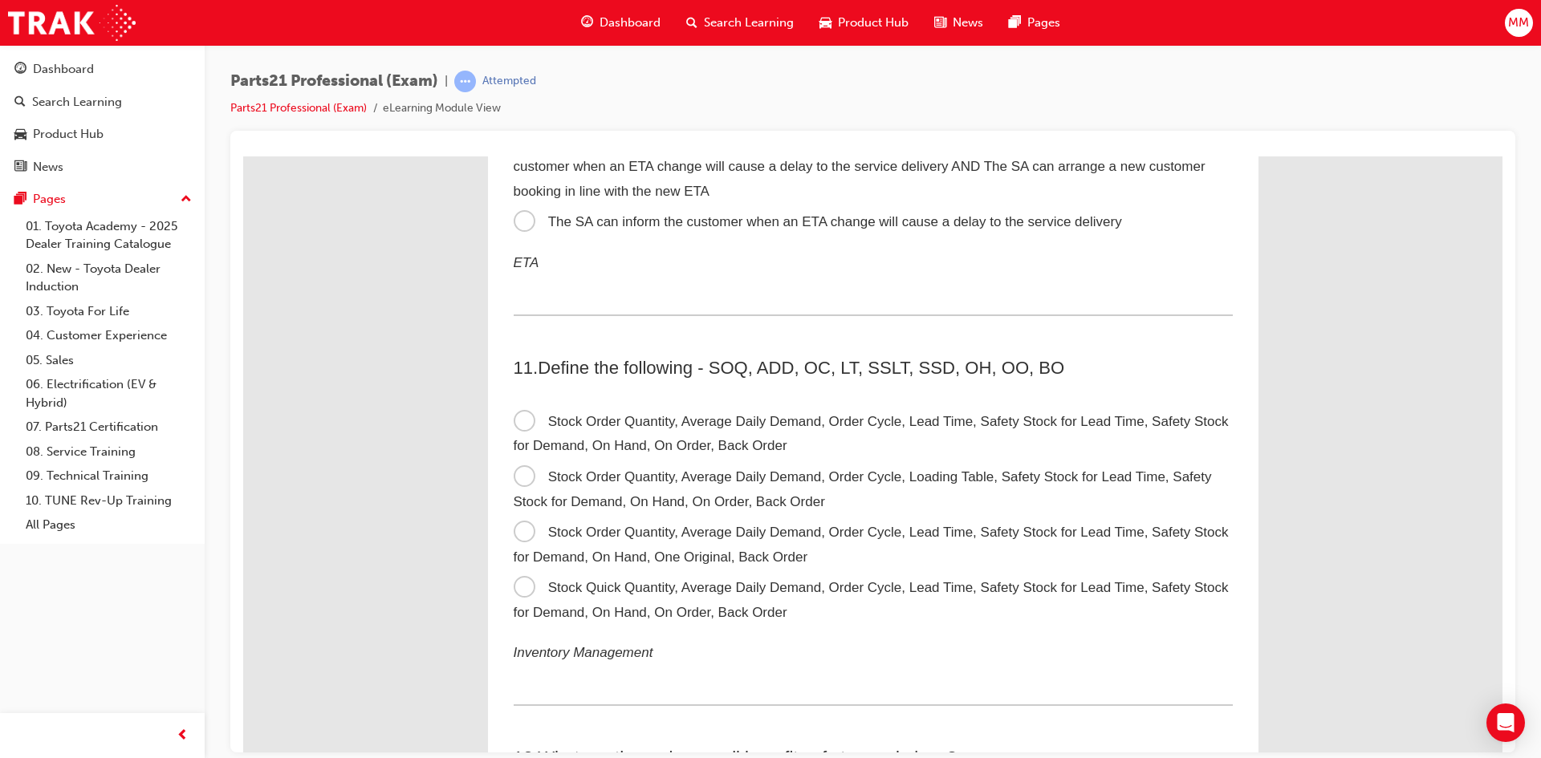
scroll to position [3050, 0]
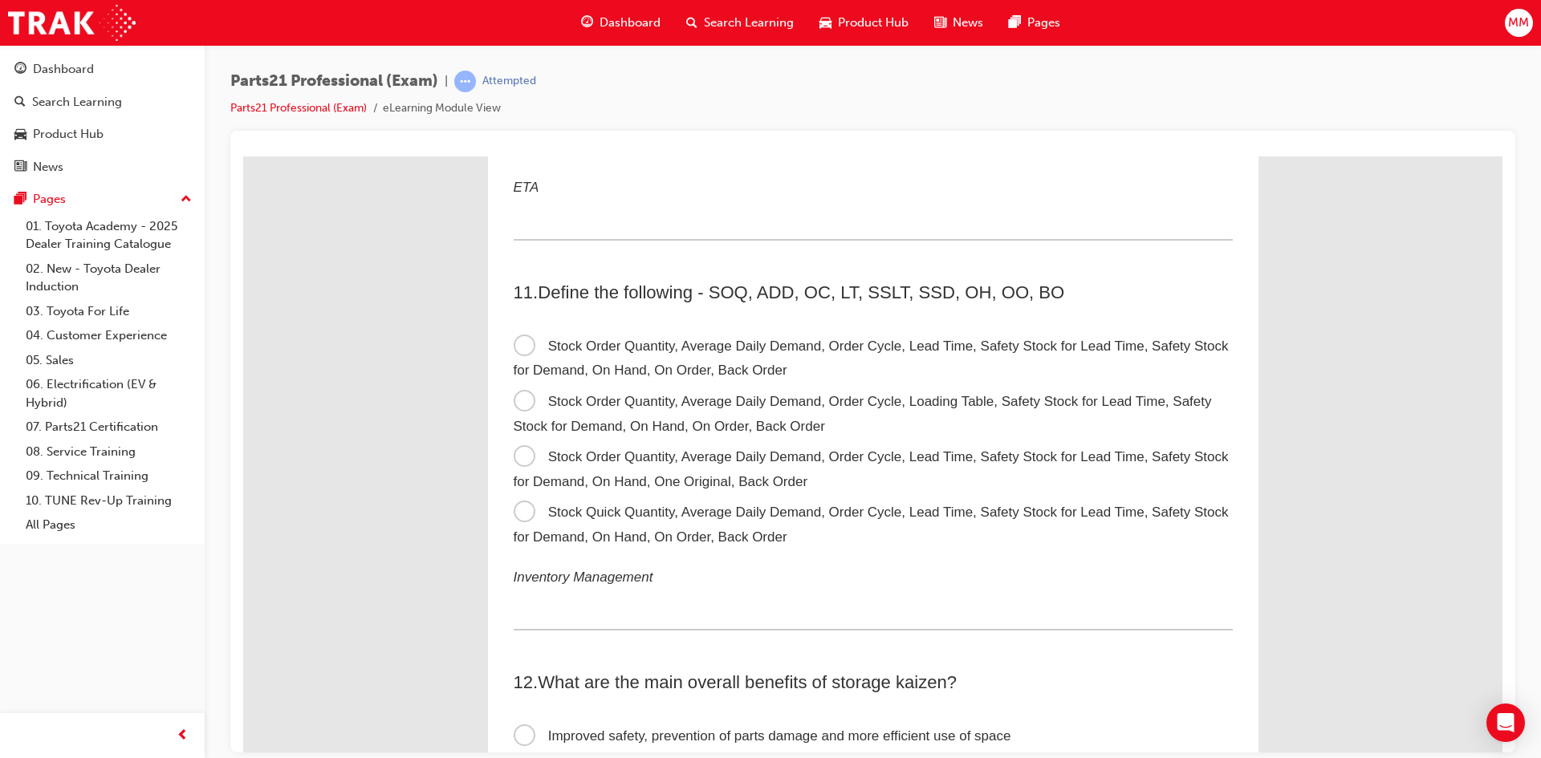
click at [514, 340] on span "Stock Order Quantity, Average Daily Demand, Order Cycle, Lead Time, Safety Stoc…" at bounding box center [871, 358] width 715 height 40
click at [243, 156] on input "Stock Order Quantity, Average Daily Demand, Order Cycle, Lead Time, Safety Stoc…" at bounding box center [243, 156] width 0 height 0
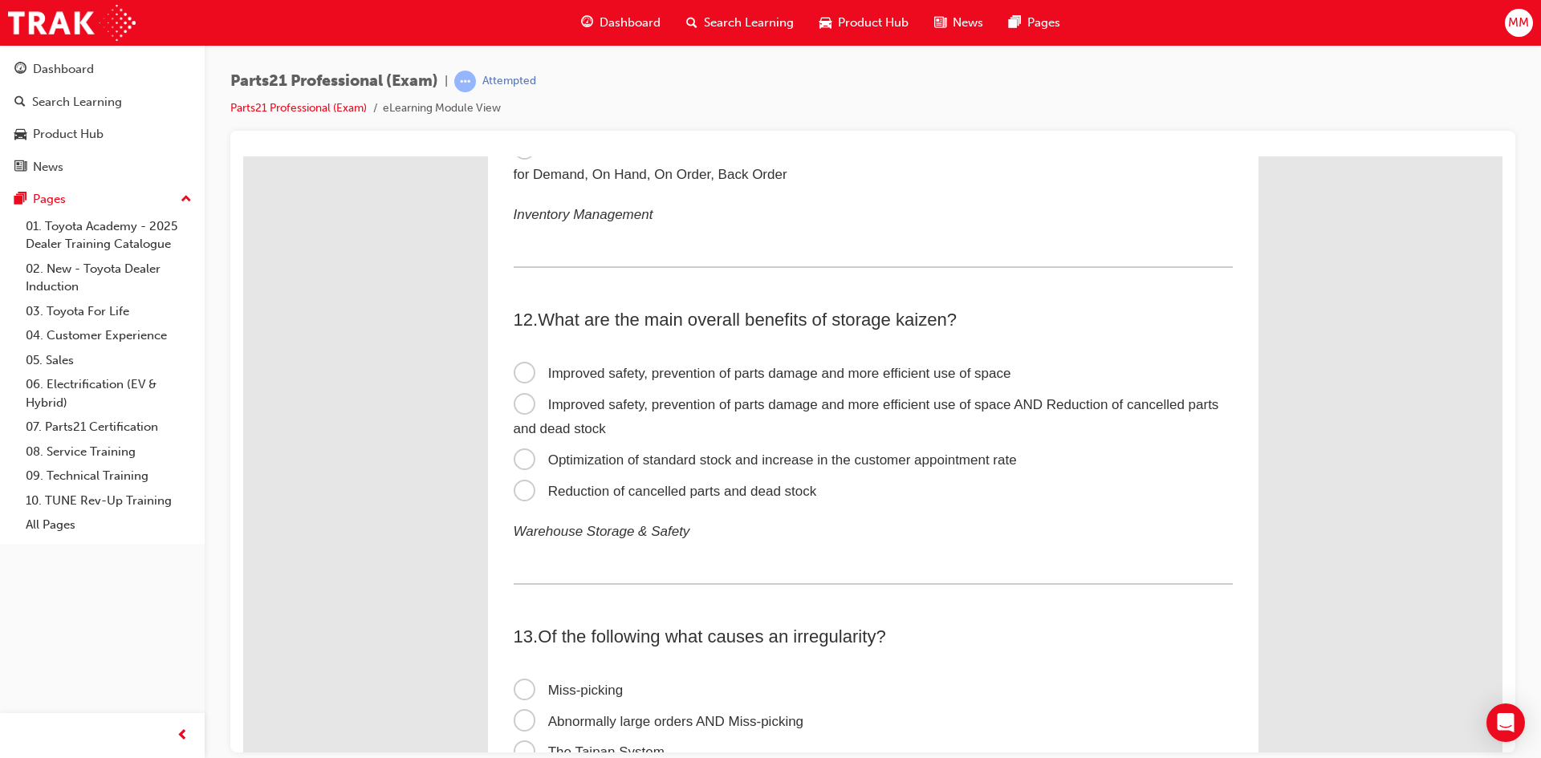
scroll to position [3451, 0]
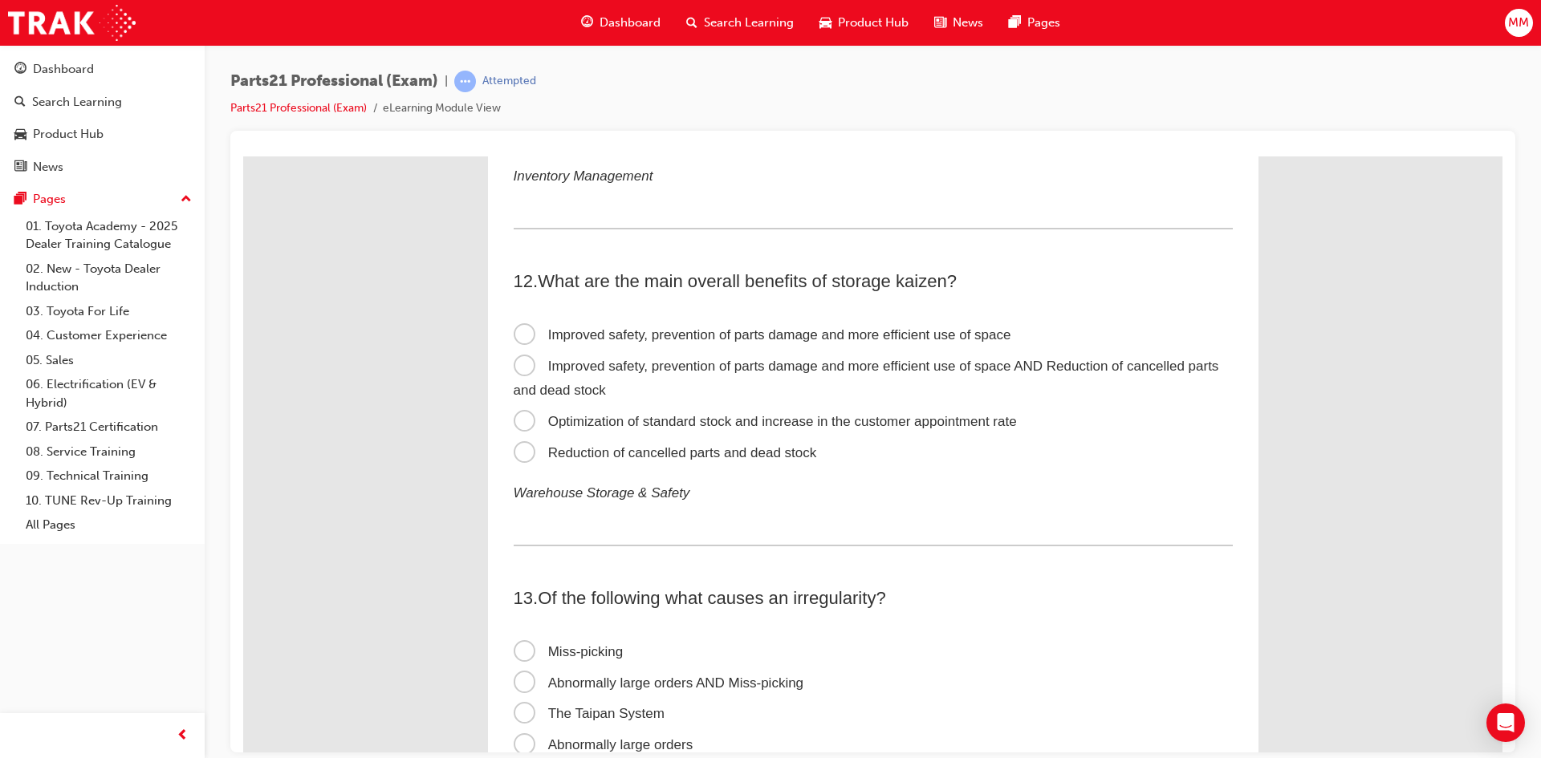
click at [514, 332] on span "Improved safety, prevention of parts damage and more efficient use of space" at bounding box center [763, 334] width 498 height 15
click at [243, 156] on input "Improved safety, prevention of parts damage and more efficient use of space" at bounding box center [243, 156] width 0 height 0
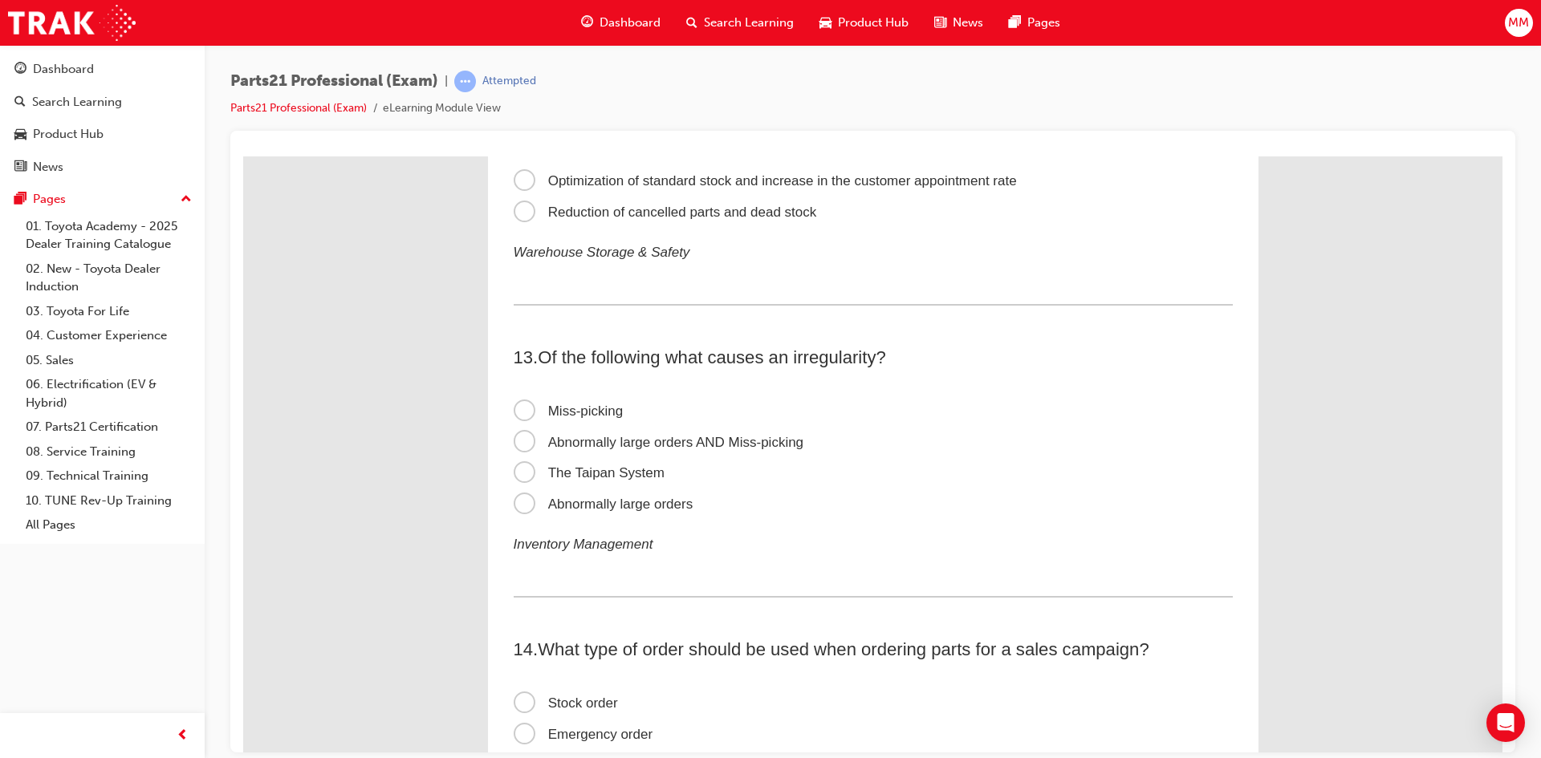
scroll to position [3772, 0]
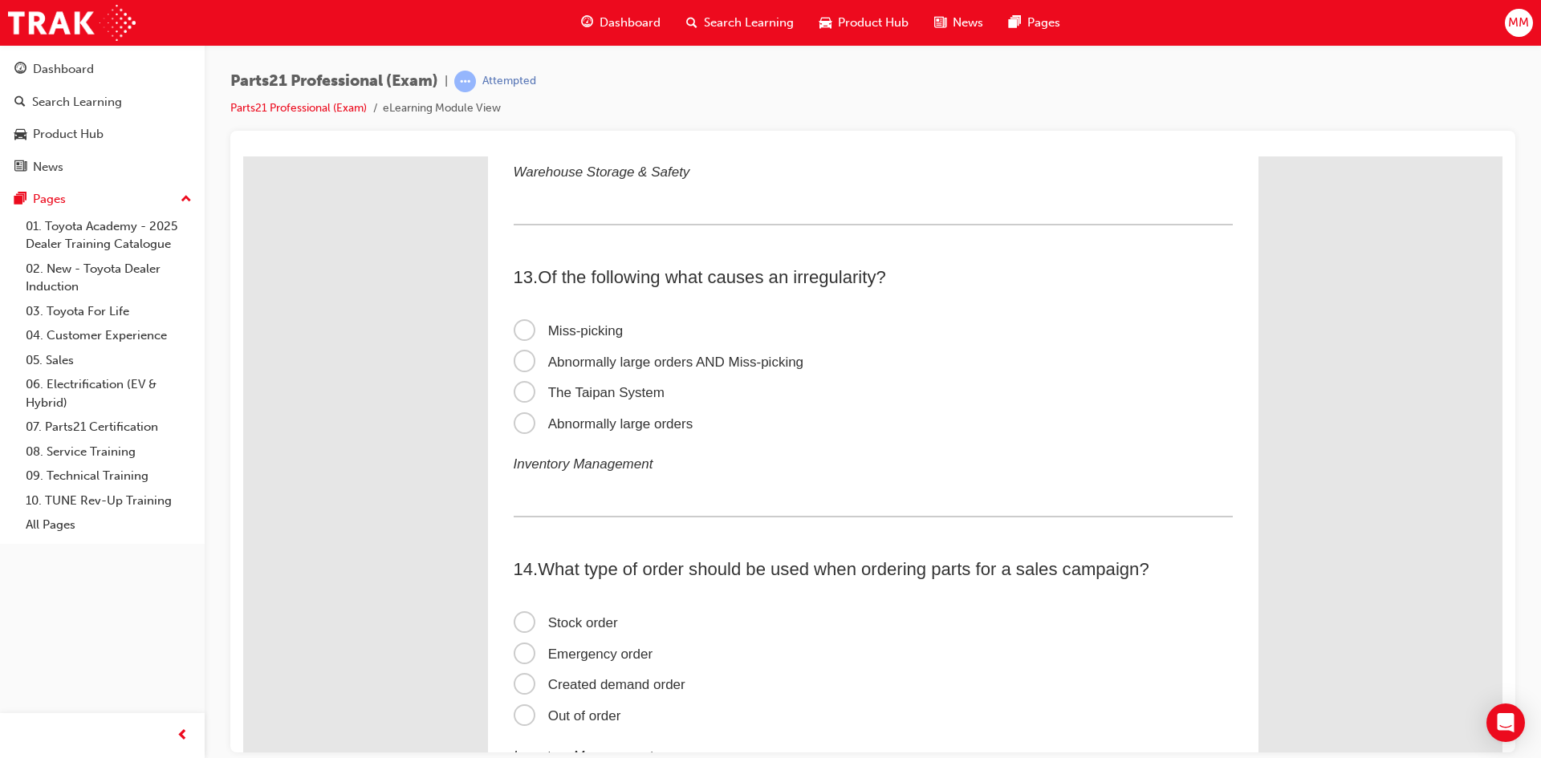
click at [522, 331] on span "Miss-picking" at bounding box center [569, 330] width 110 height 15
click at [243, 156] on input "Miss-picking" at bounding box center [243, 156] width 0 height 0
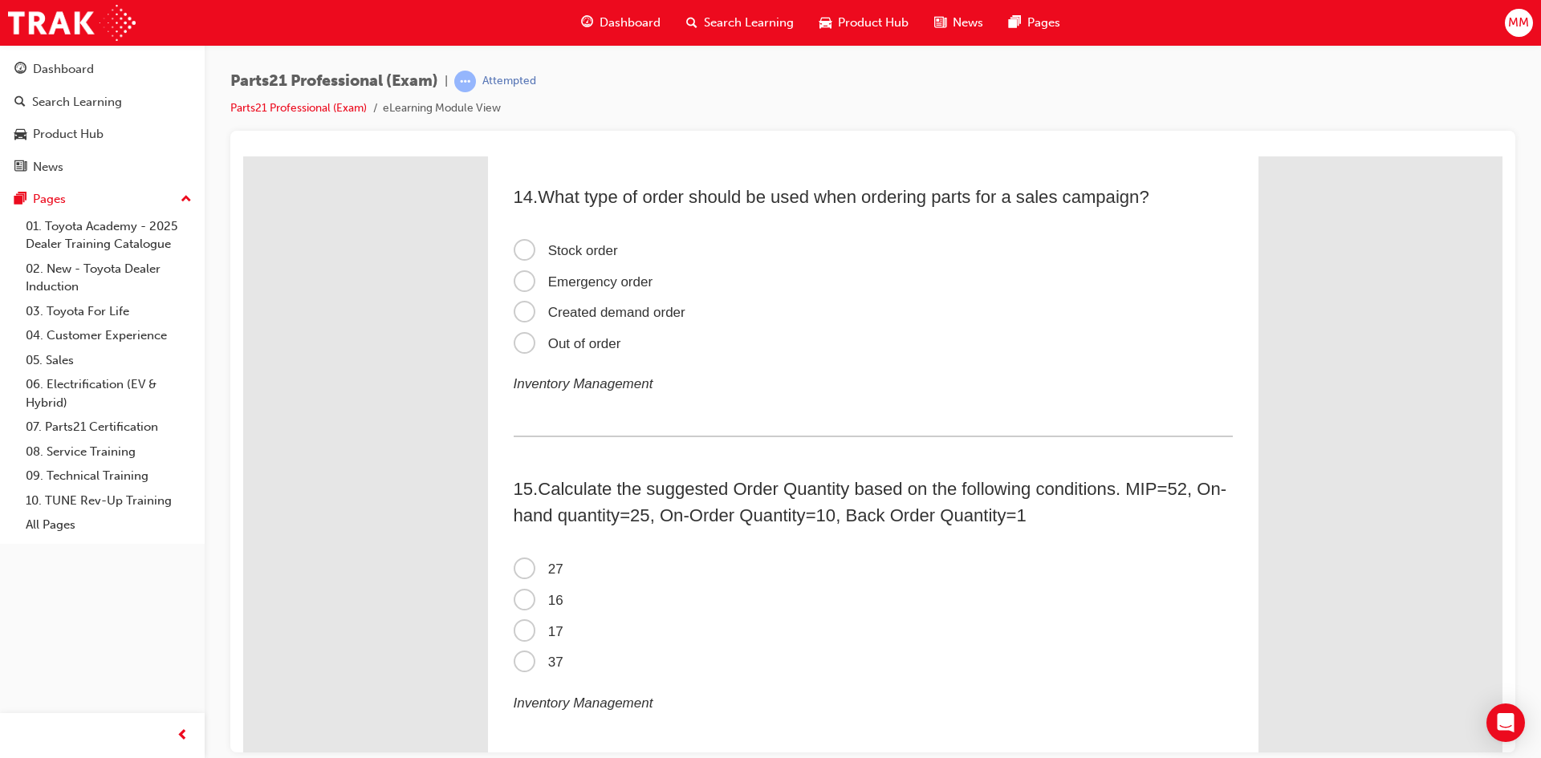
scroll to position [4173, 0]
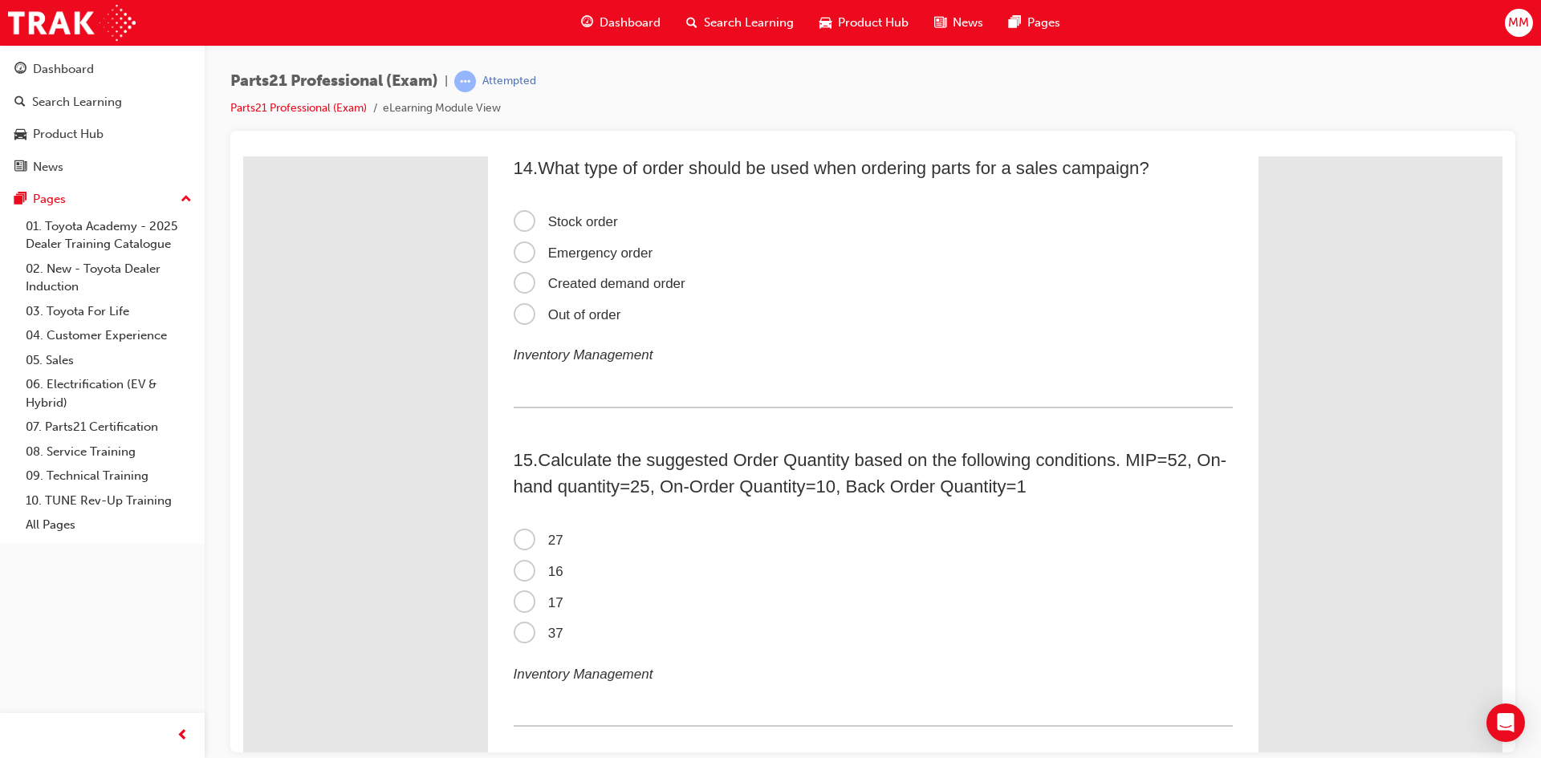
click at [518, 285] on span "Created demand order" at bounding box center [600, 282] width 172 height 15
click at [243, 156] on input "Created demand order" at bounding box center [243, 156] width 0 height 0
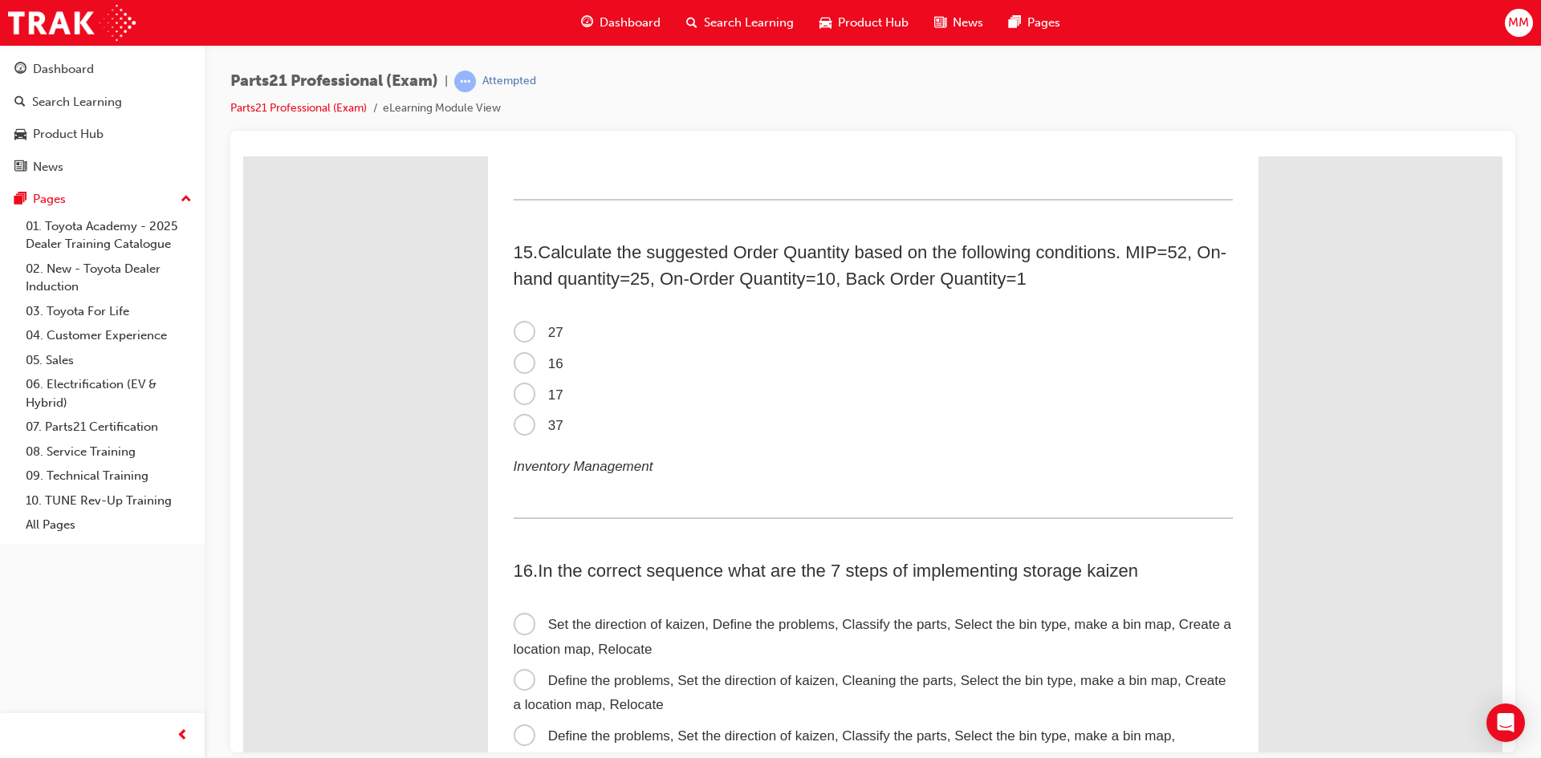
scroll to position [4414, 0]
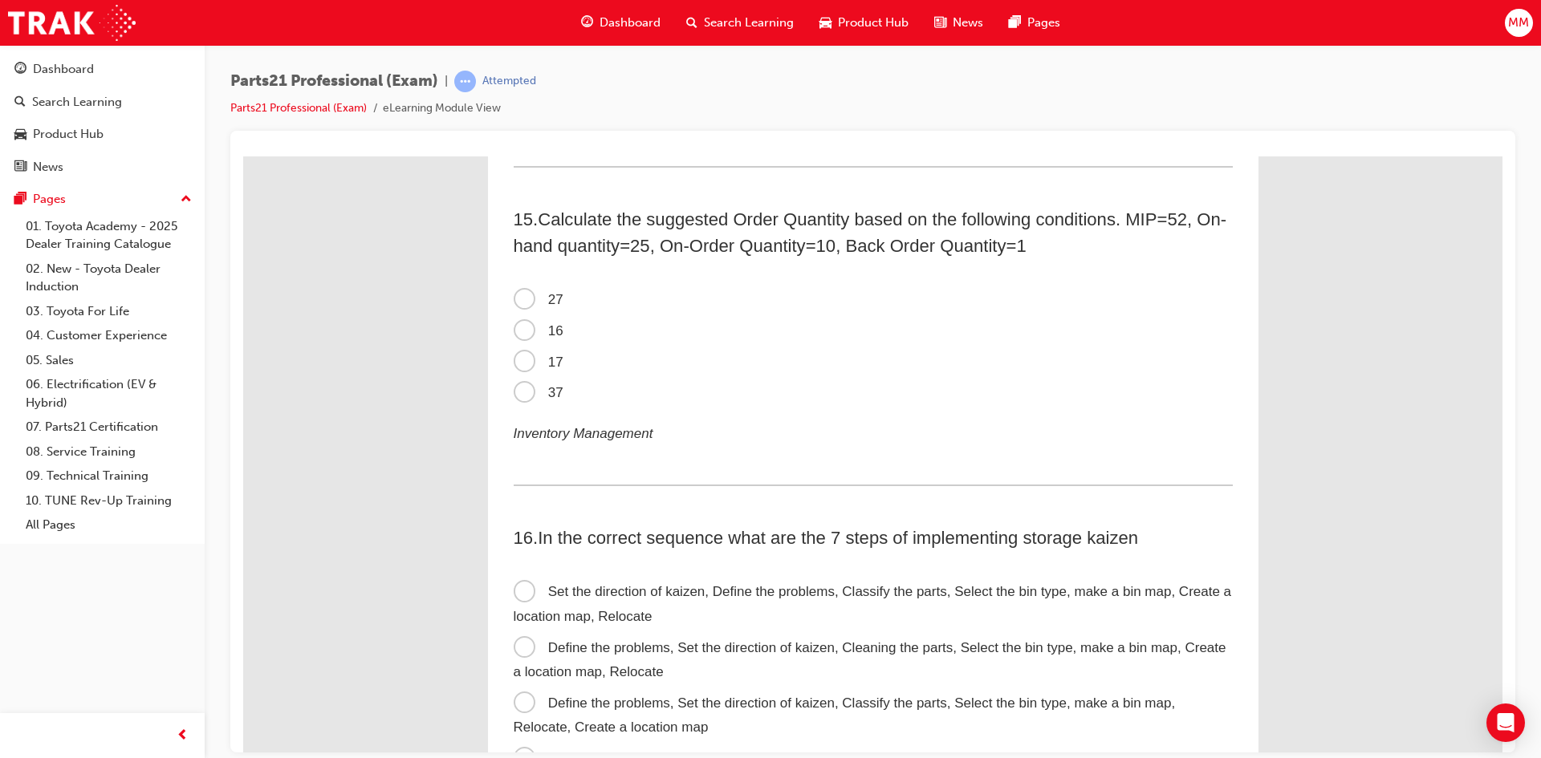
click at [514, 330] on span "16" at bounding box center [539, 330] width 50 height 15
click at [243, 156] on input "16" at bounding box center [243, 156] width 0 height 0
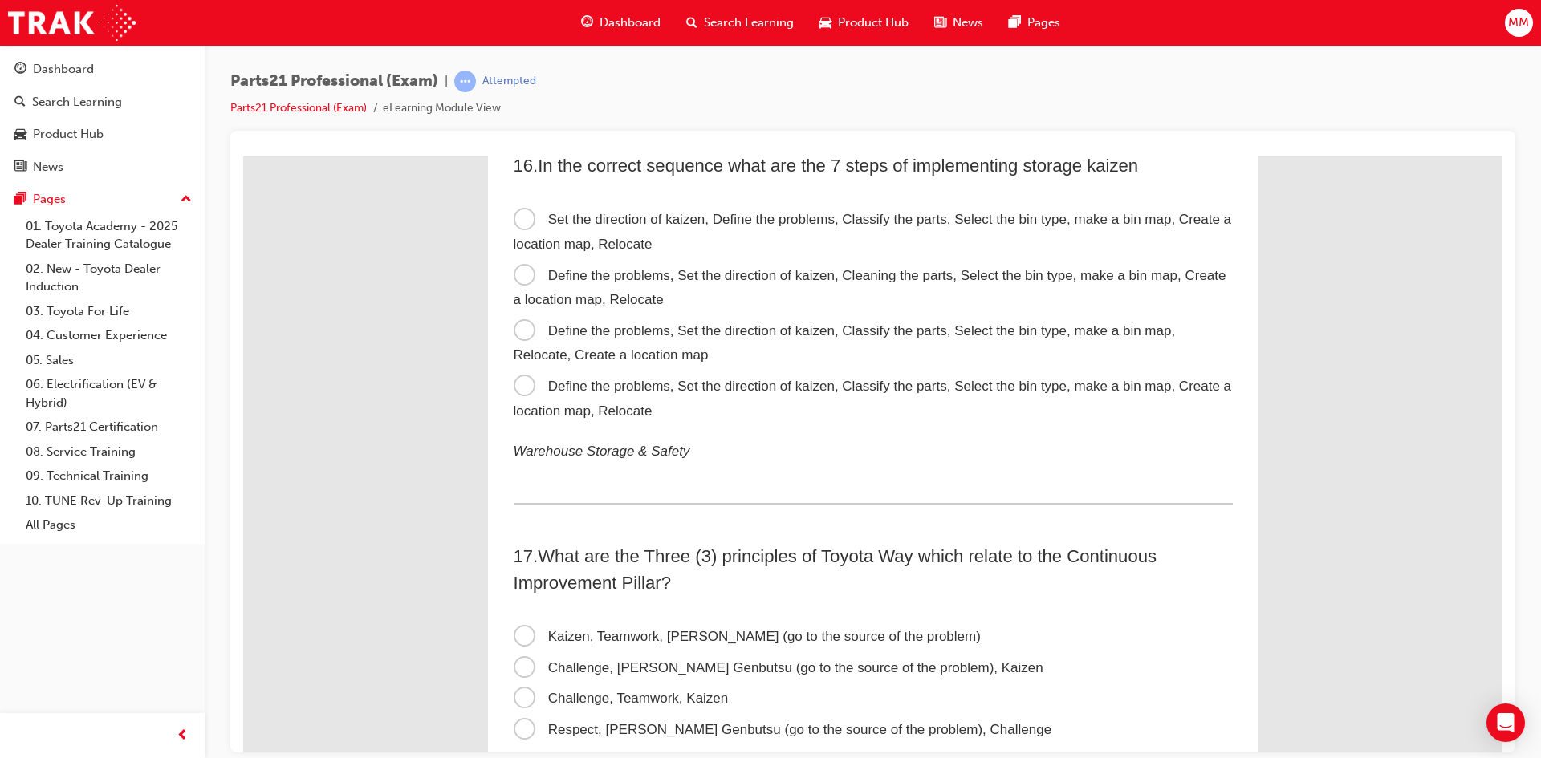
scroll to position [4815, 0]
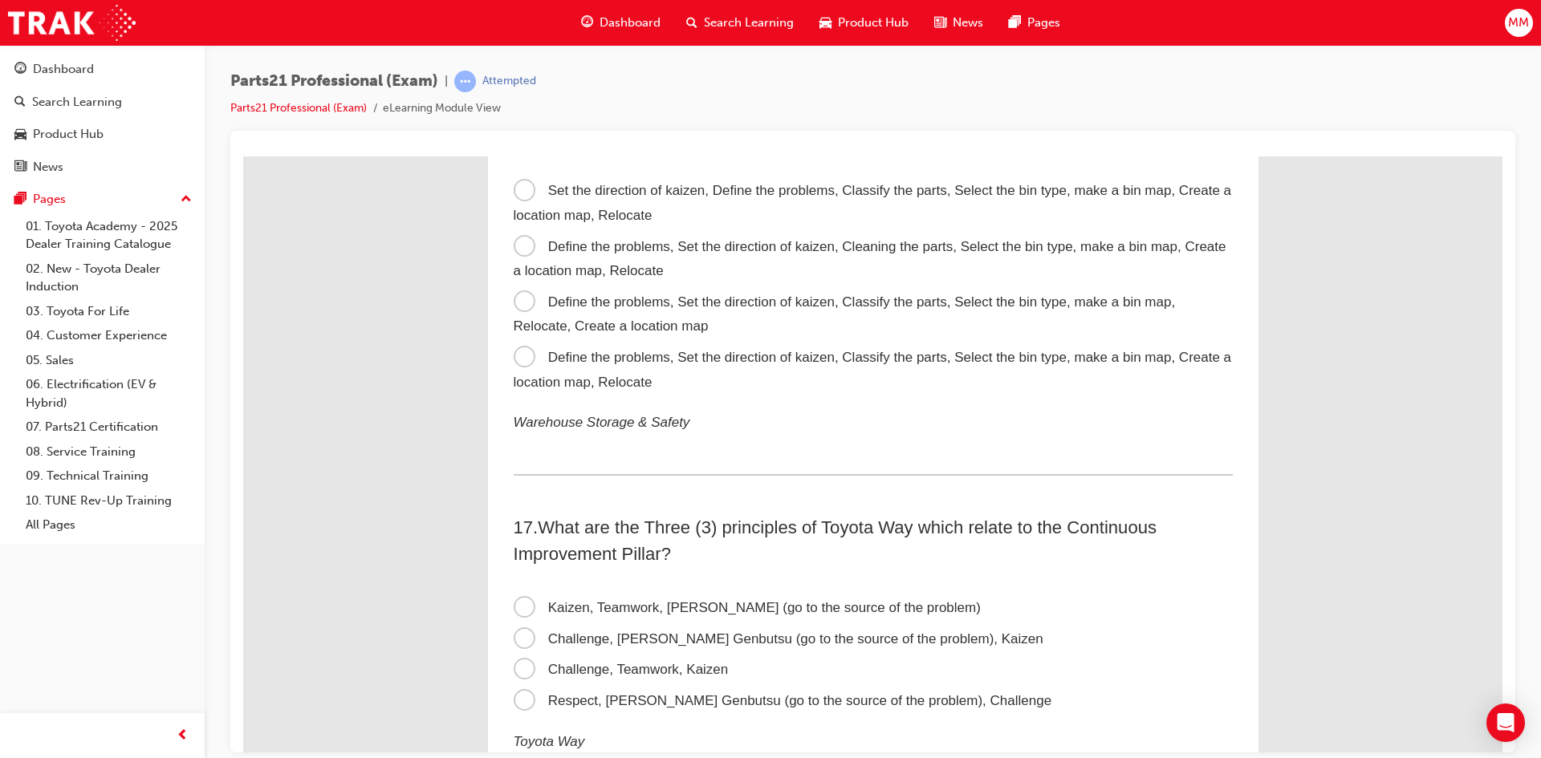
click at [518, 298] on span "Define the problems, Set the direction of kaizen, Classify the parts, Select th…" at bounding box center [845, 314] width 662 height 40
click at [243, 156] on input "Define the problems, Set the direction of kaizen, Classify the parts, Select th…" at bounding box center [243, 156] width 0 height 0
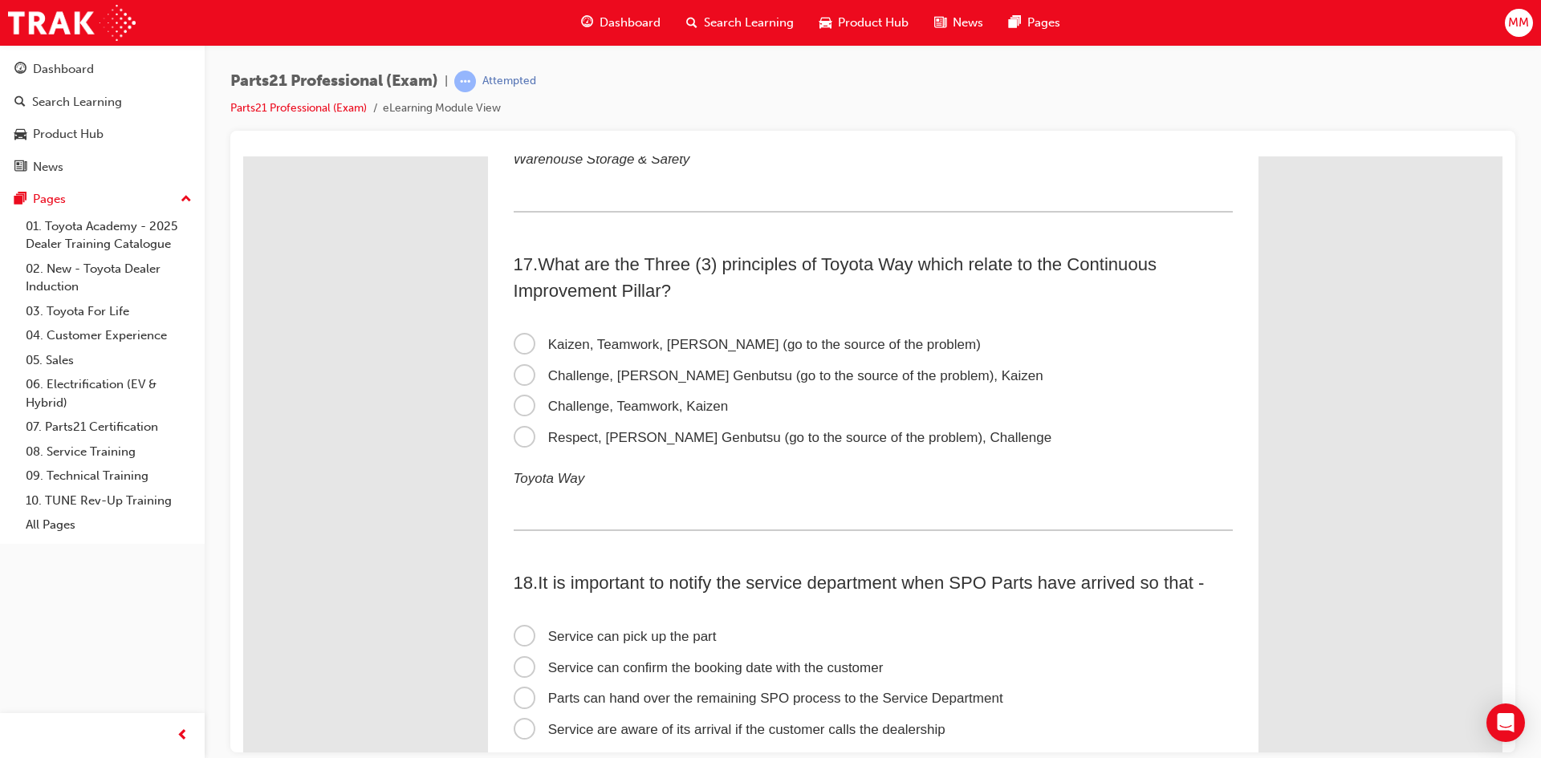
scroll to position [5137, 0]
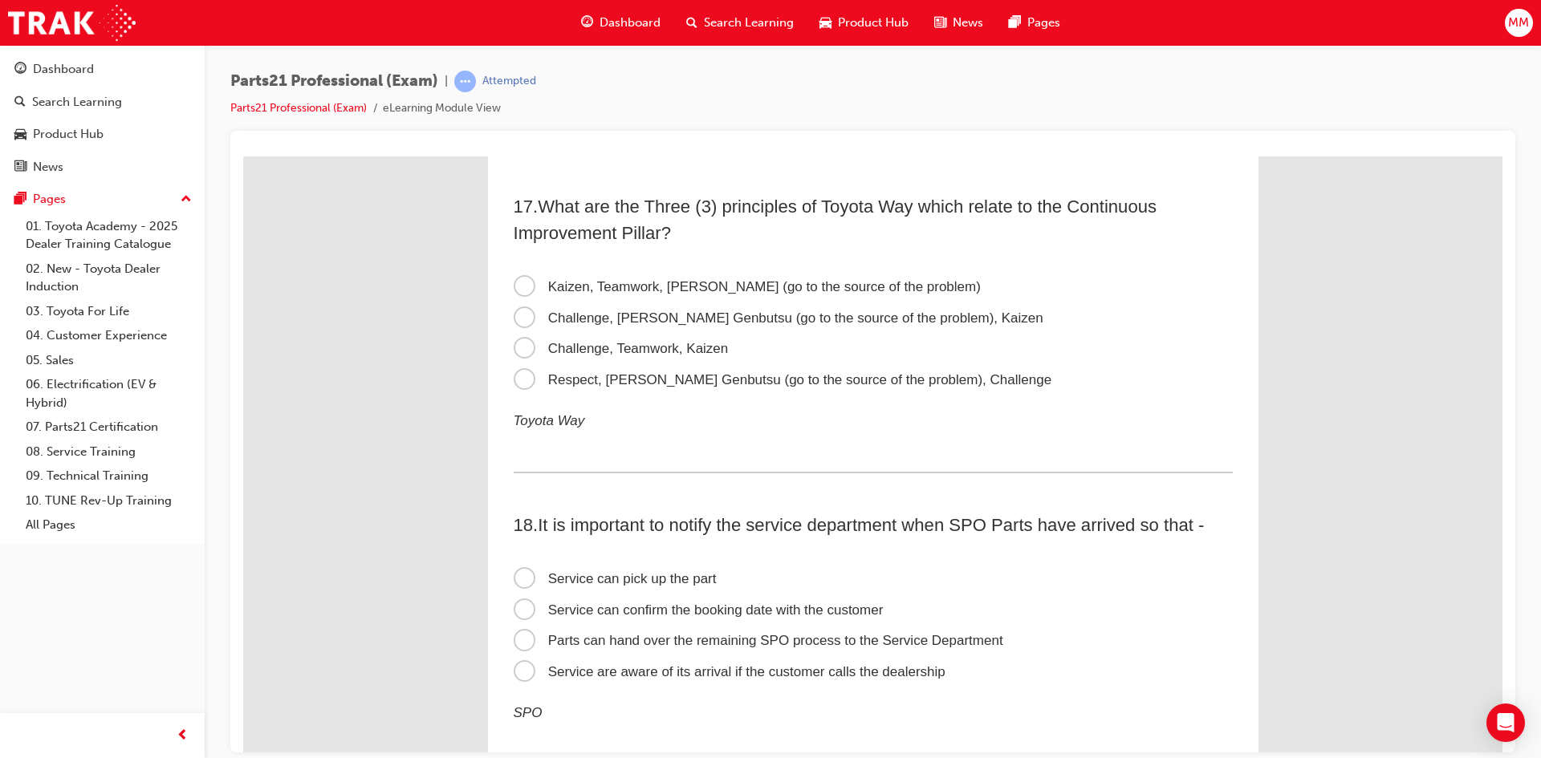
click at [525, 317] on span "Challenge, Genchi Genbutsu (go to the source of the problem), Kaizen" at bounding box center [779, 317] width 530 height 15
click at [243, 156] on input "Challenge, Genchi Genbutsu (go to the source of the problem), Kaizen" at bounding box center [243, 156] width 0 height 0
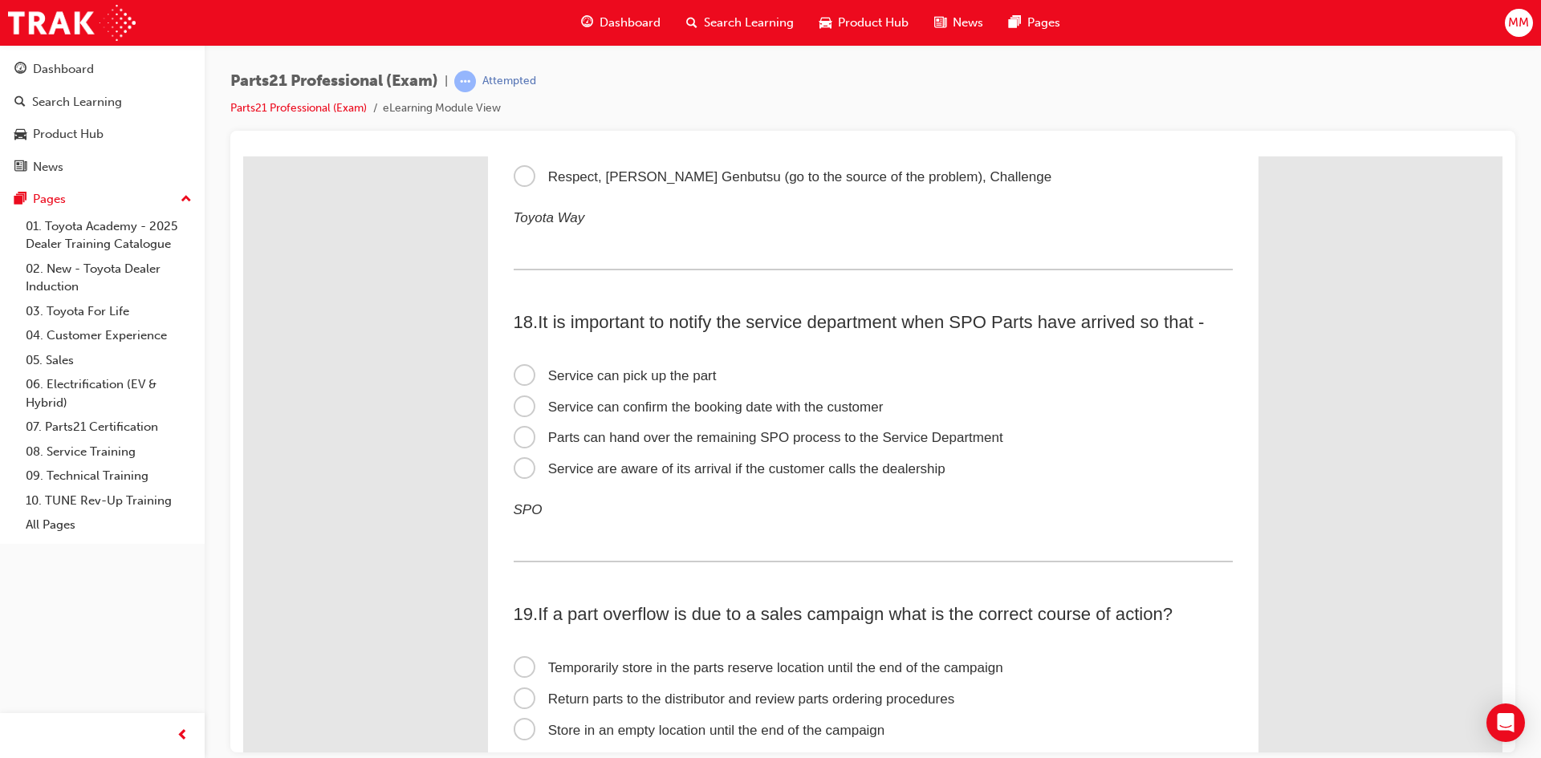
scroll to position [5377, 0]
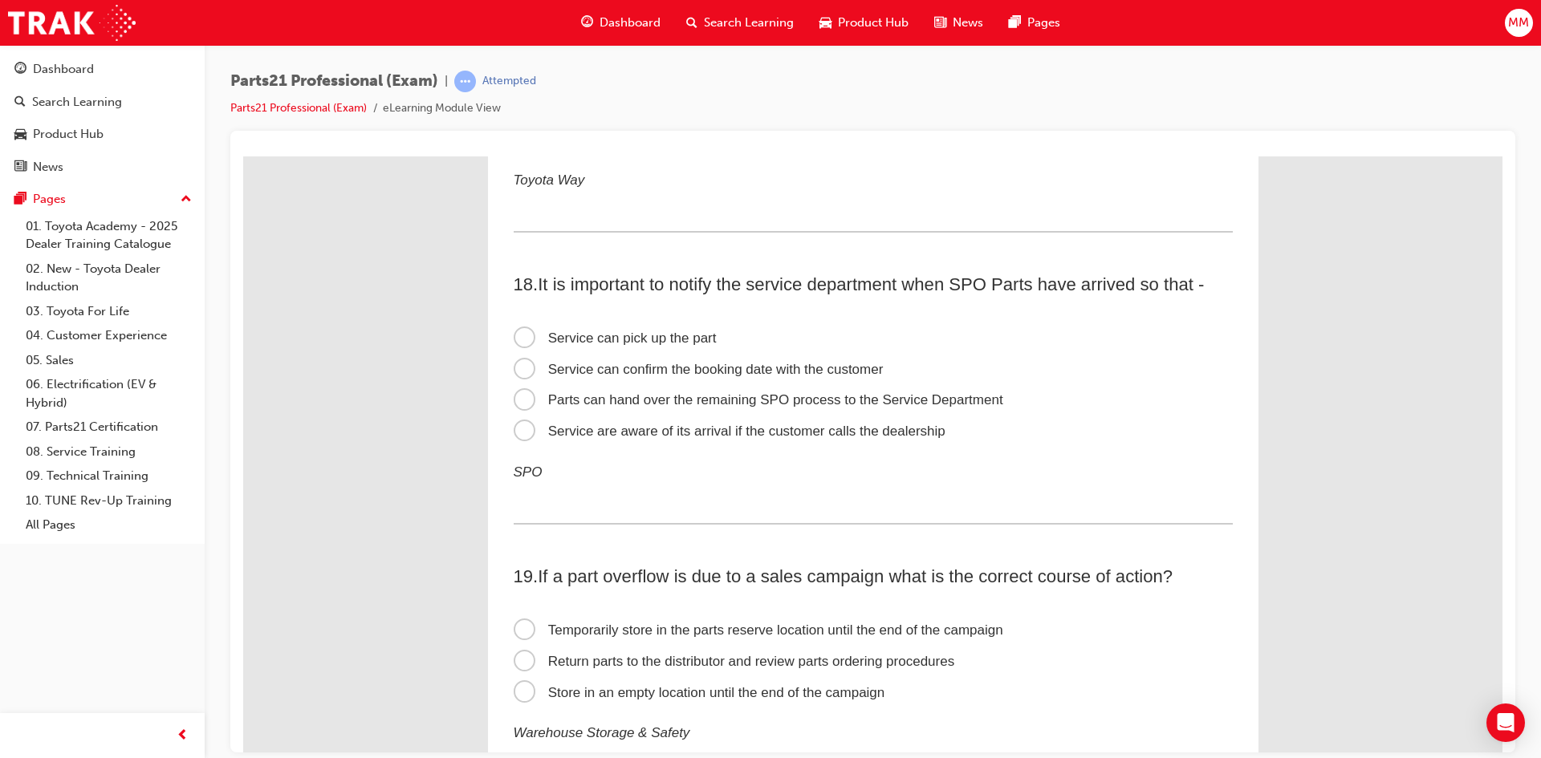
click at [526, 370] on span "Service can confirm the booking date with the customer" at bounding box center [699, 368] width 370 height 15
click at [243, 156] on input "Service can confirm the booking date with the customer" at bounding box center [243, 156] width 0 height 0
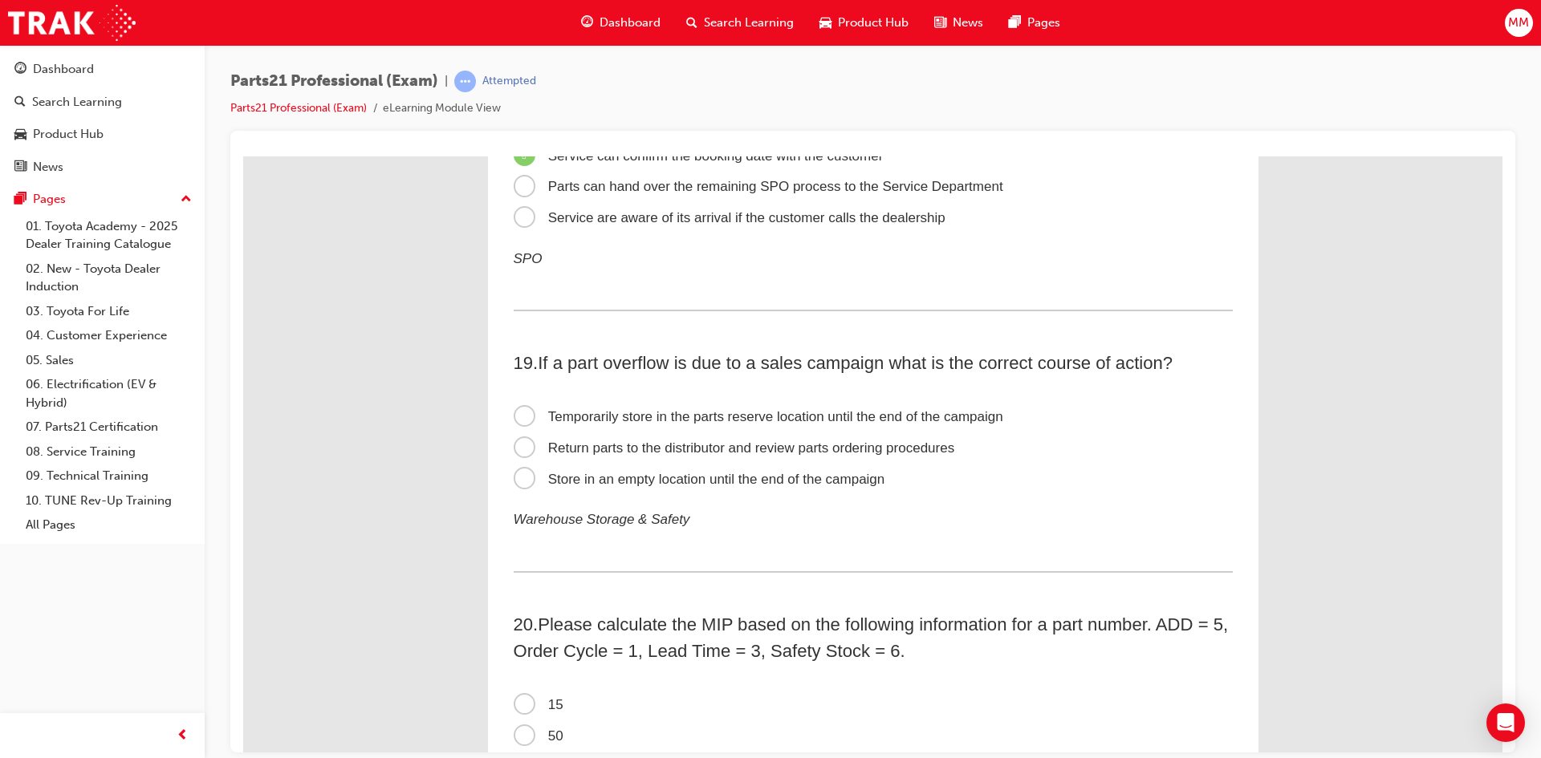
scroll to position [5618, 0]
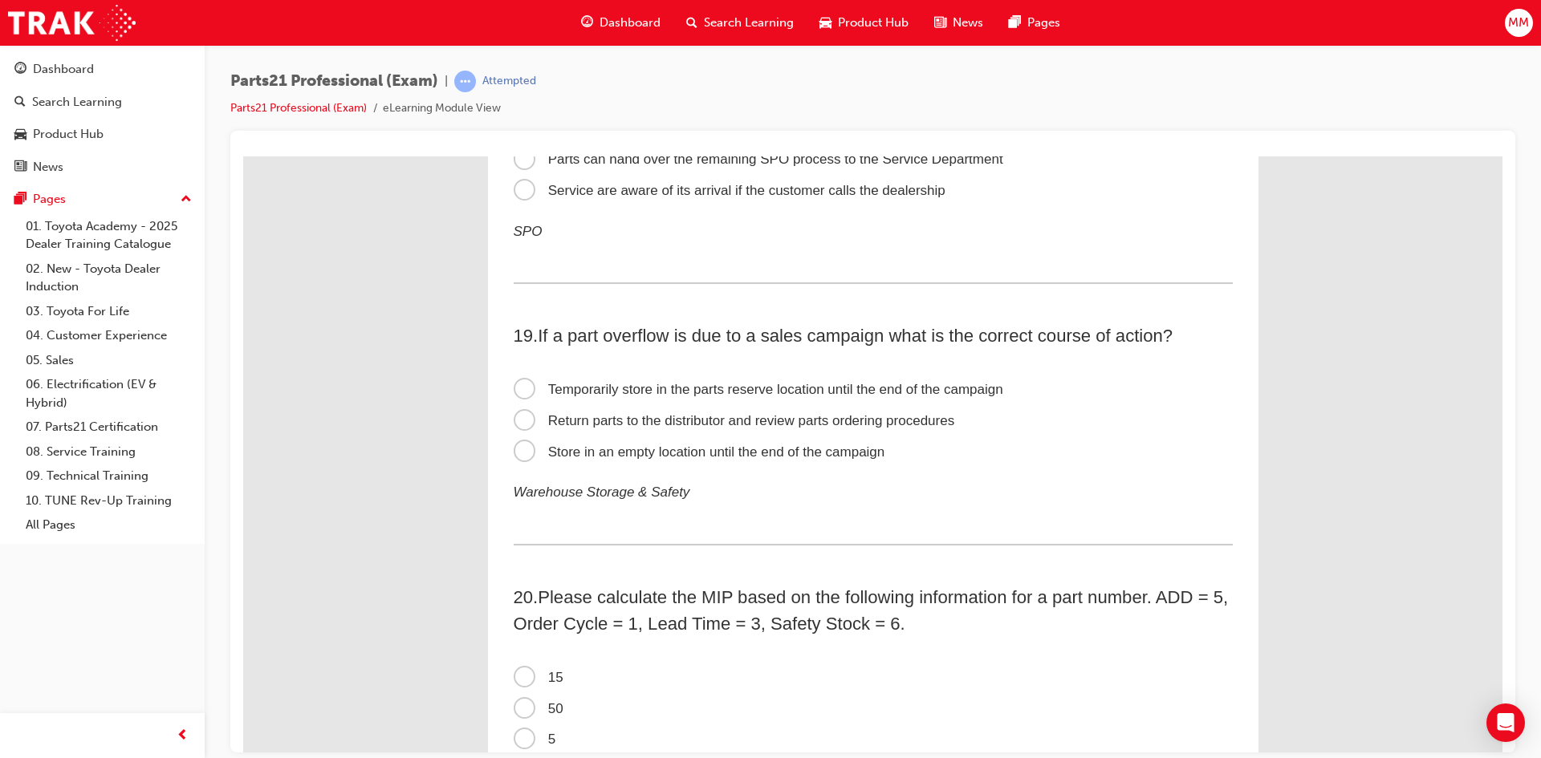
click at [523, 388] on span "Temporarily store in the parts reserve location until the end of the campaign" at bounding box center [759, 388] width 490 height 15
click at [243, 156] on input "Temporarily store in the parts reserve location until the end of the campaign" at bounding box center [243, 156] width 0 height 0
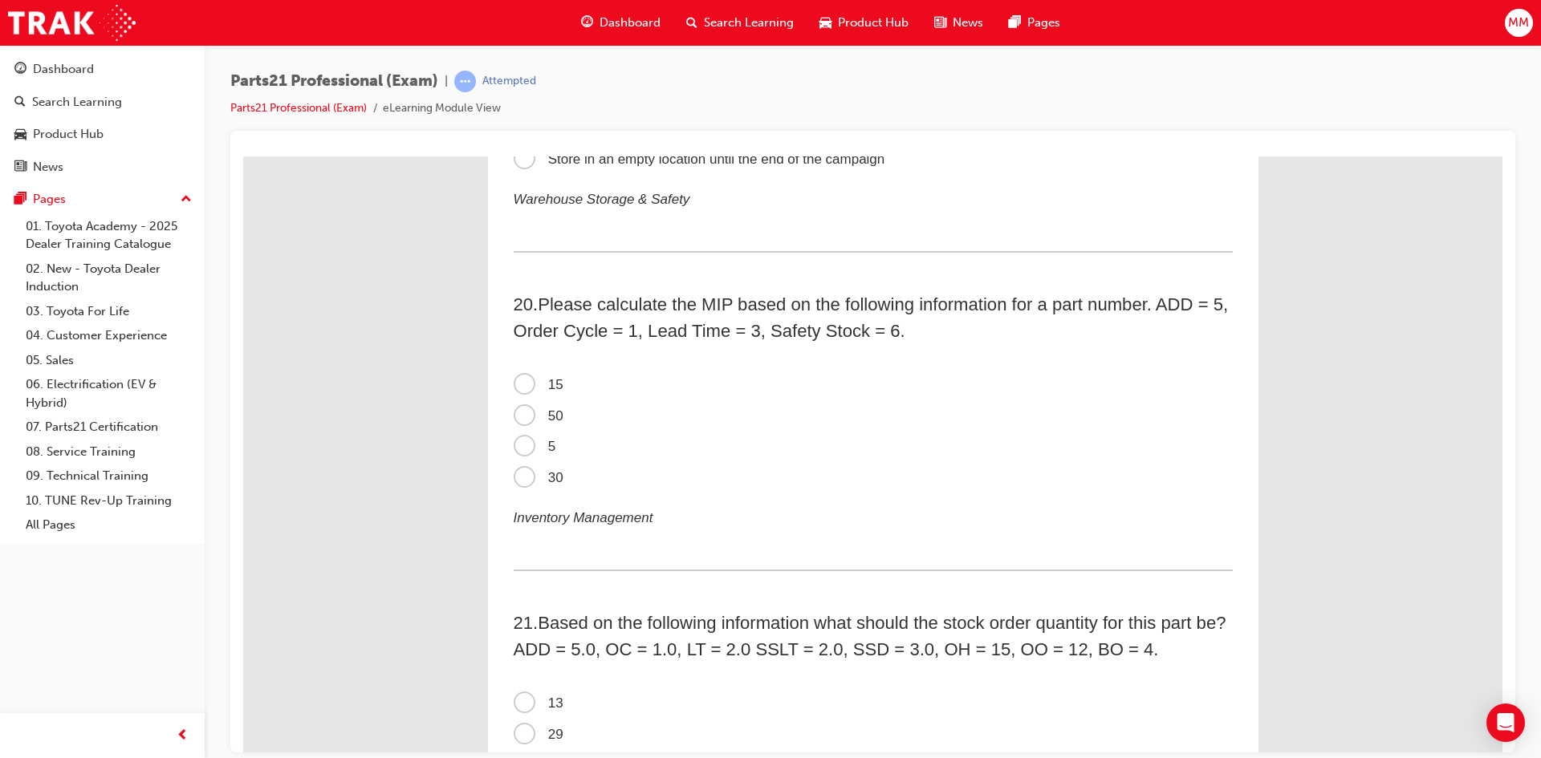
scroll to position [5939, 0]
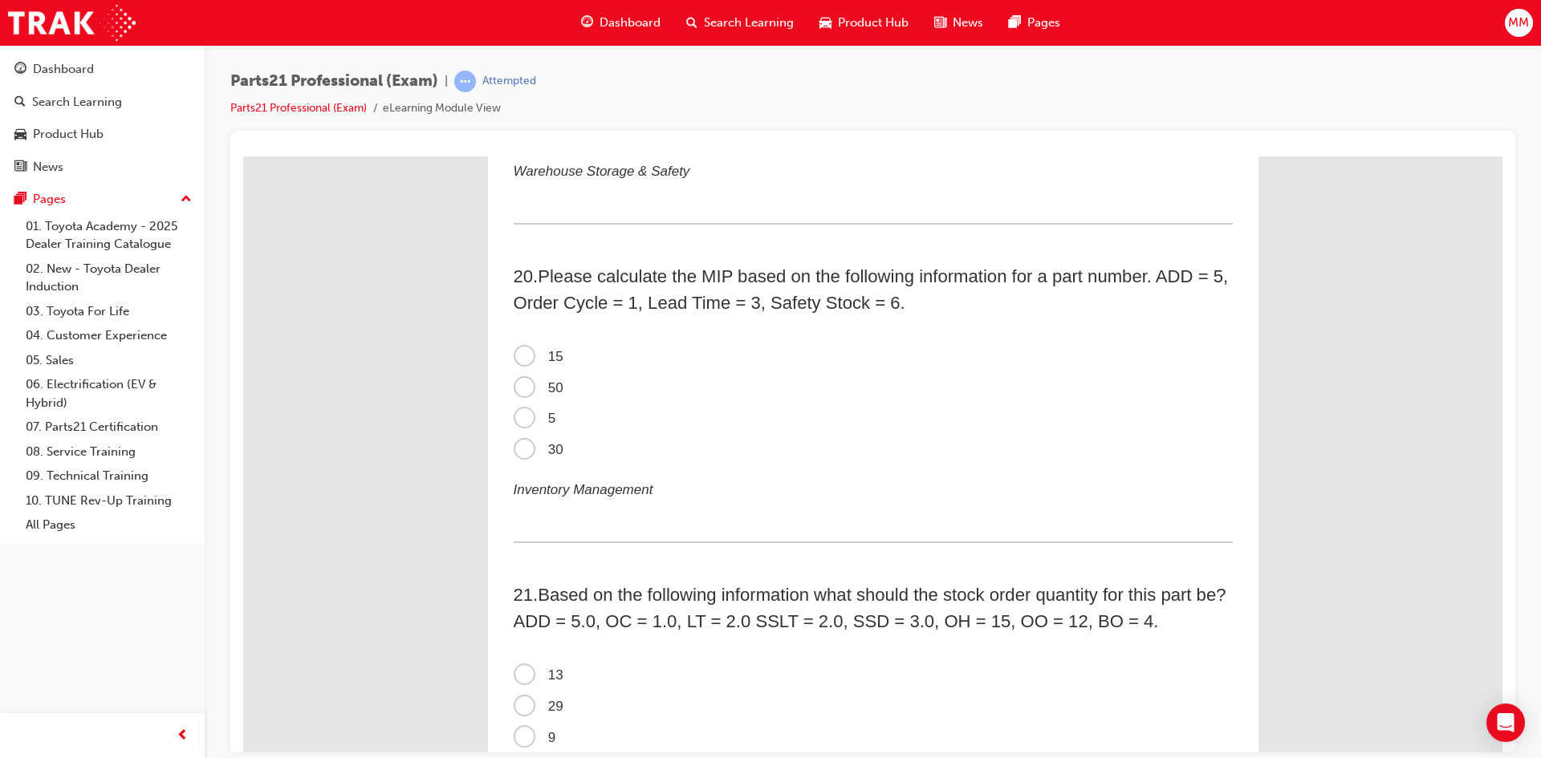
click at [520, 385] on span "50" at bounding box center [539, 387] width 50 height 15
click at [243, 156] on input "50" at bounding box center [243, 156] width 0 height 0
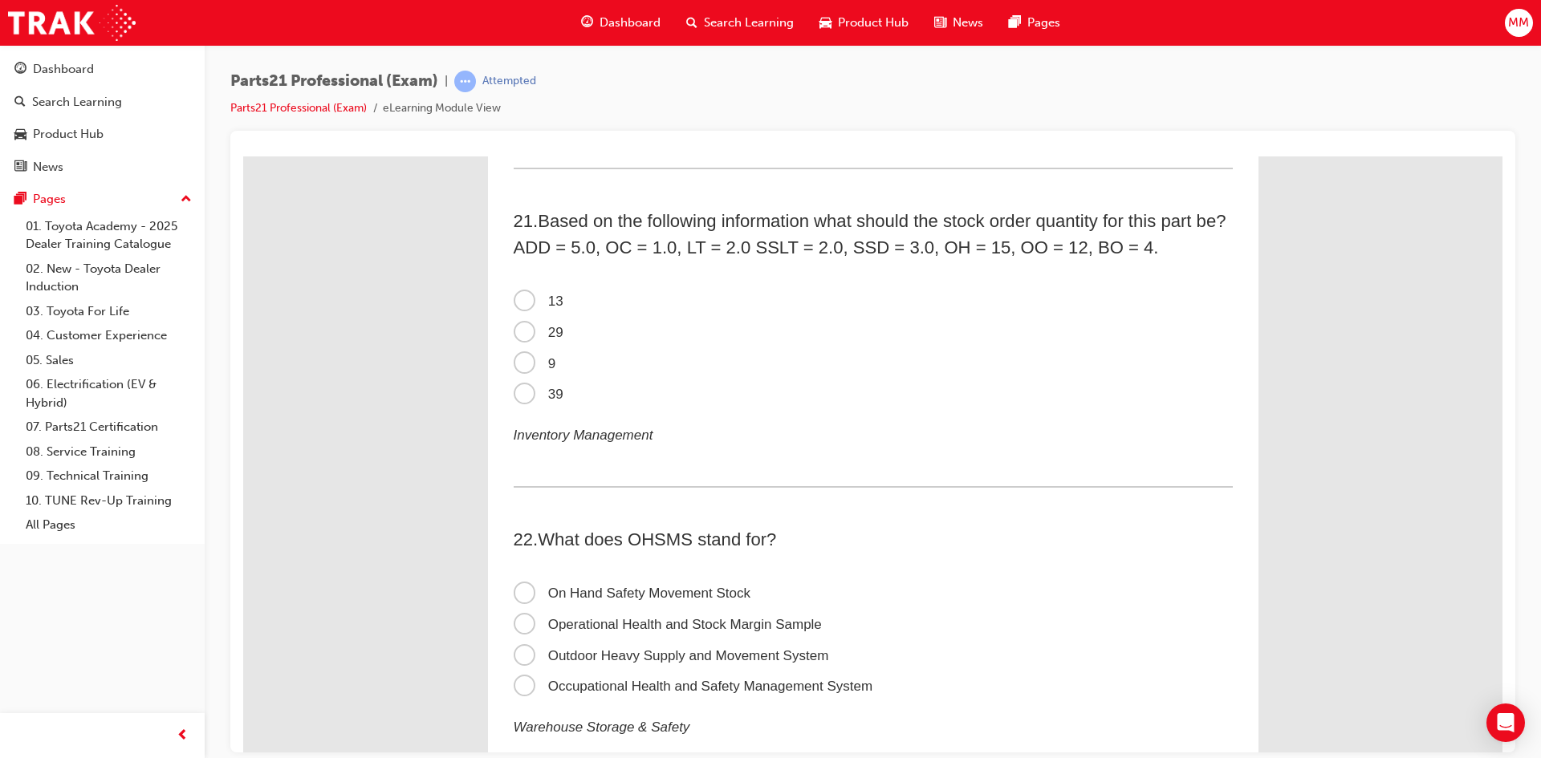
scroll to position [6340, 0]
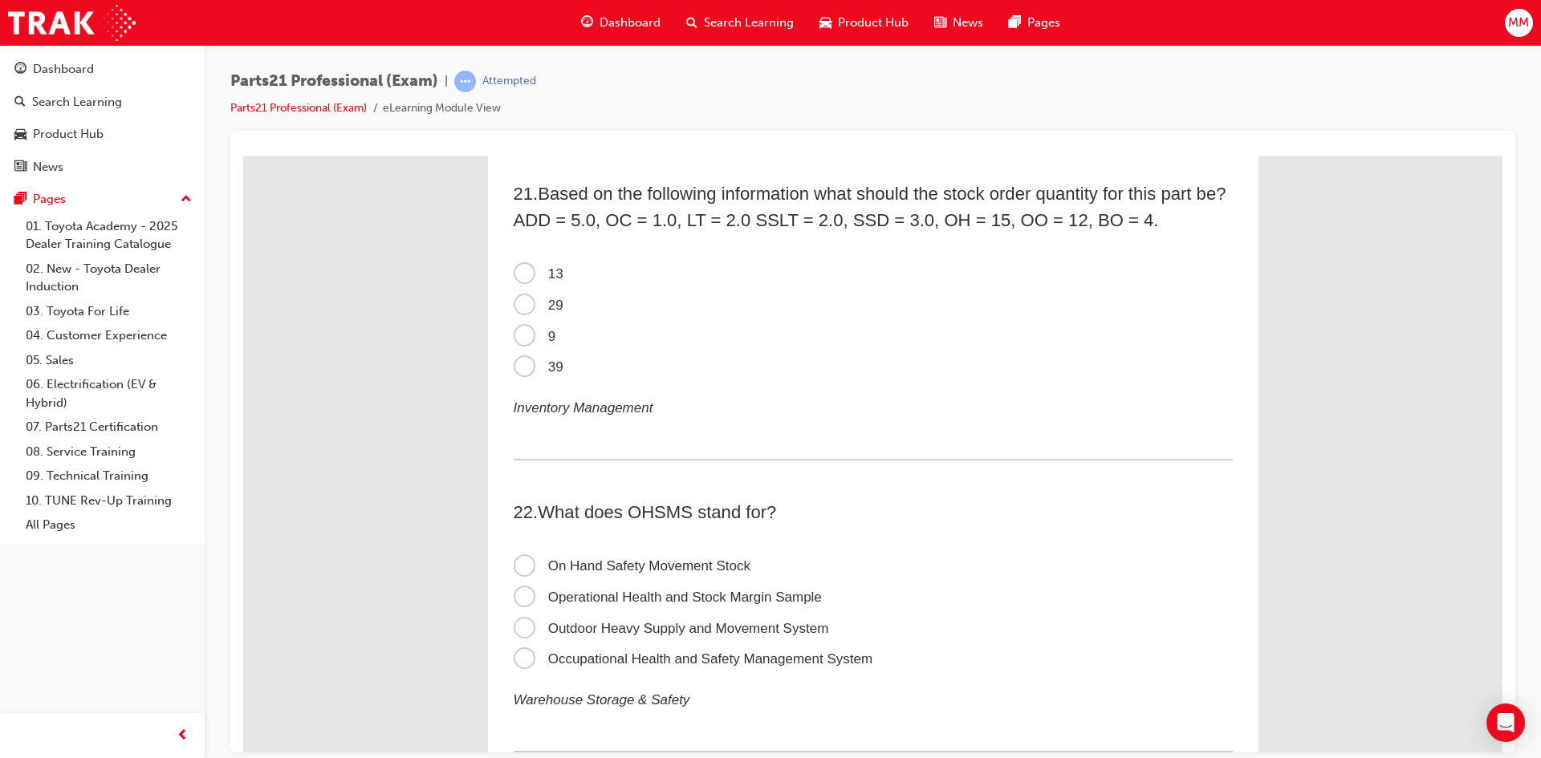
click at [522, 337] on span "9" at bounding box center [535, 335] width 43 height 15
click at [243, 156] on input "9" at bounding box center [243, 156] width 0 height 0
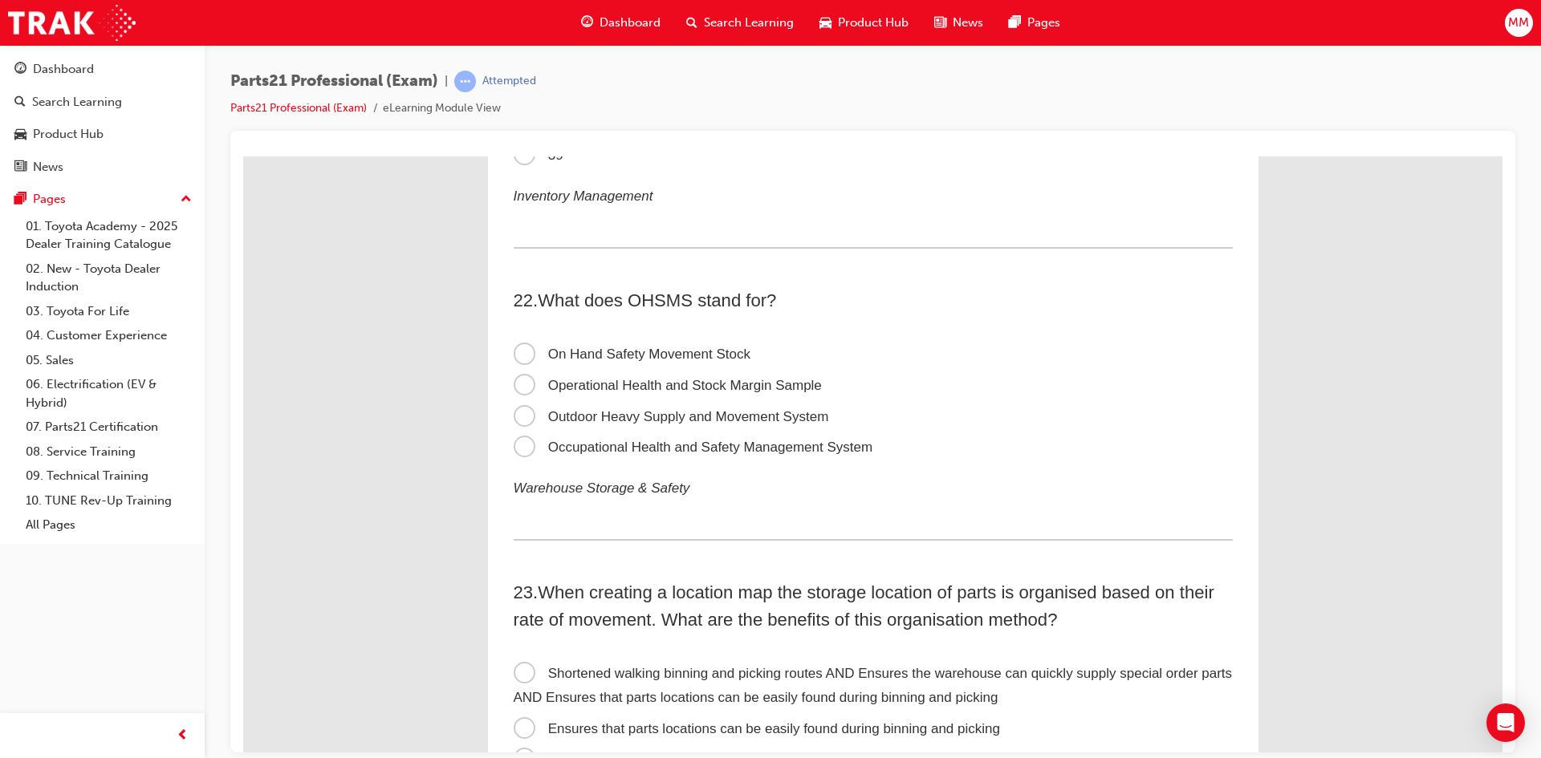
scroll to position [6581, 0]
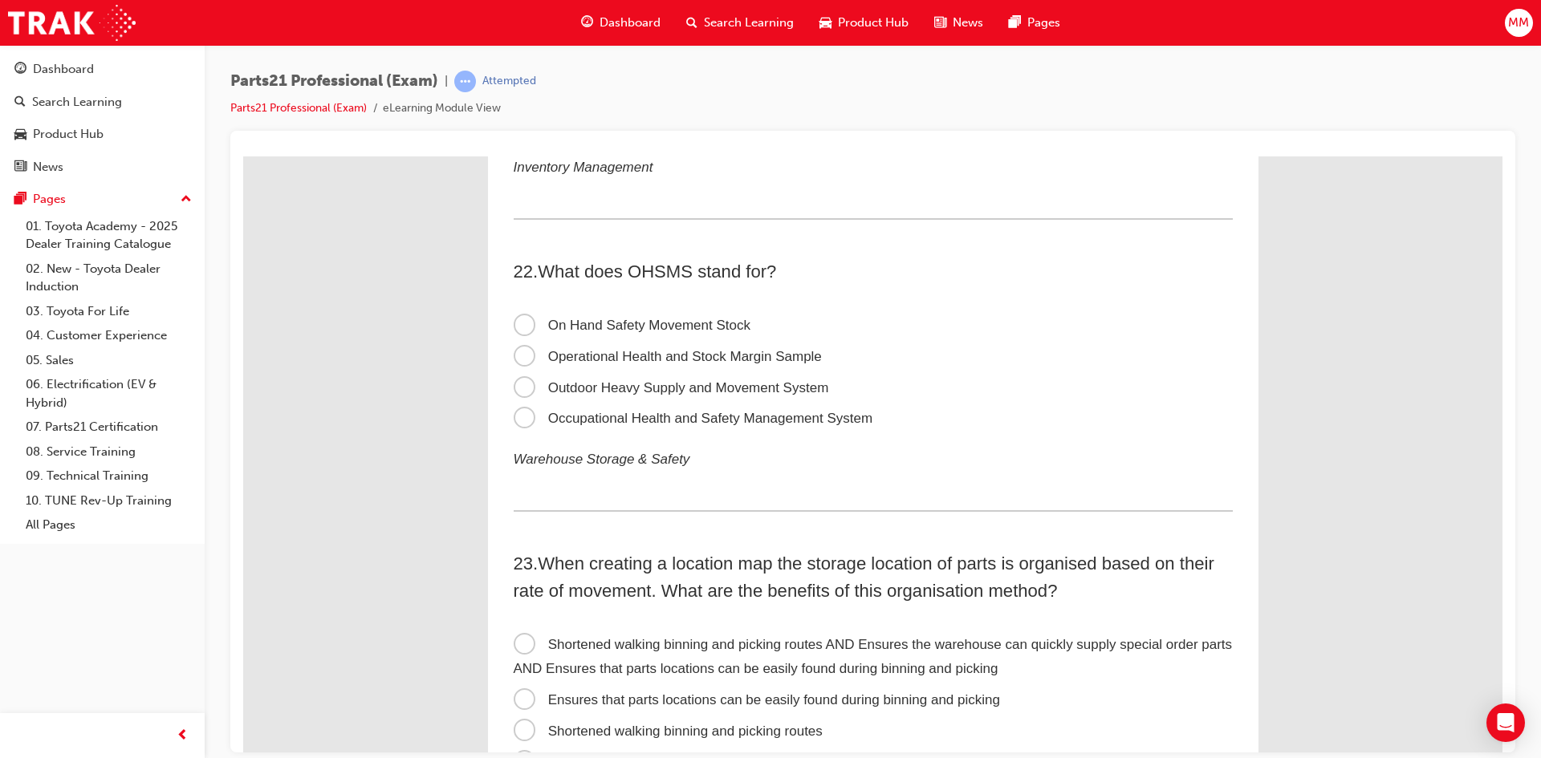
click at [523, 418] on span "Occupational Health and Safety Management System" at bounding box center [694, 417] width 360 height 15
click at [243, 156] on input "Occupational Health and Safety Management System" at bounding box center [243, 156] width 0 height 0
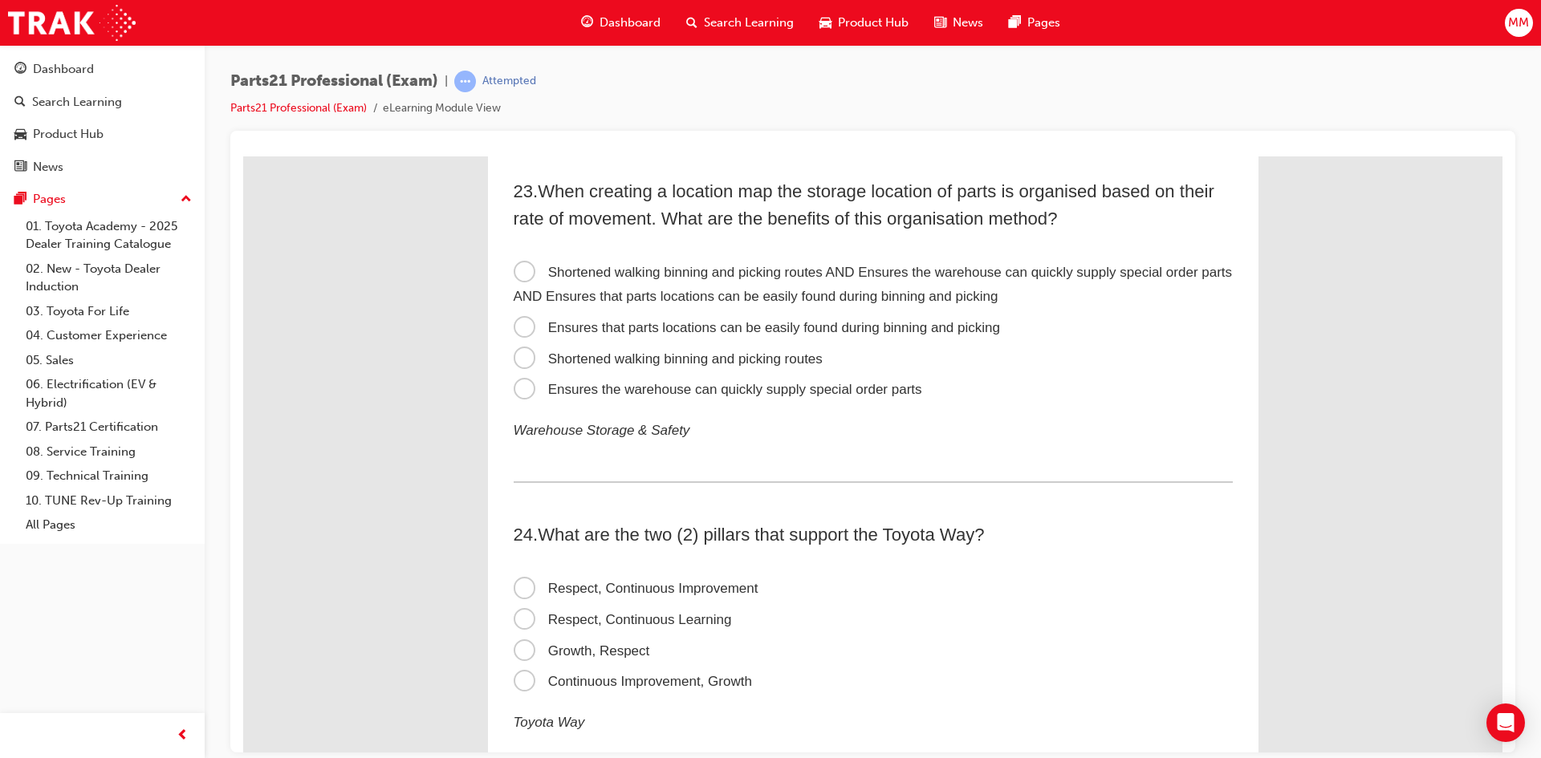
scroll to position [6982, 0]
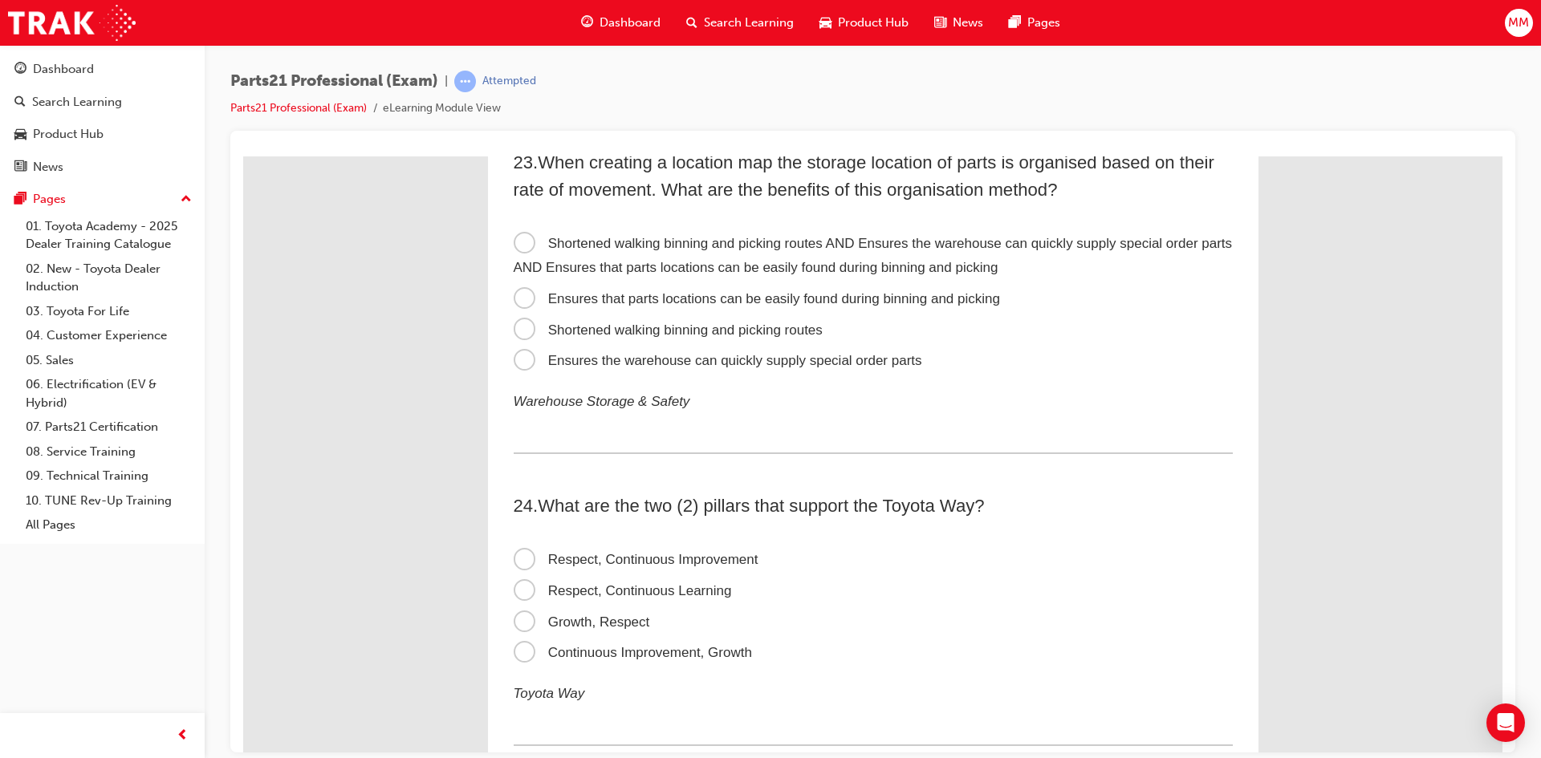
click at [522, 239] on span "Shortened walking binning and picking routes AND Ensures the warehouse can quic…" at bounding box center [873, 255] width 719 height 40
click at [243, 156] on input "Shortened walking binning and picking routes AND Ensures the warehouse can quic…" at bounding box center [243, 156] width 0 height 0
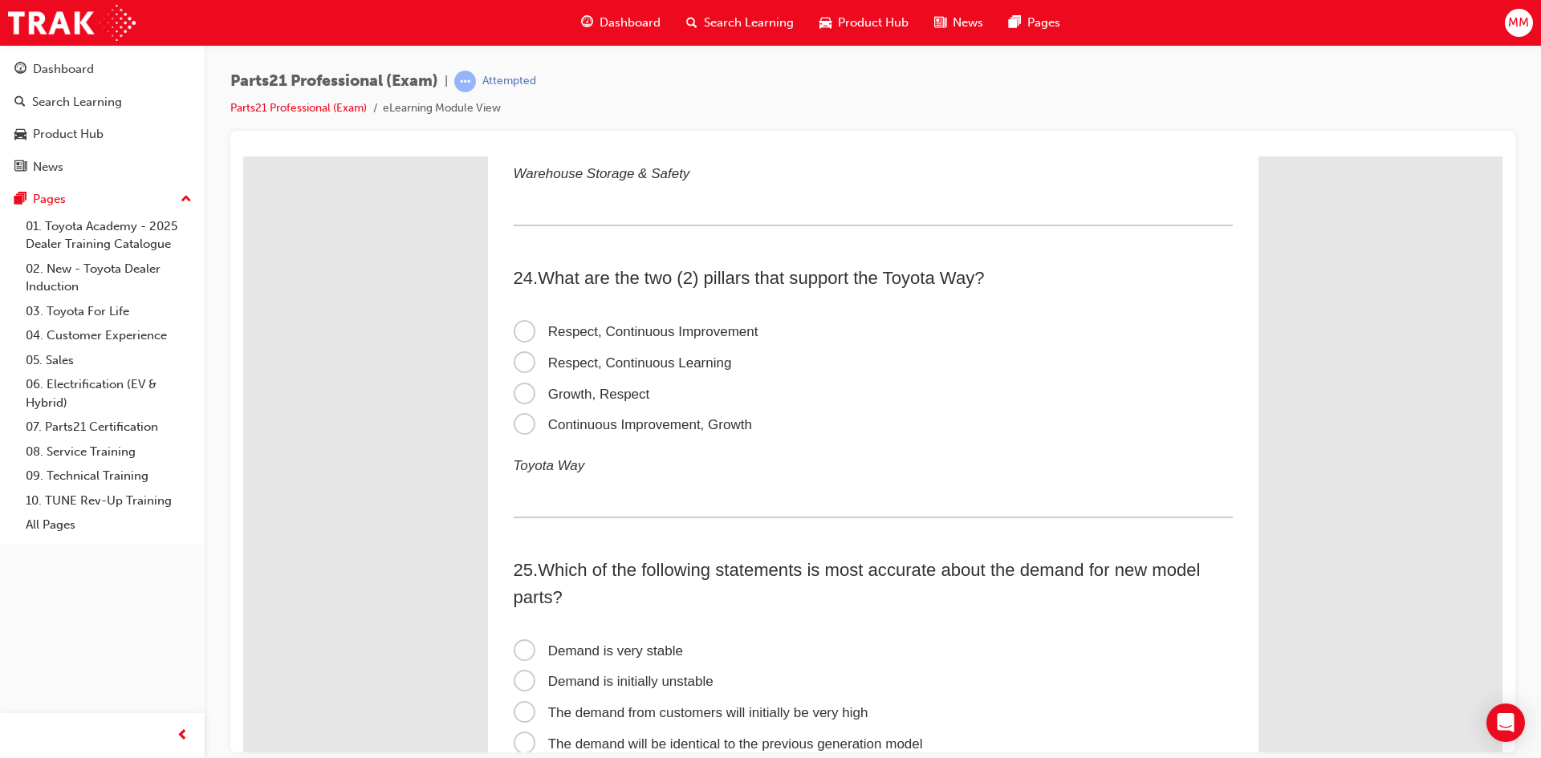
scroll to position [7303, 0]
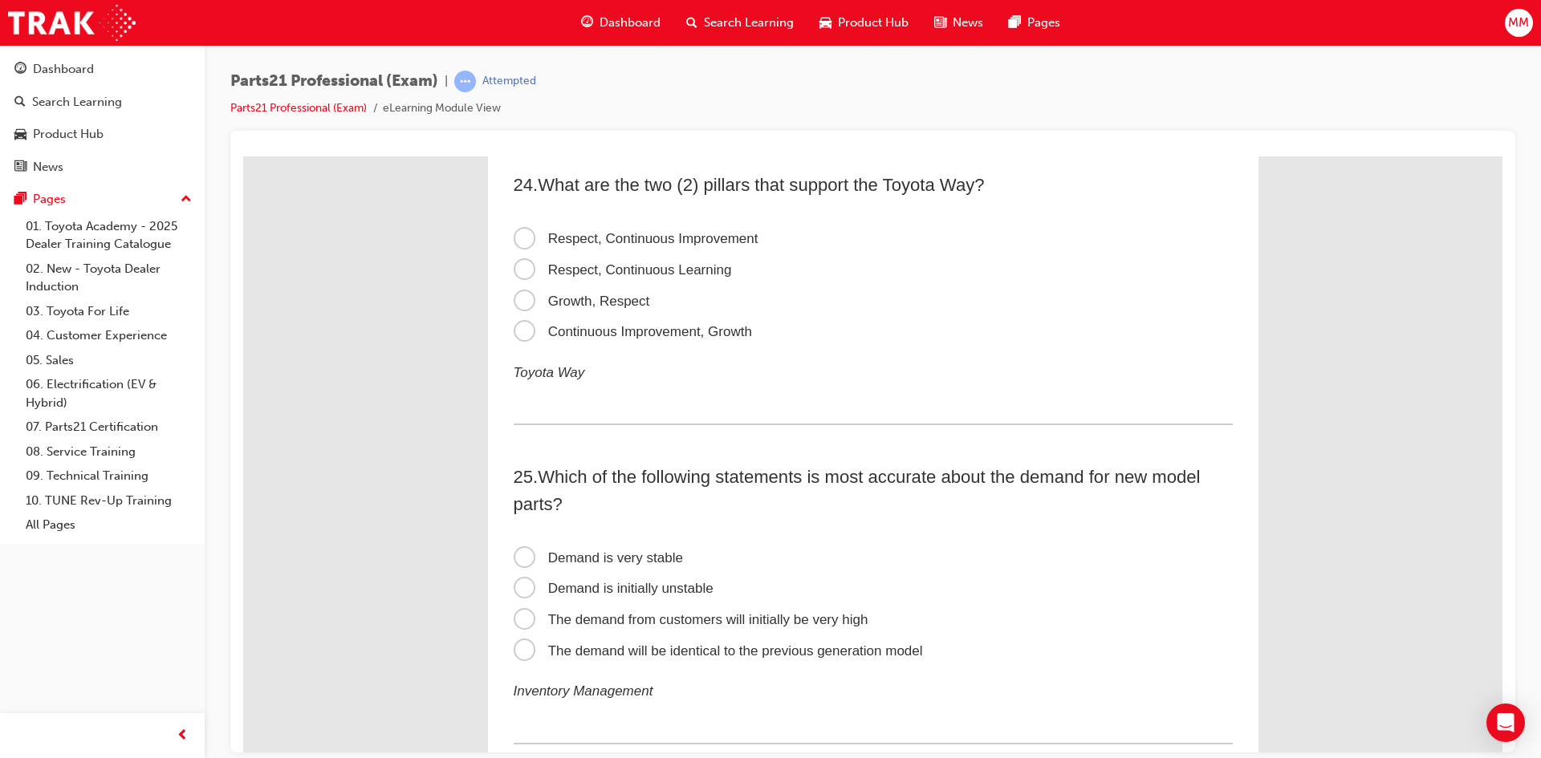
click at [514, 230] on span "Respect, Continuous Improvement" at bounding box center [636, 237] width 245 height 15
click at [243, 156] on input "Respect, Continuous Improvement" at bounding box center [243, 156] width 0 height 0
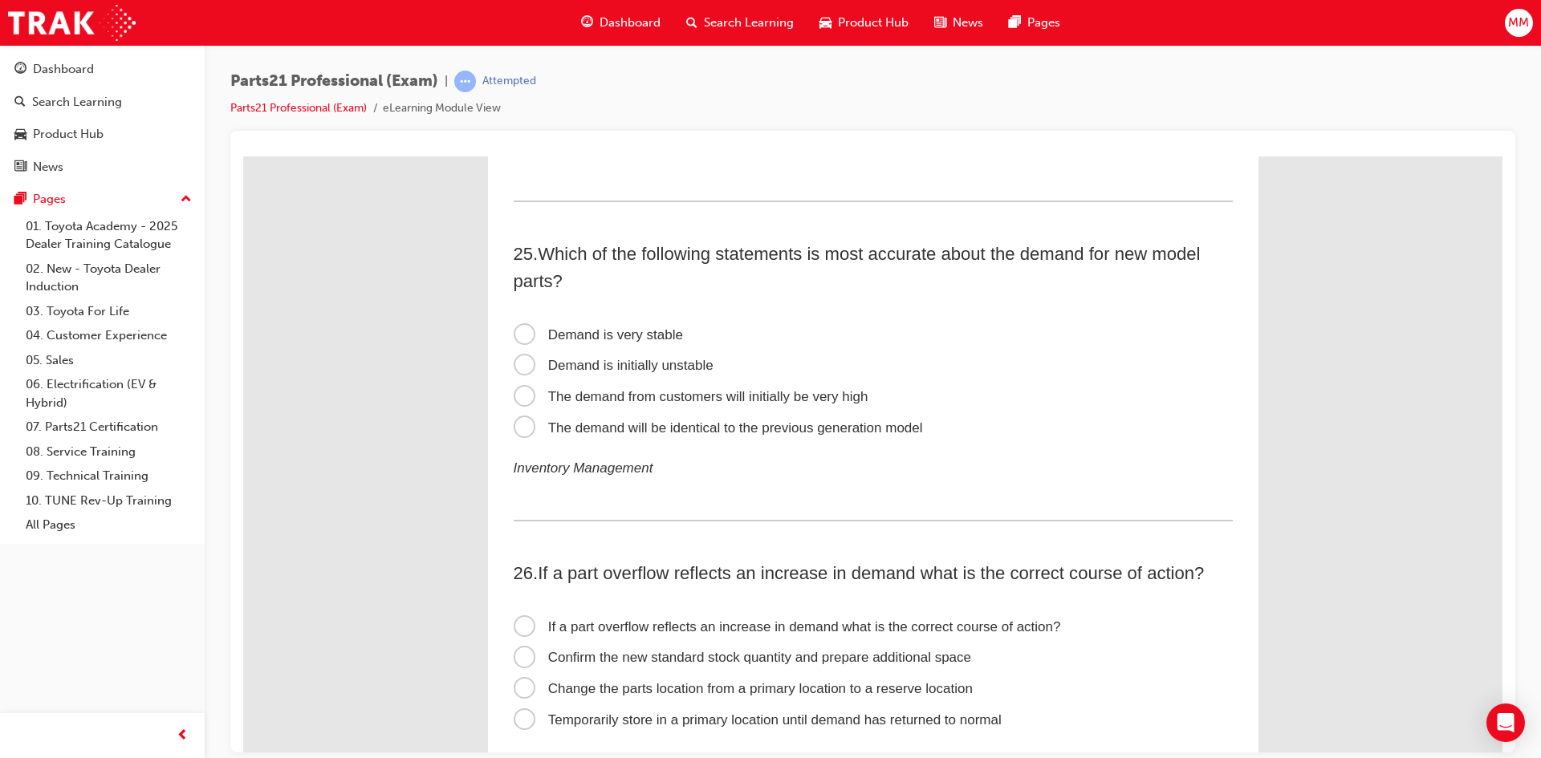
scroll to position [7544, 0]
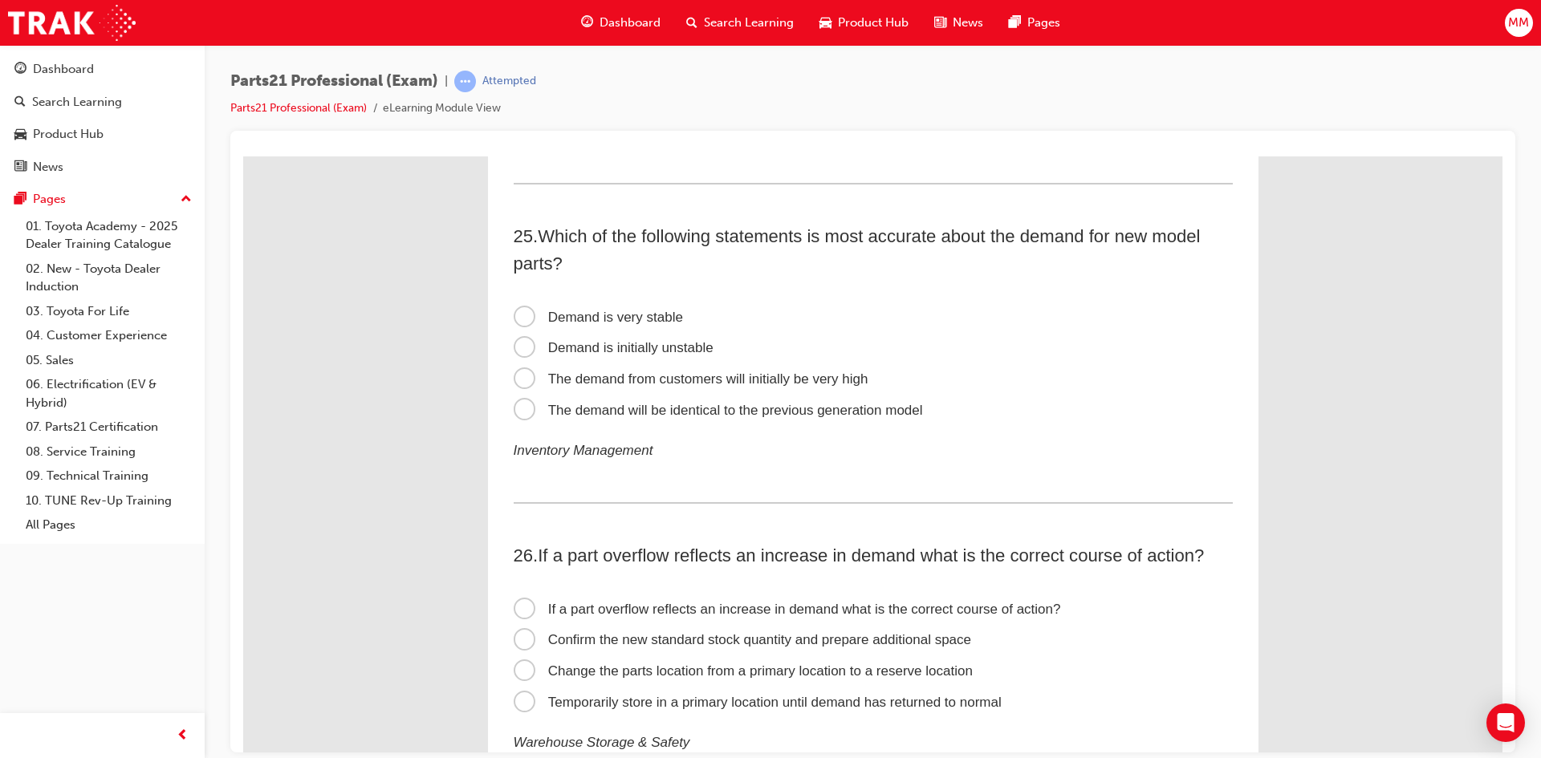
click at [519, 344] on span "Demand is initially unstable" at bounding box center [614, 346] width 200 height 15
click at [243, 156] on input "Demand is initially unstable" at bounding box center [243, 156] width 0 height 0
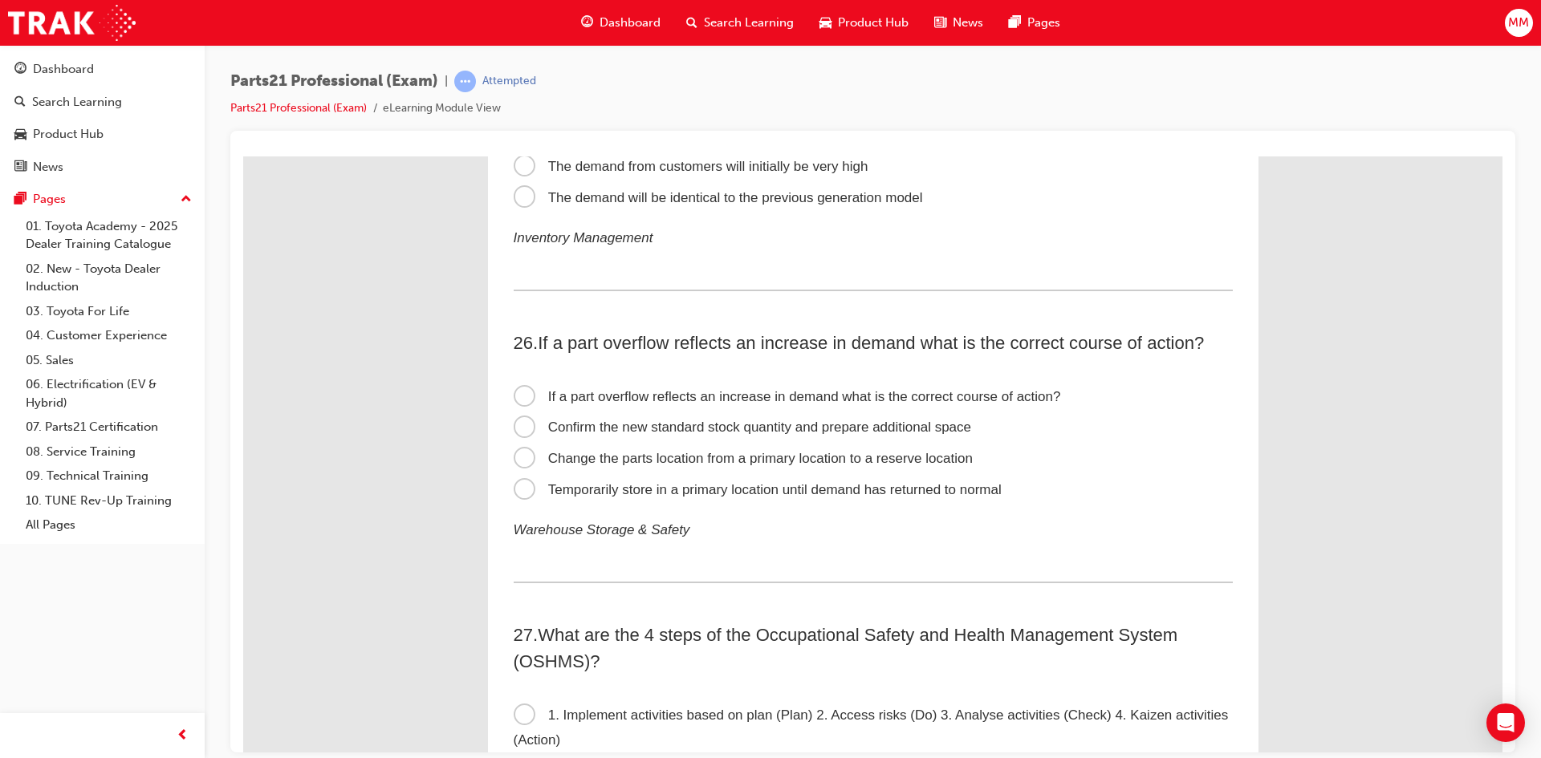
scroll to position [7785, 0]
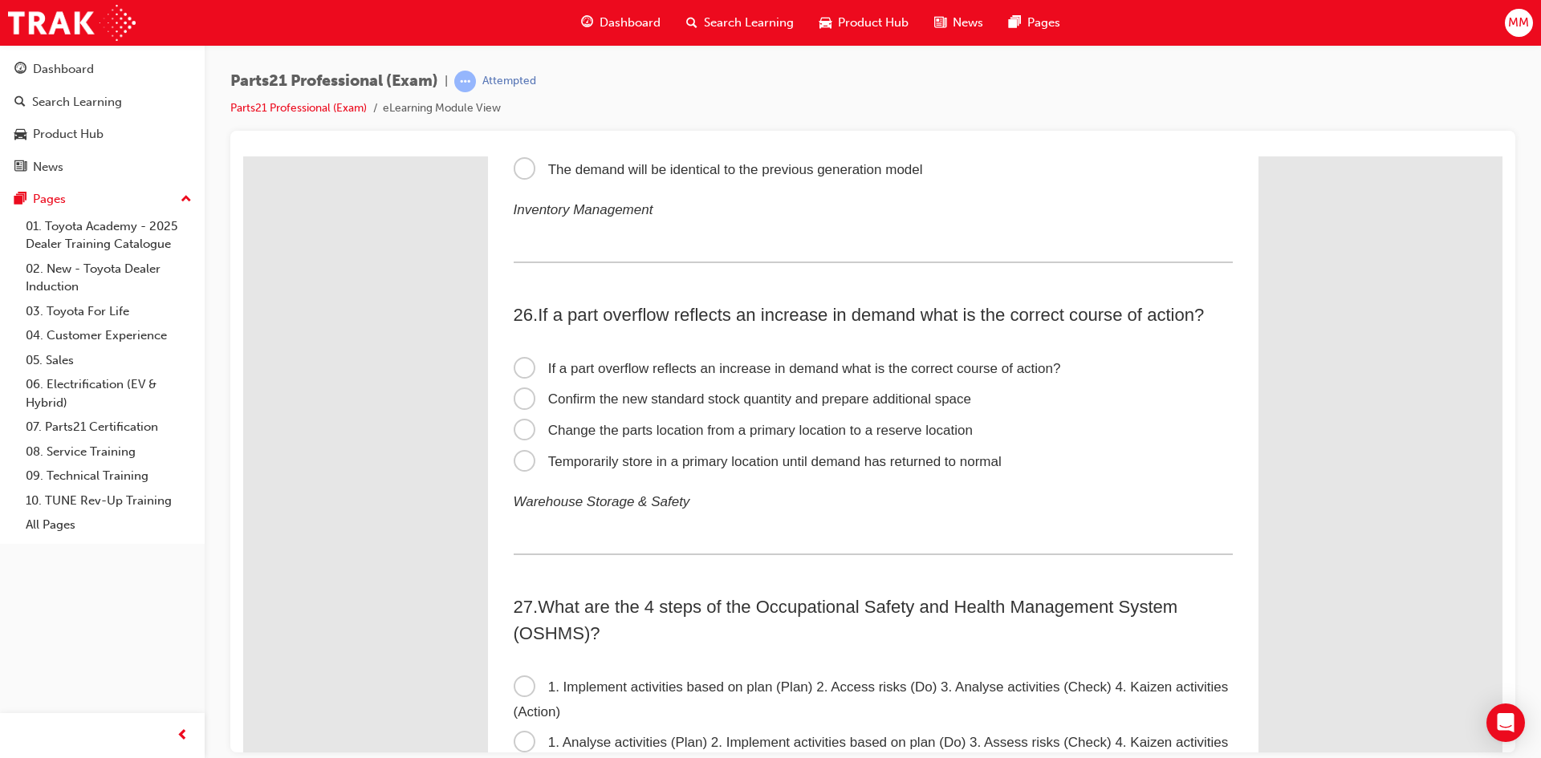
click at [515, 392] on span "Confirm the new standard stock quantity and prepare additional space" at bounding box center [743, 398] width 458 height 15
click at [243, 156] on input "Confirm the new standard stock quantity and prepare additional space" at bounding box center [243, 156] width 0 height 0
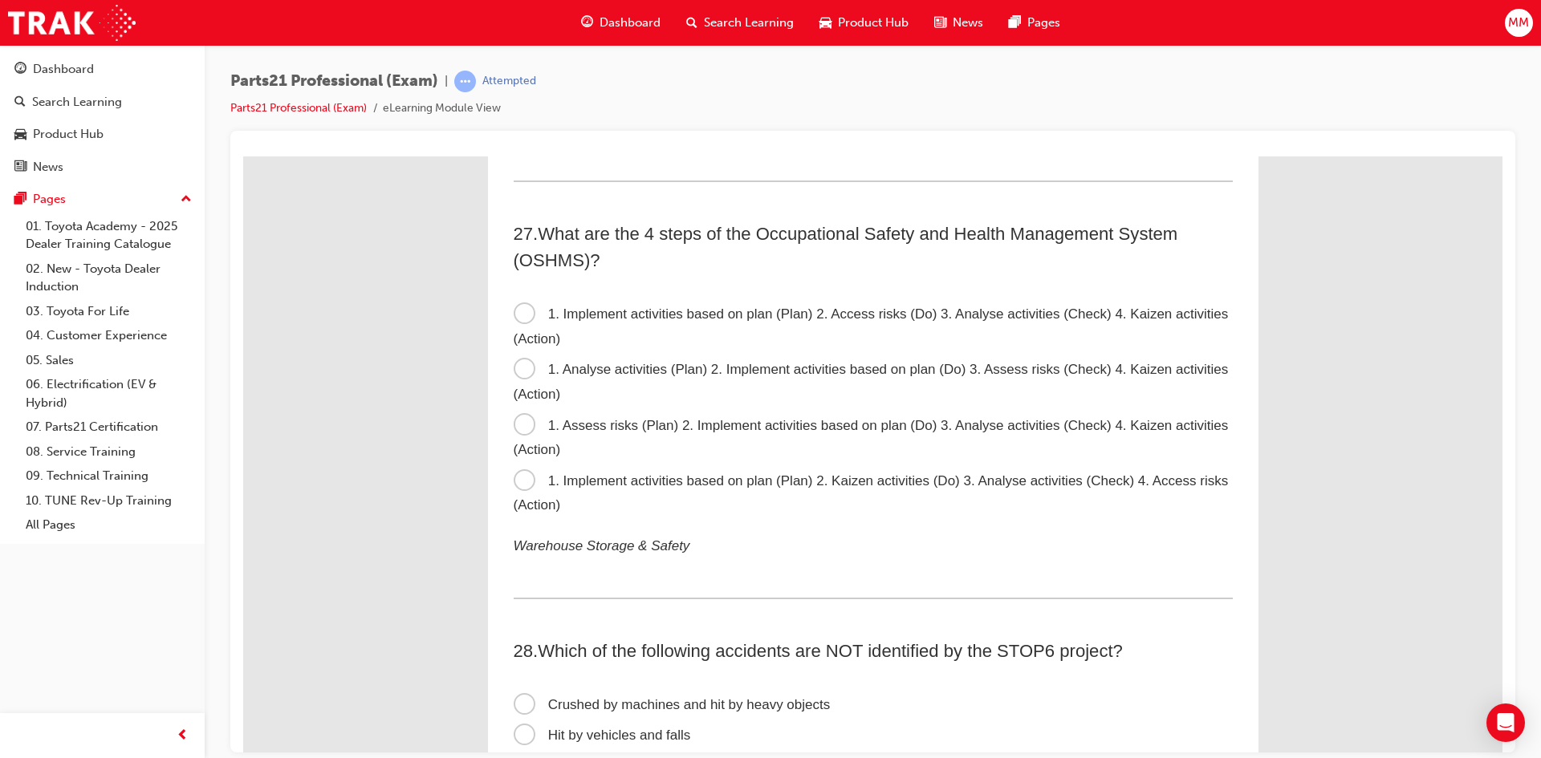
scroll to position [8186, 0]
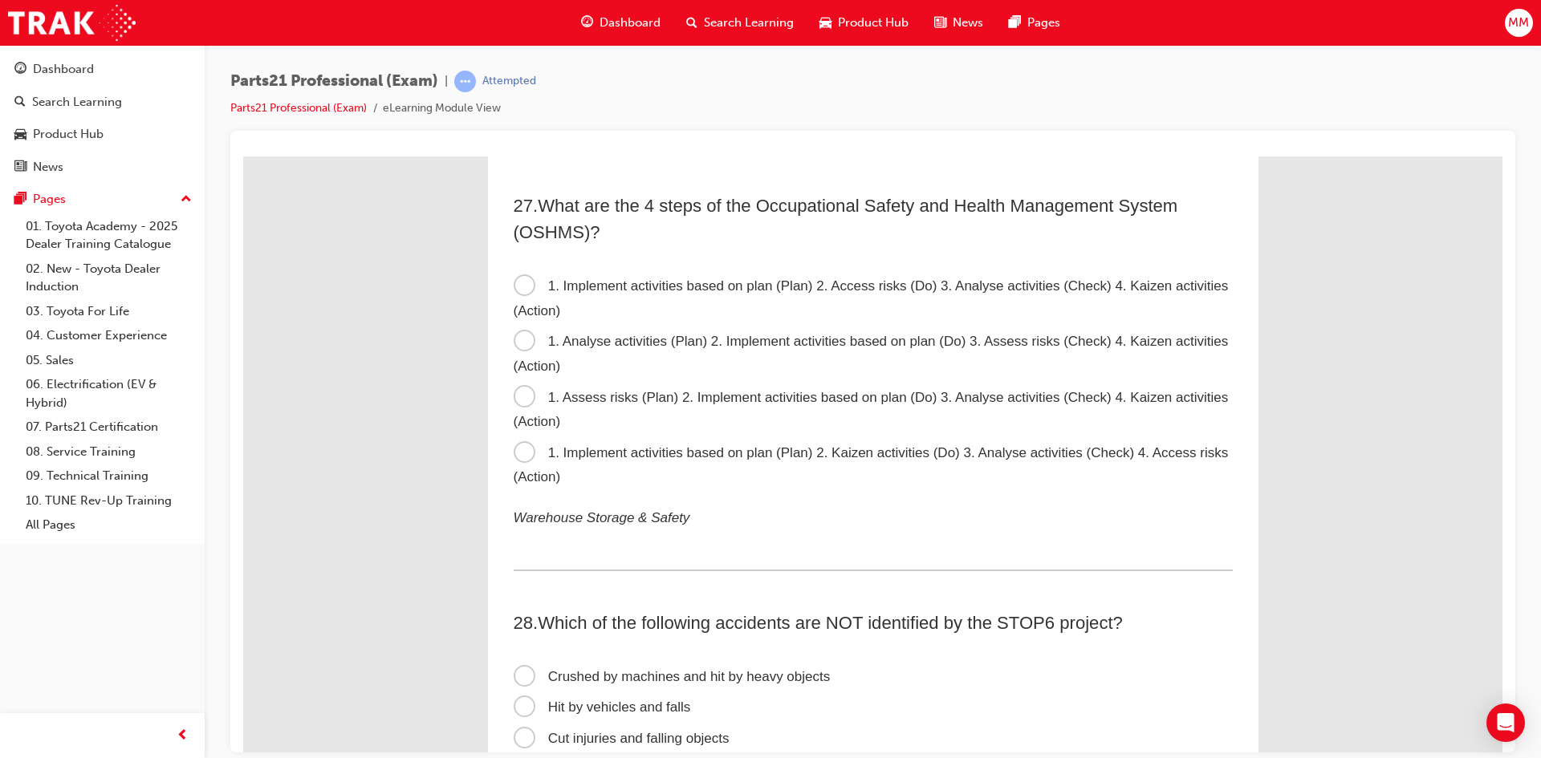
click at [515, 340] on span "1. Analyse activities (Plan) 2. Implement activities based on plan (Do) 3. Asse…" at bounding box center [871, 353] width 715 height 40
click at [243, 156] on input "1. Analyse activities (Plan) 2. Implement activities based on plan (Do) 3. Asse…" at bounding box center [243, 156] width 0 height 0
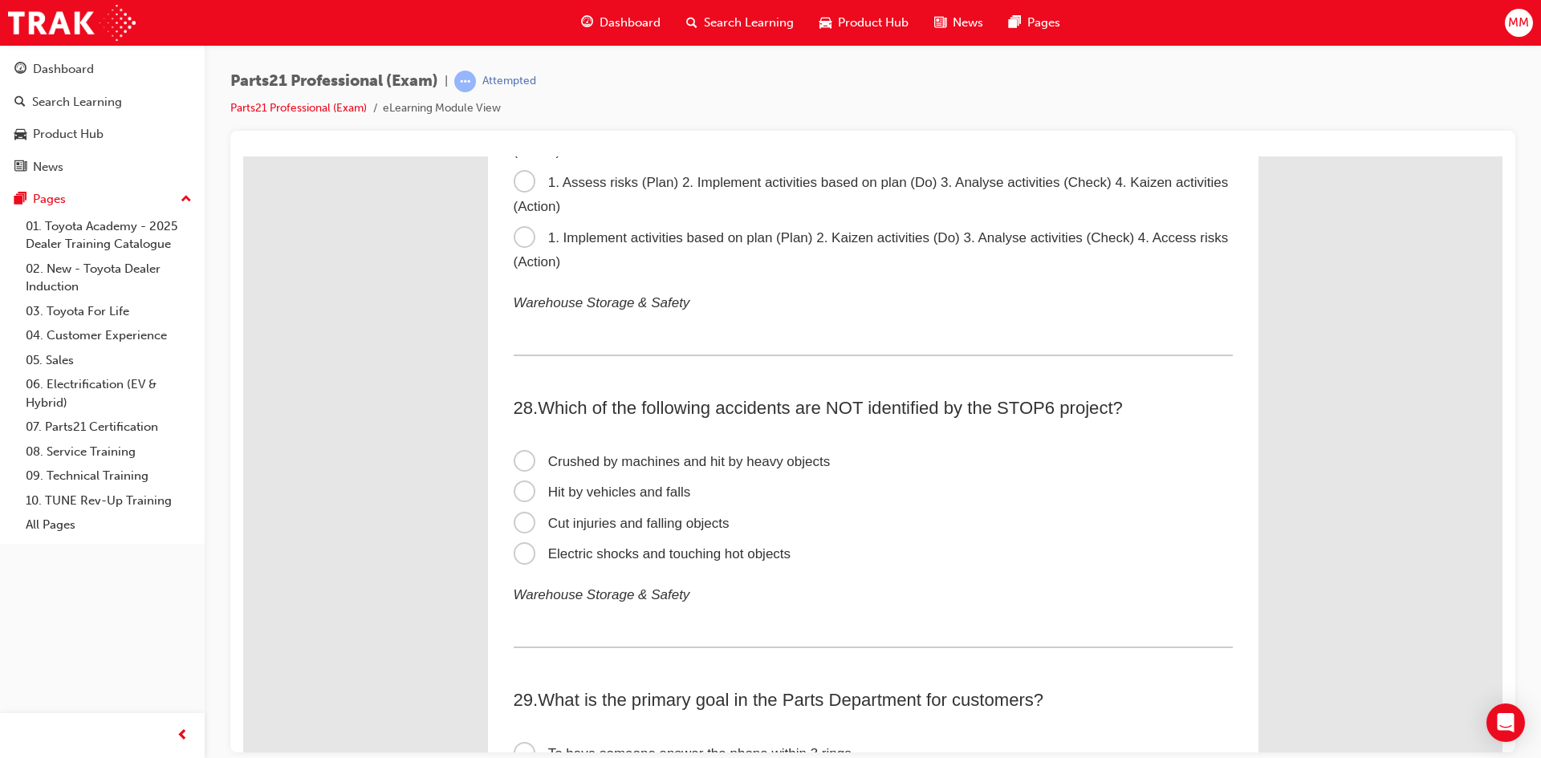
scroll to position [8427, 0]
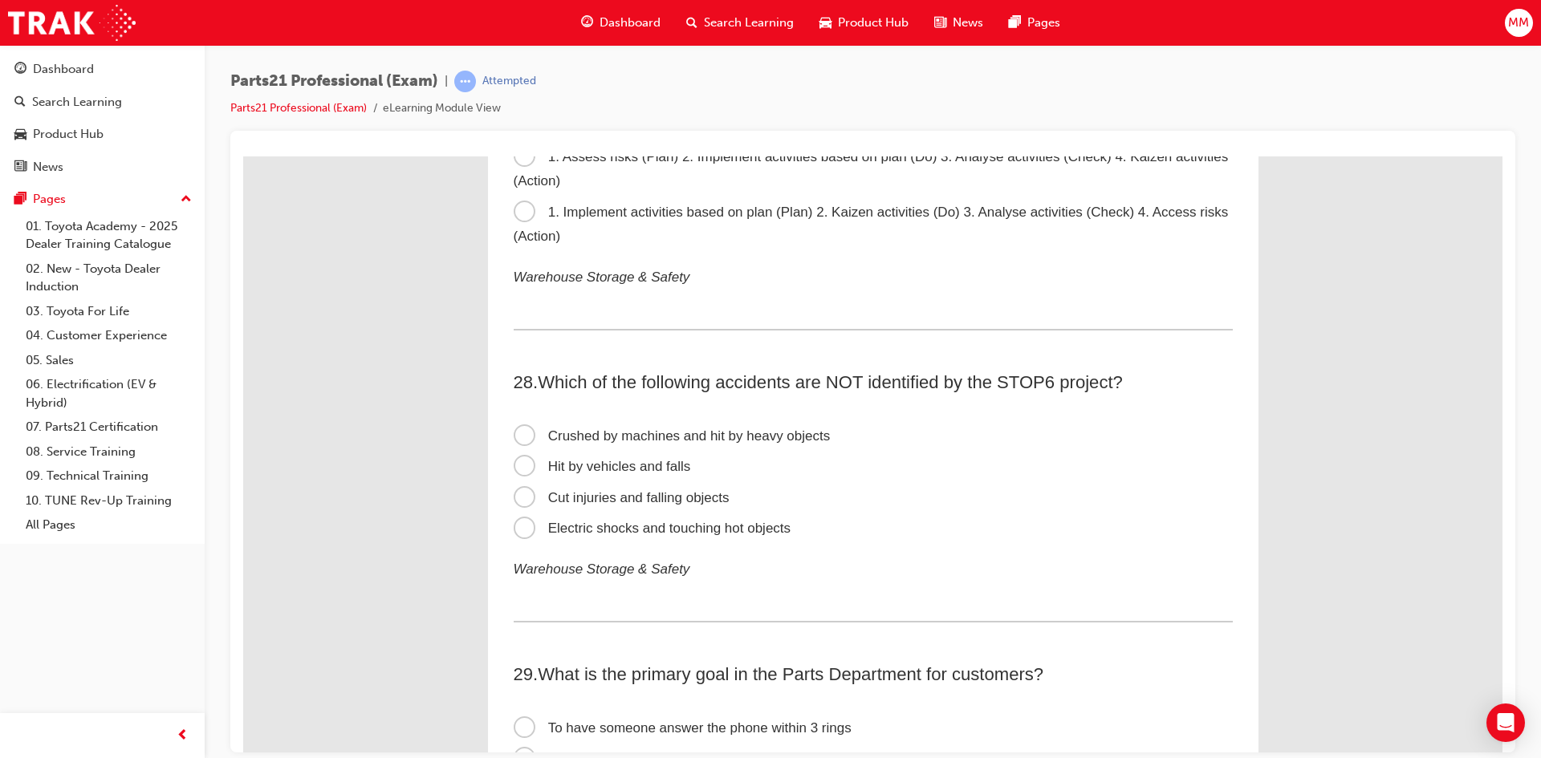
click at [522, 495] on span "Cut injuries and falling objects" at bounding box center [622, 497] width 216 height 15
click at [243, 156] on input "Cut injuries and falling objects" at bounding box center [243, 156] width 0 height 0
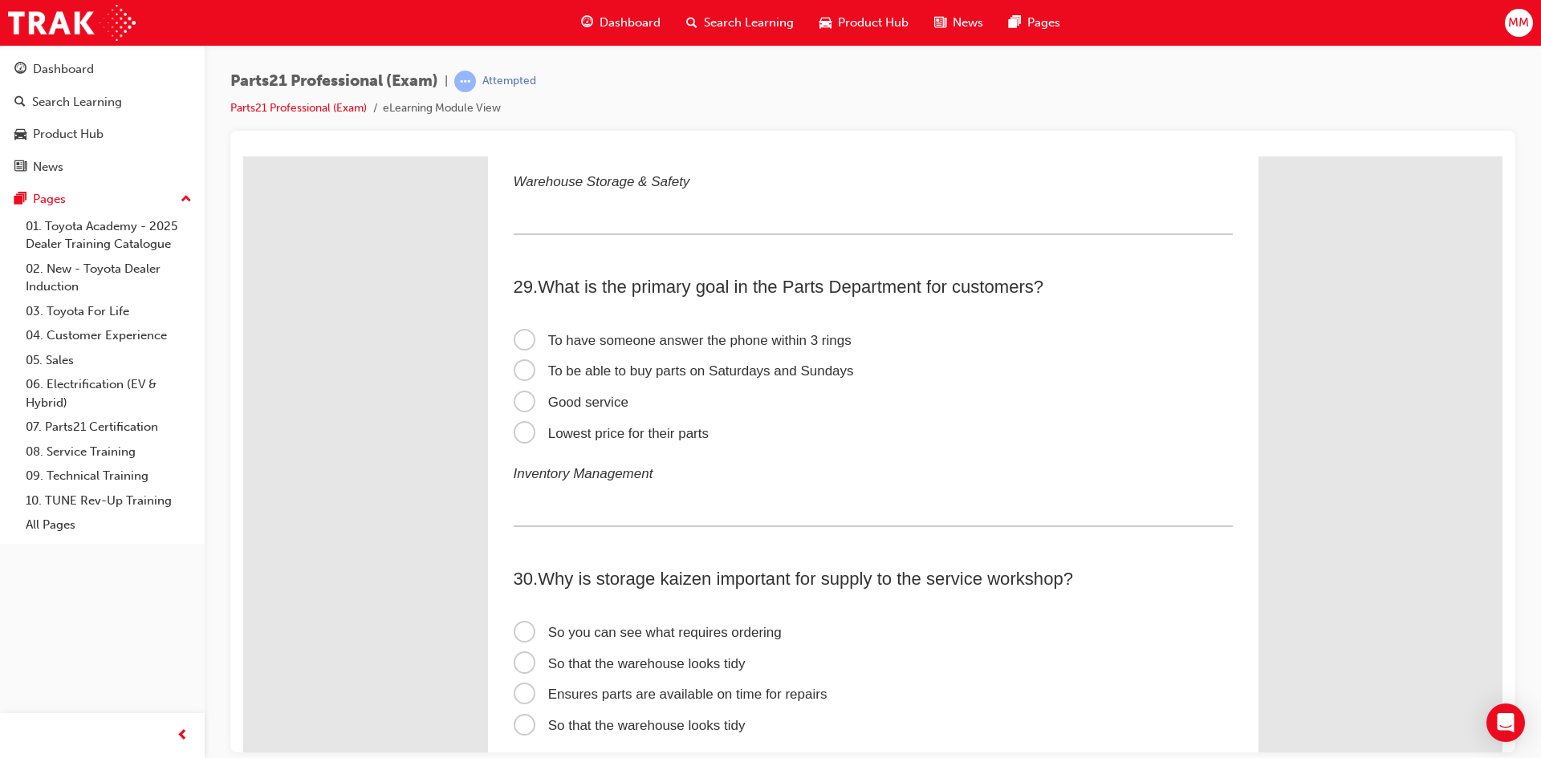
scroll to position [8828, 0]
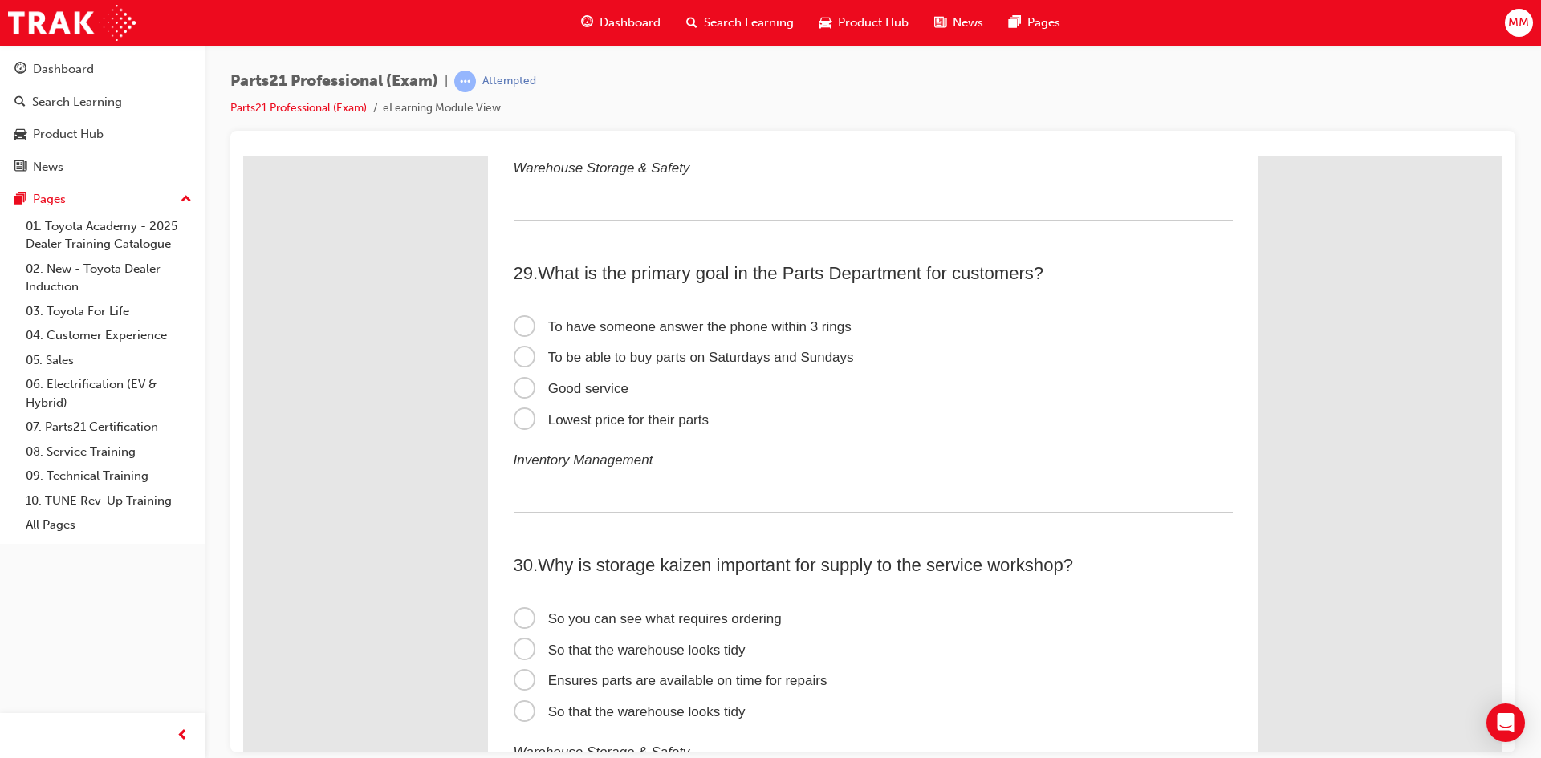
click at [522, 384] on span "Good service" at bounding box center [571, 387] width 115 height 15
click at [243, 156] on input "Good service" at bounding box center [243, 156] width 0 height 0
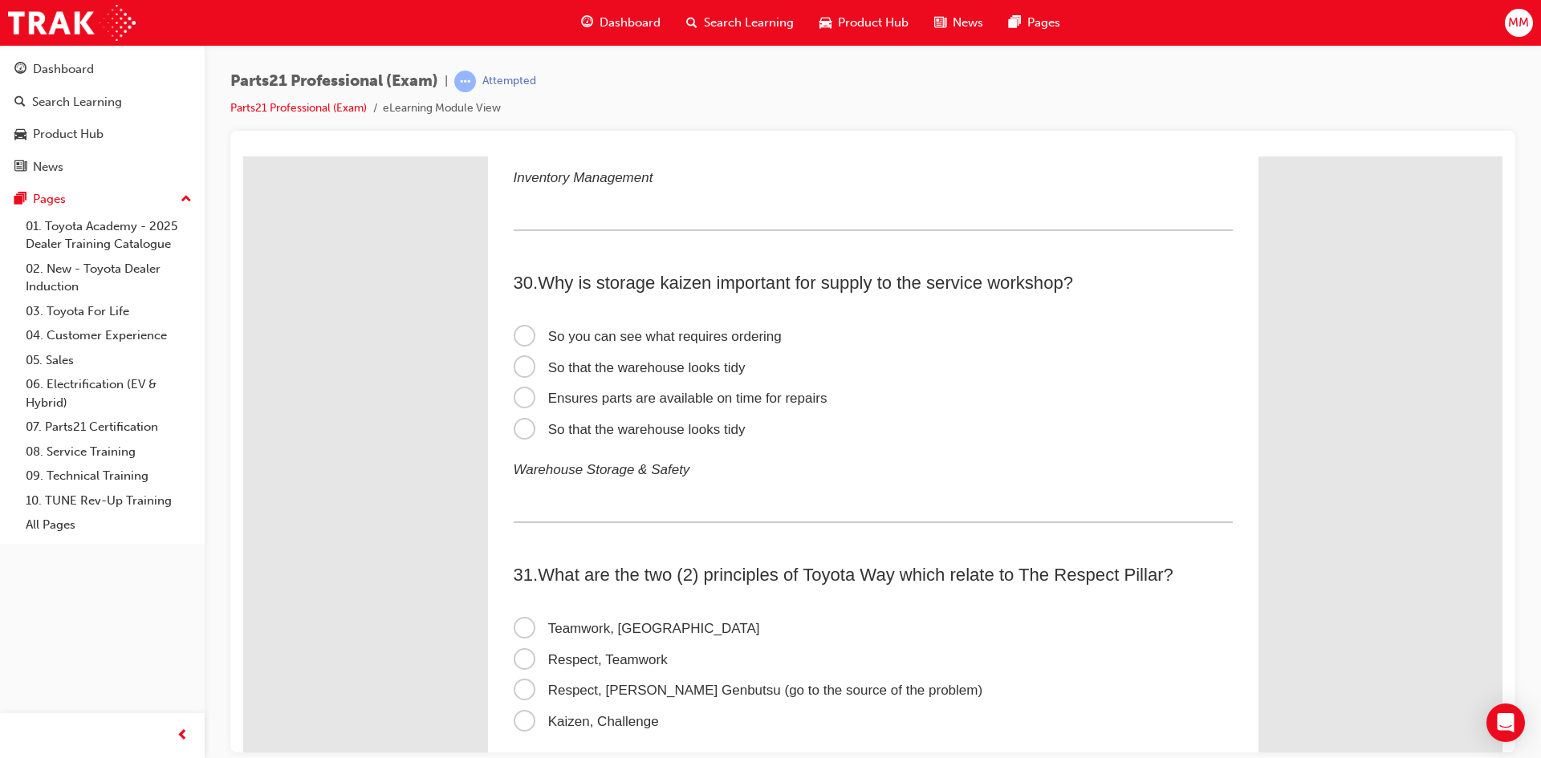
scroll to position [9149, 0]
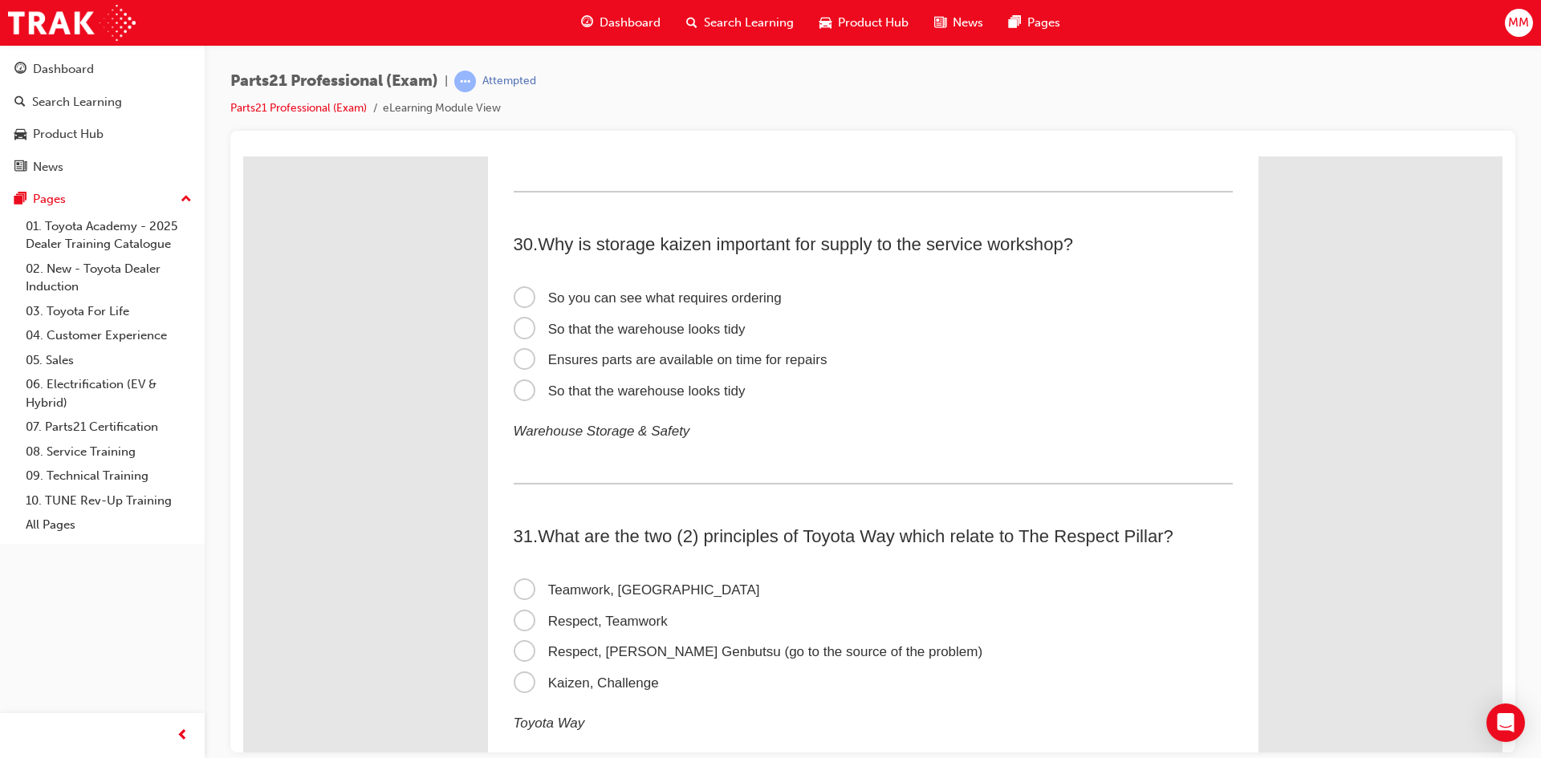
click at [522, 355] on span "Ensures parts are available on time for repairs" at bounding box center [671, 359] width 314 height 15
click at [243, 156] on input "Ensures parts are available on time for repairs" at bounding box center [243, 156] width 0 height 0
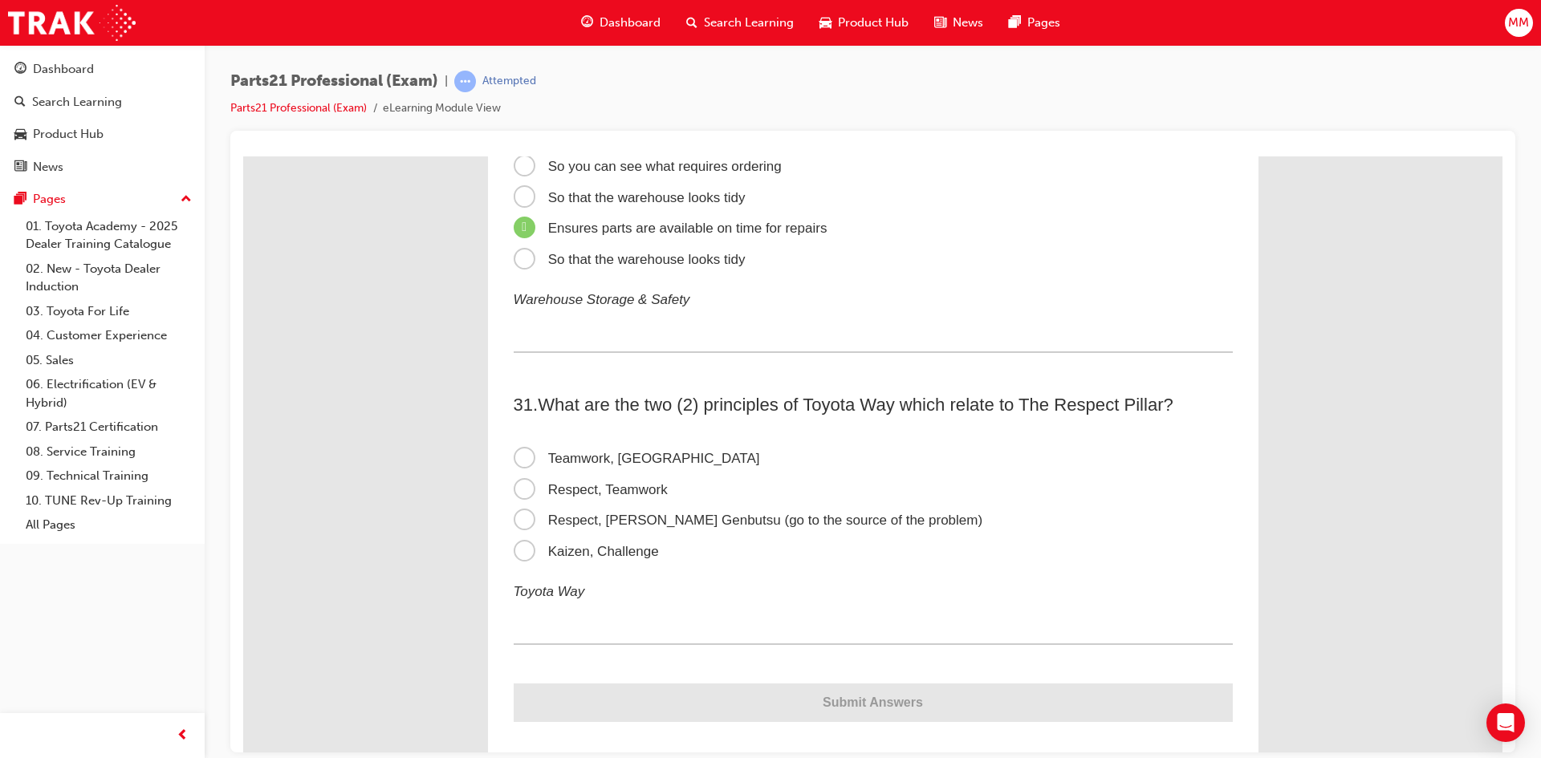
scroll to position [9302, 0]
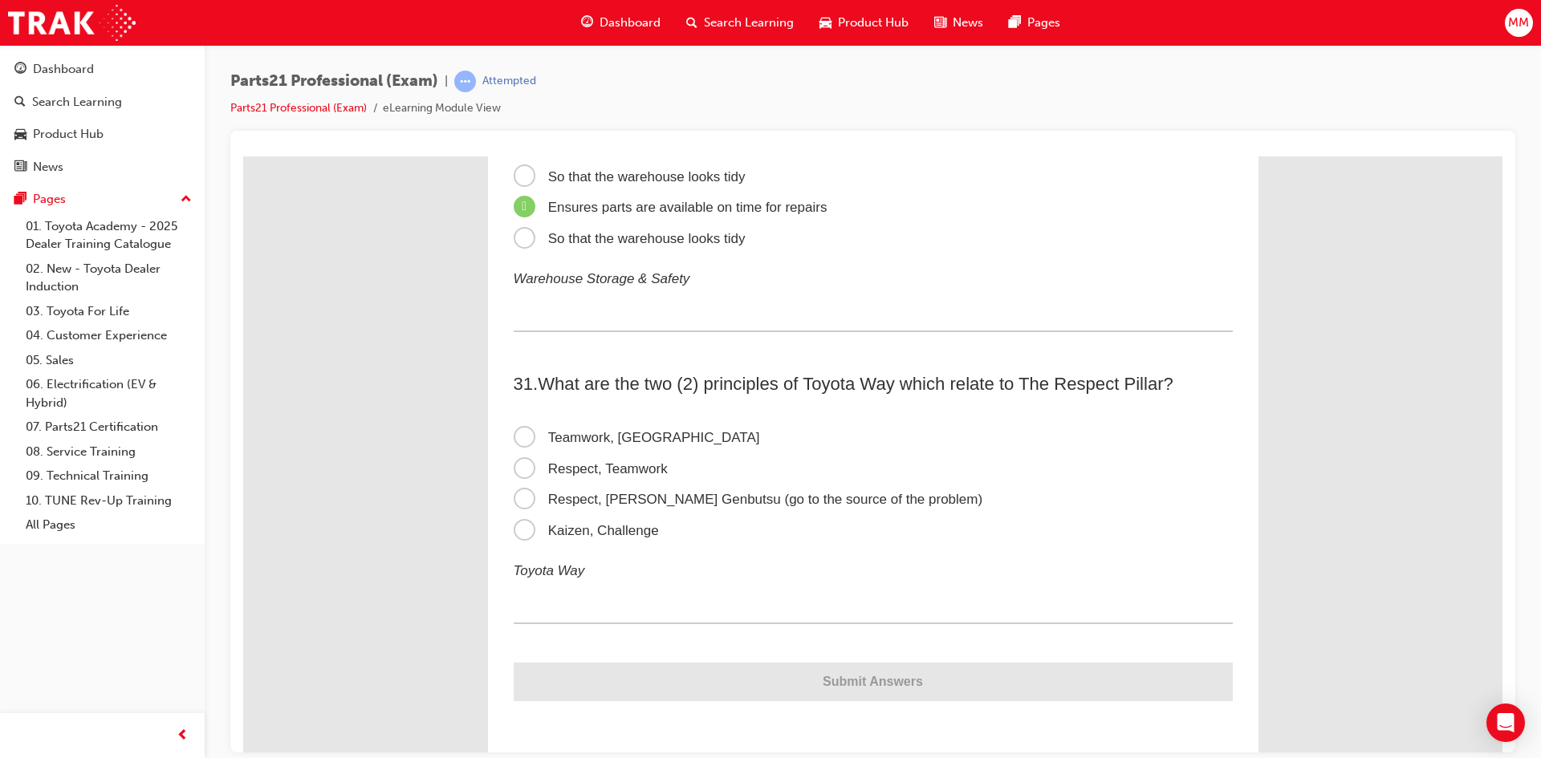
click at [520, 470] on span "Respect, Teamwork" at bounding box center [591, 468] width 154 height 15
click at [243, 156] on input "Respect, Teamwork" at bounding box center [243, 156] width 0 height 0
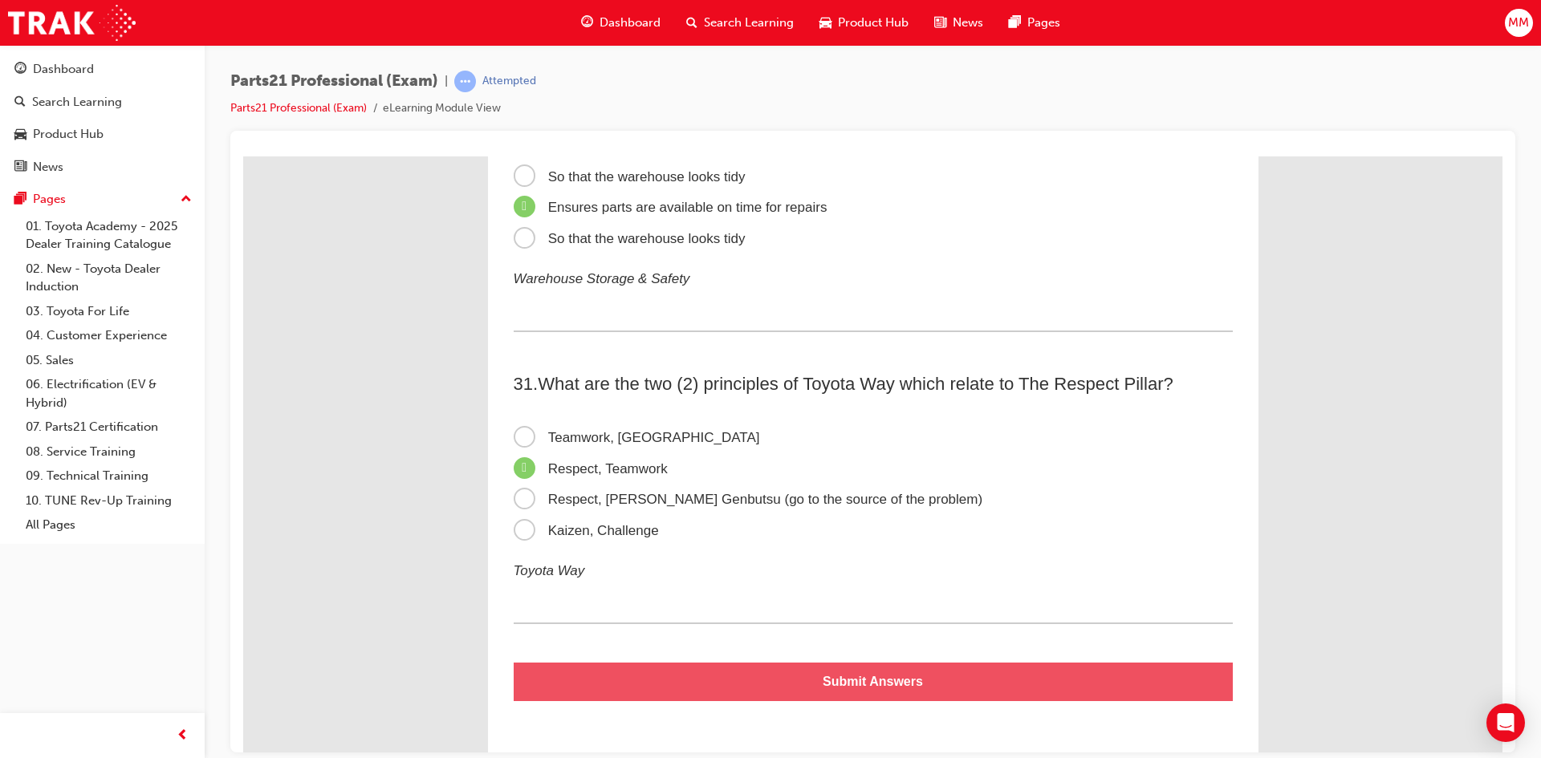
click at [842, 680] on button "Submit Answers" at bounding box center [873, 681] width 719 height 39
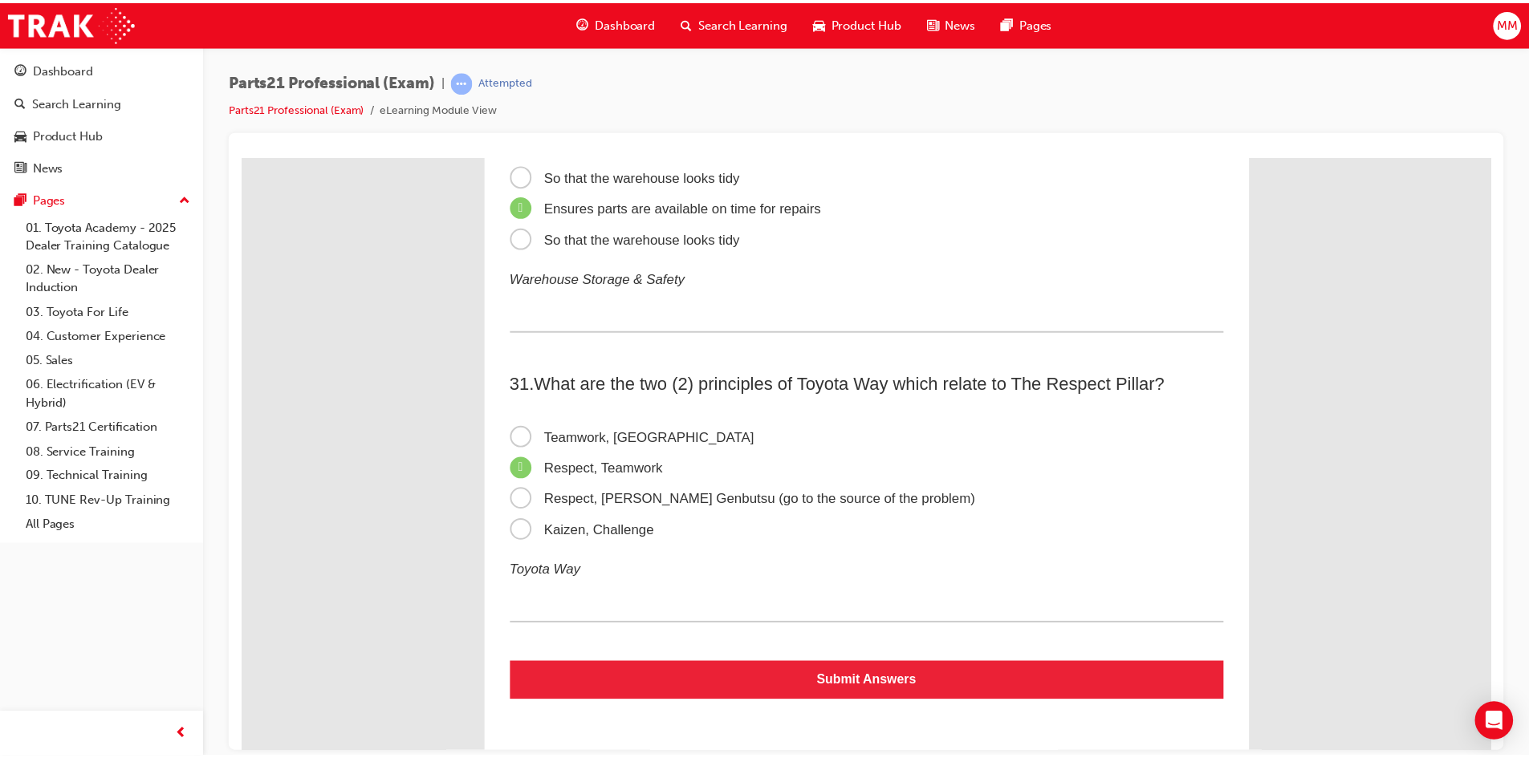
scroll to position [0, 0]
